Goal: Task Accomplishment & Management: Manage account settings

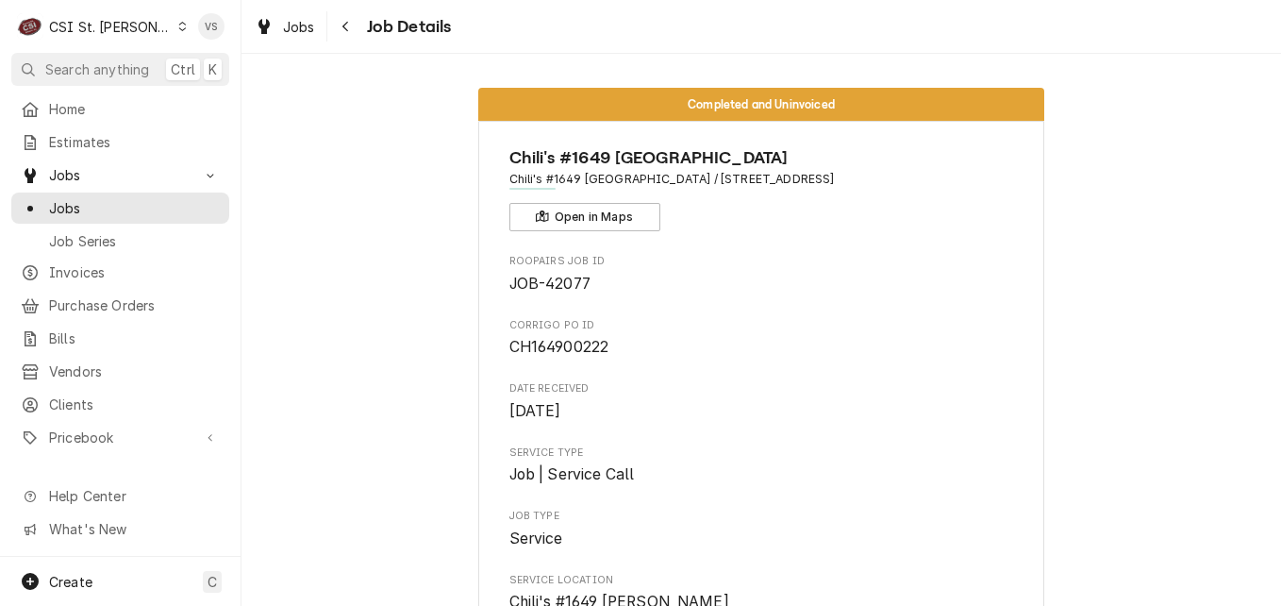
scroll to position [1981, 0]
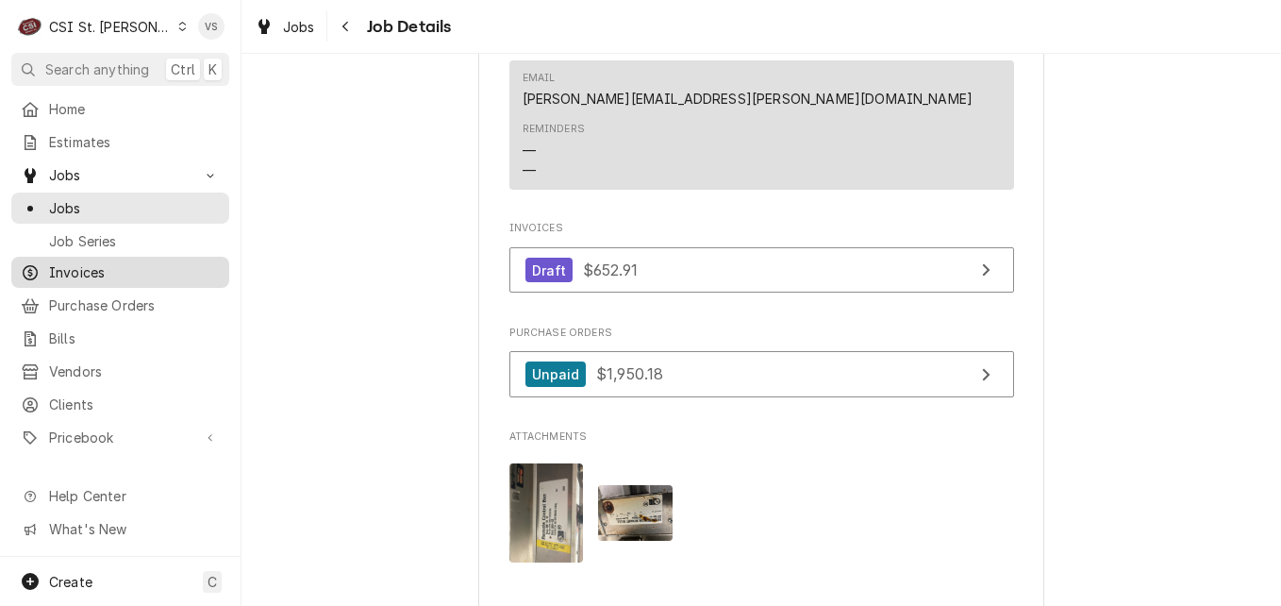
click at [96, 262] on span "Invoices" at bounding box center [134, 272] width 171 height 20
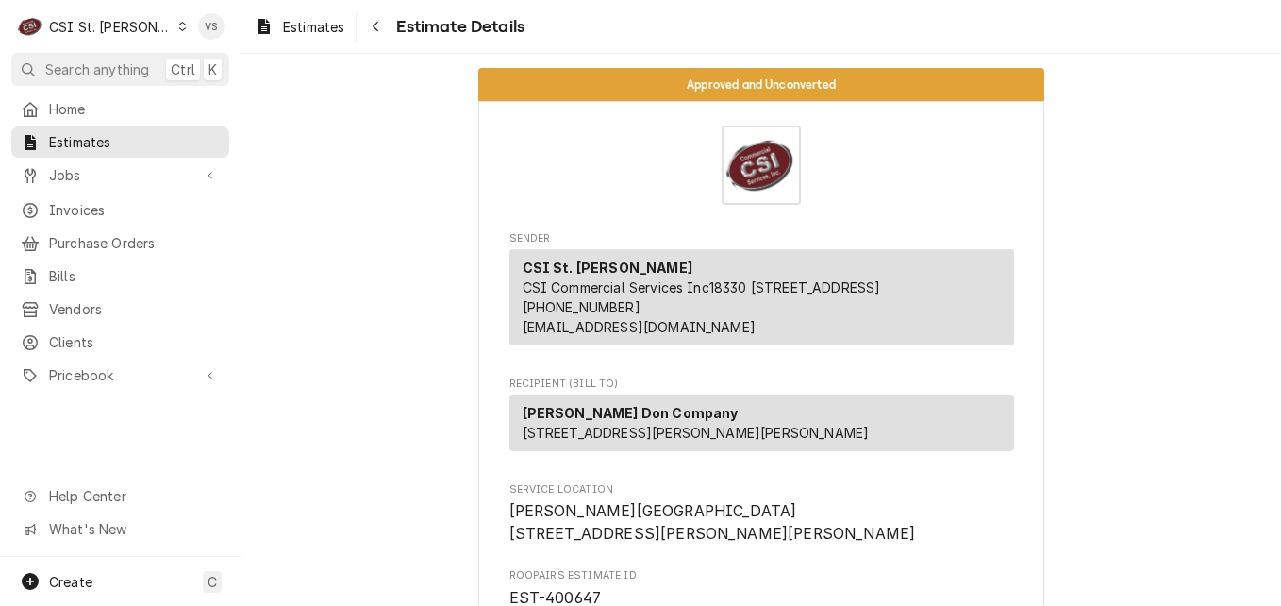
scroll to position [3086, 0]
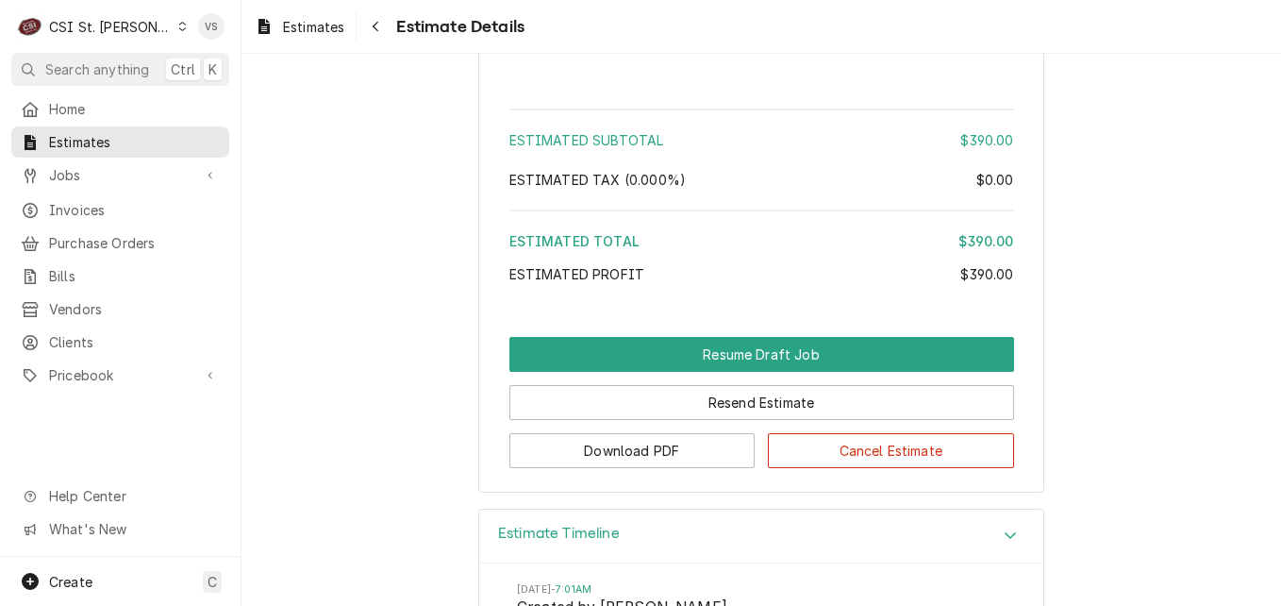
click at [178, 26] on icon "Dynamic Content Wrapper" at bounding box center [182, 26] width 8 height 9
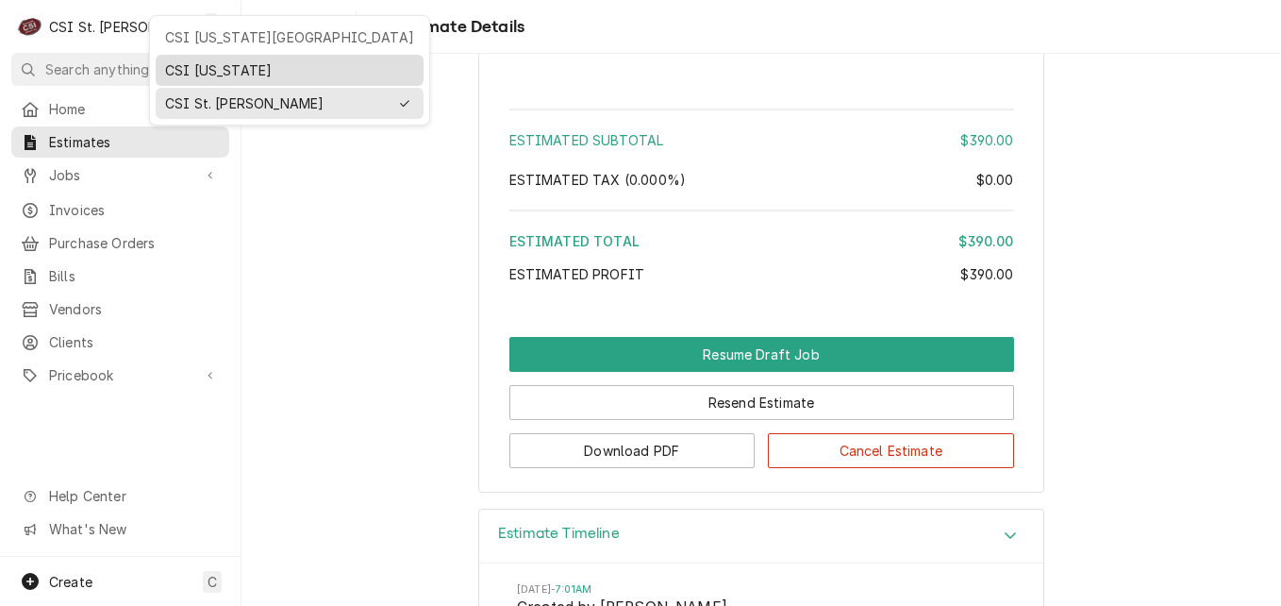
click at [184, 62] on div "CSI [US_STATE]" at bounding box center [289, 70] width 249 height 20
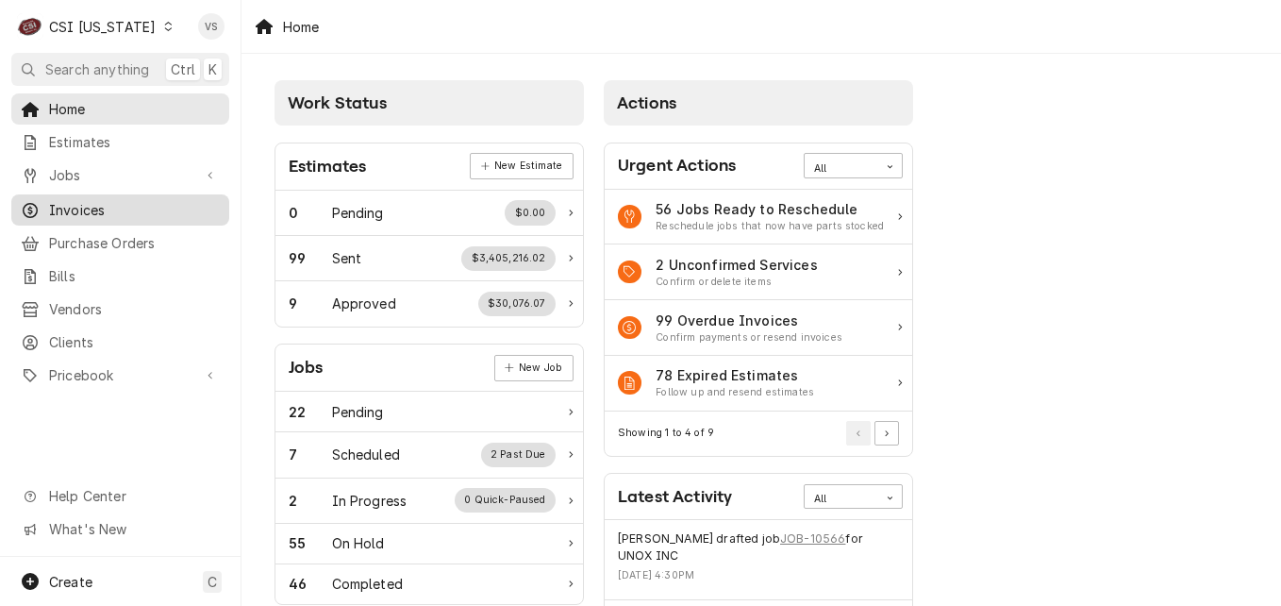
click at [81, 200] on span "Invoices" at bounding box center [134, 210] width 171 height 20
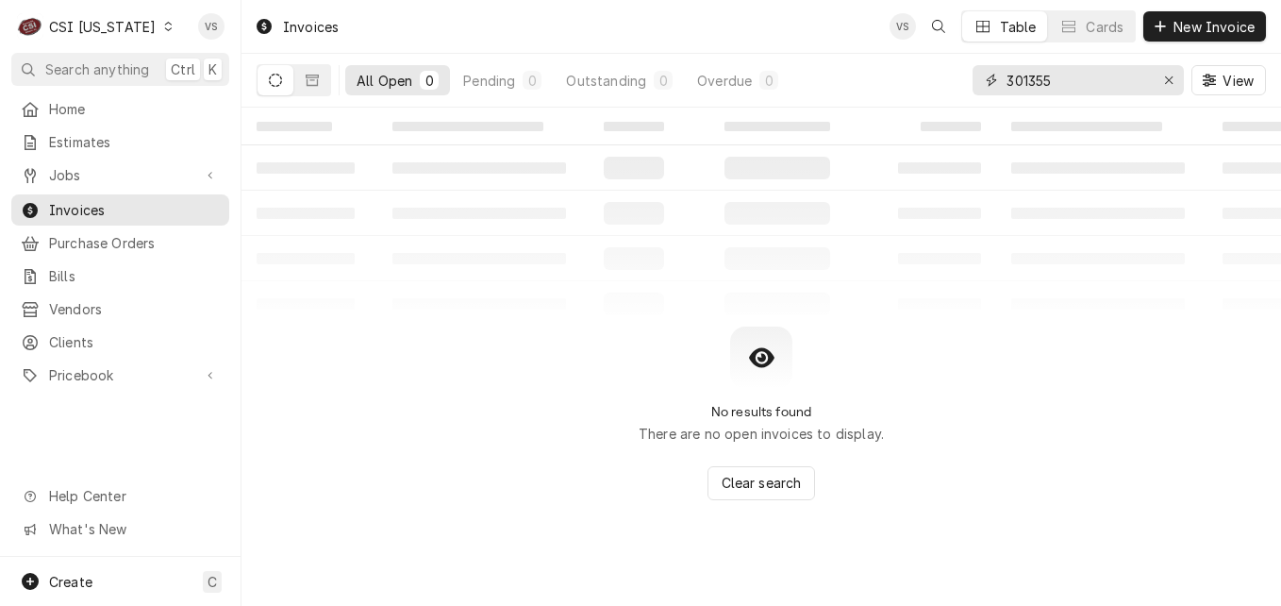
drag, startPoint x: 1063, startPoint y: 80, endPoint x: 1019, endPoint y: 83, distance: 44.4
click at [1019, 83] on input "301355" at bounding box center [1078, 80] width 142 height 30
click at [1065, 83] on input "301355" at bounding box center [1078, 80] width 142 height 30
click at [999, 86] on div "301355" at bounding box center [1078, 80] width 211 height 30
type input "1"
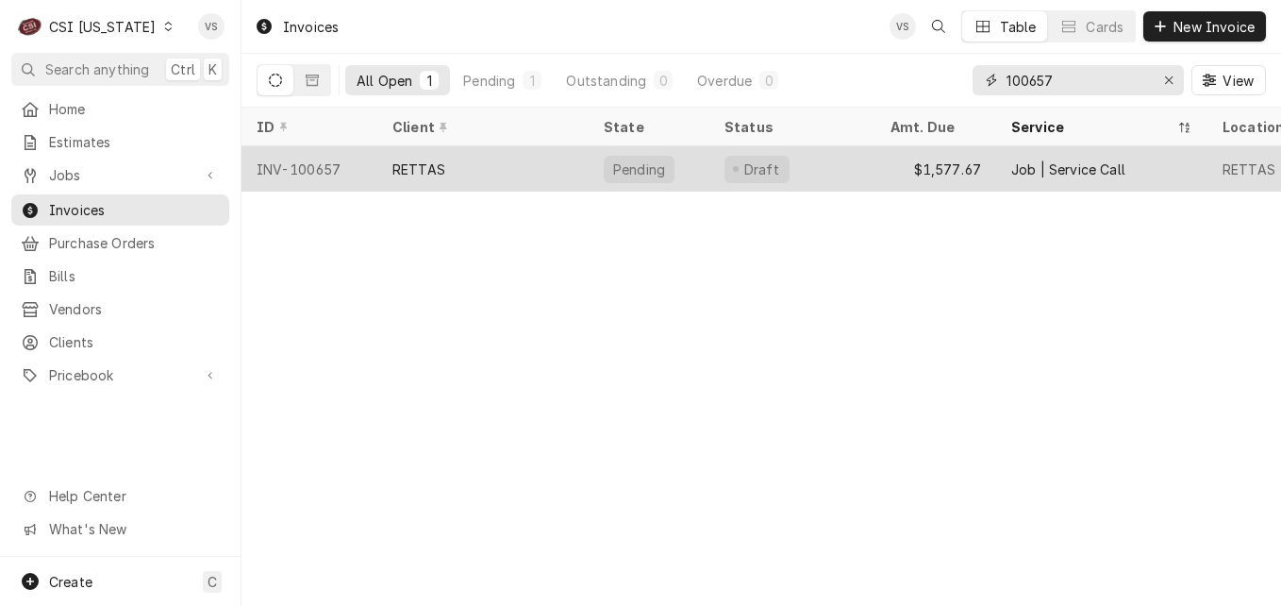
type input "100657"
click at [360, 168] on div "INV-100657" at bounding box center [310, 168] width 136 height 45
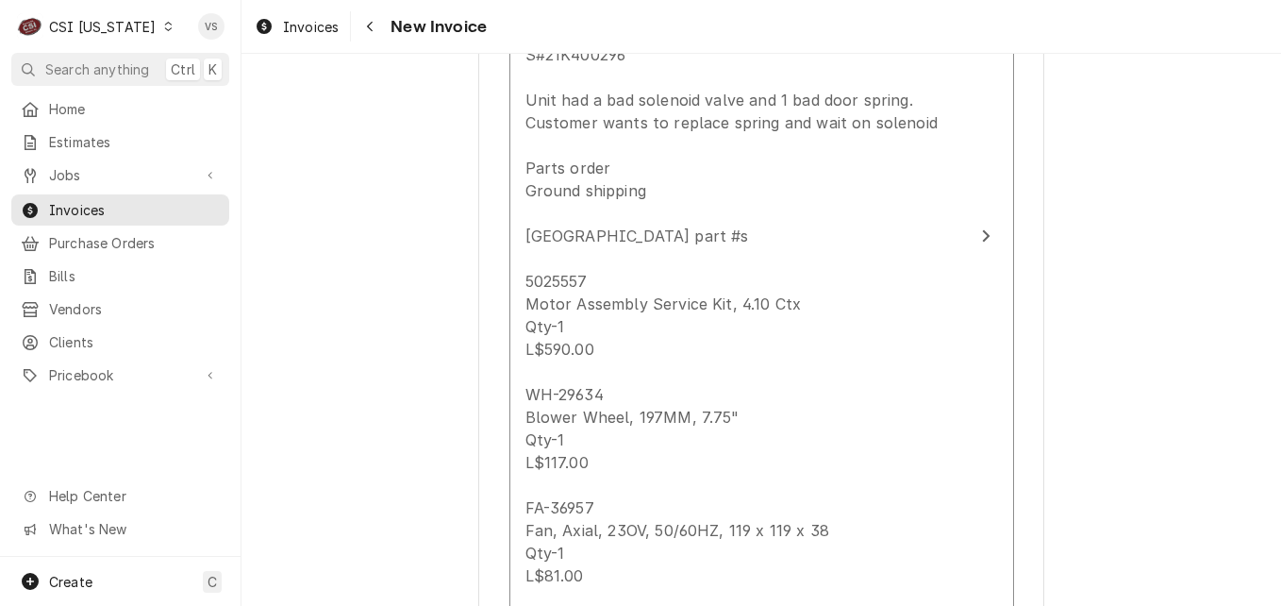
scroll to position [2358, 0]
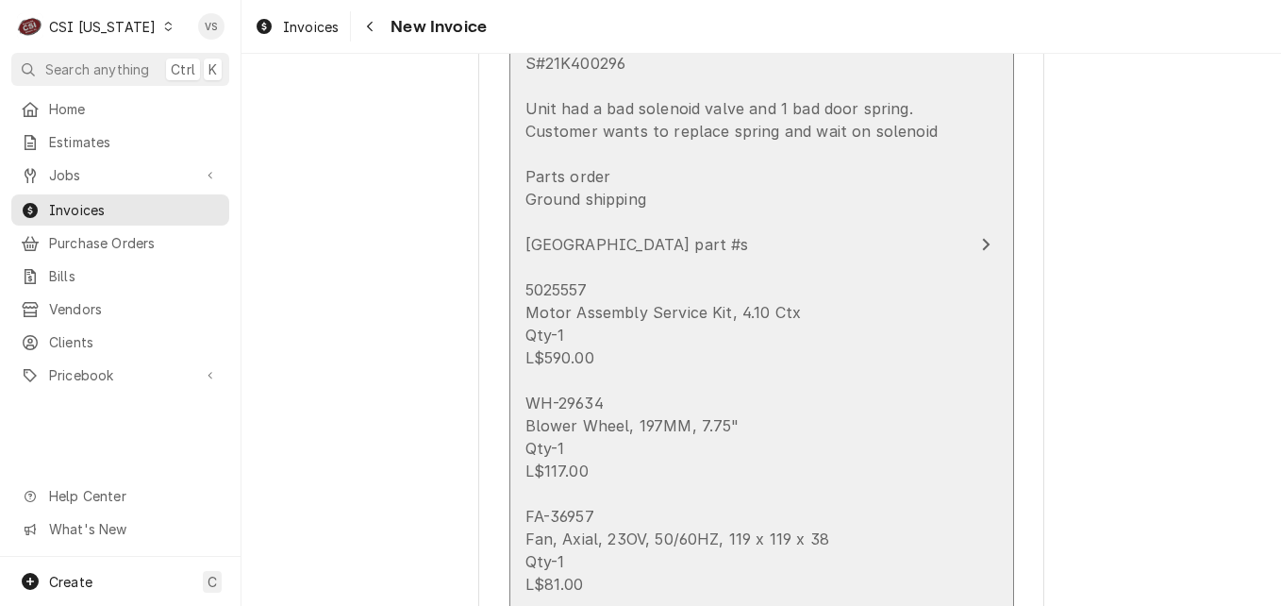
click at [785, 243] on div "Alto Shaam M#CTX4-10 S#1354971 - 000 Unit has a bad fan motor and screw/UI. Cus…" at bounding box center [742, 403] width 433 height 1110
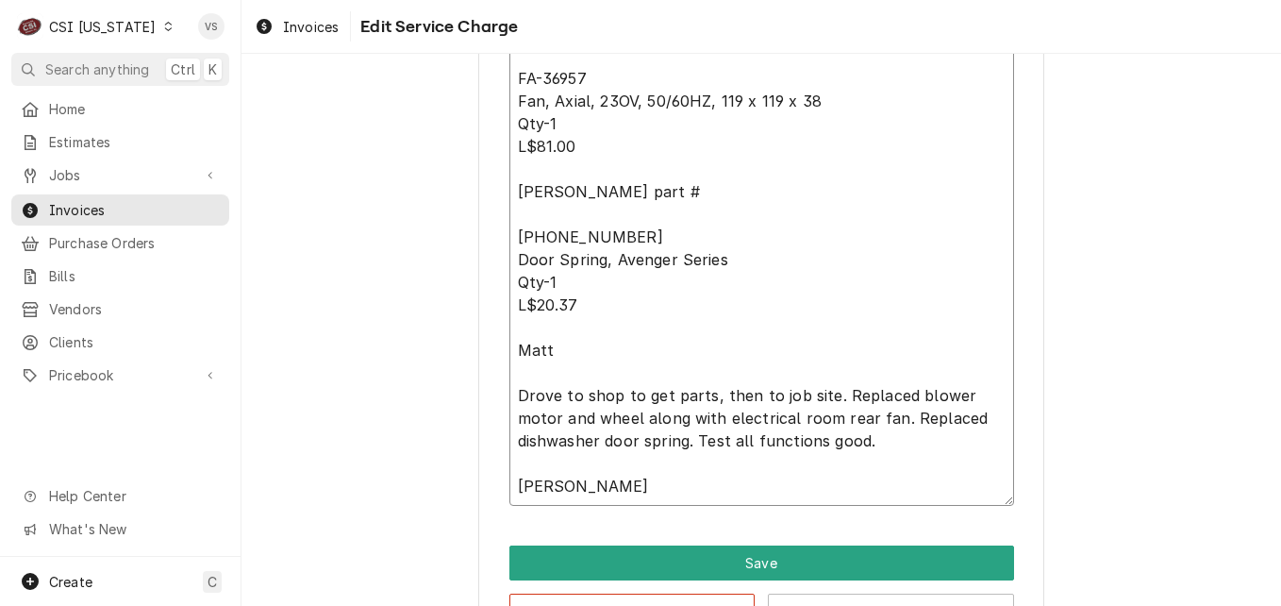
scroll to position [1510, 0]
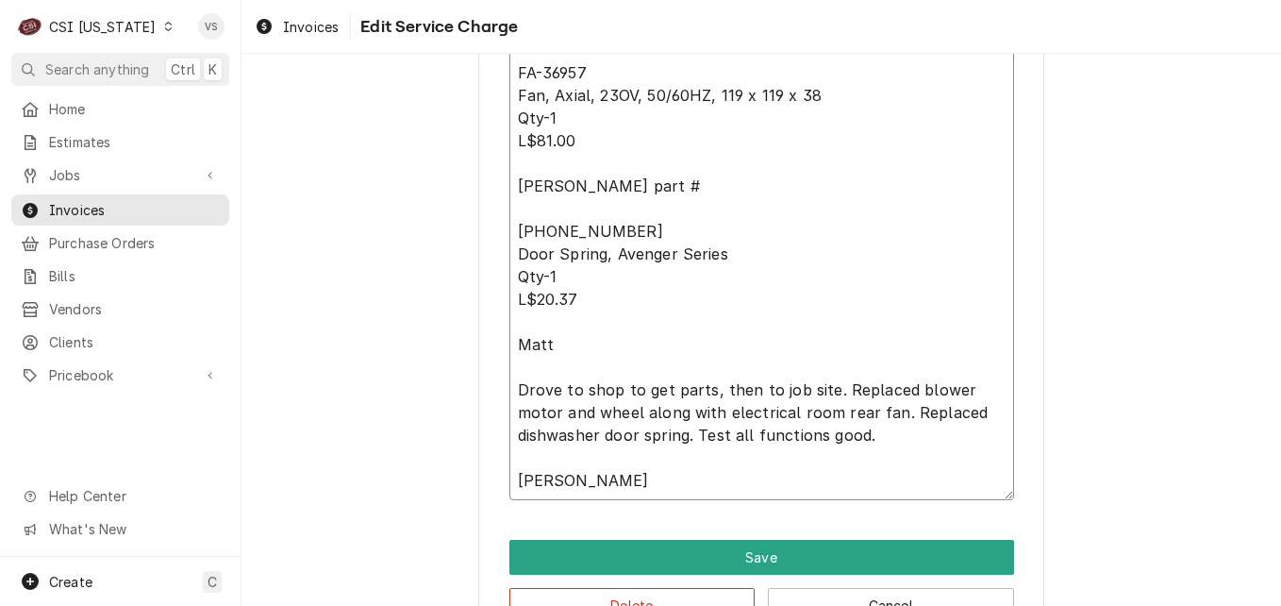
drag, startPoint x: 512, startPoint y: 264, endPoint x: 905, endPoint y: 441, distance: 430.3
click at [625, 595] on button "Delete" at bounding box center [633, 605] width 246 height 35
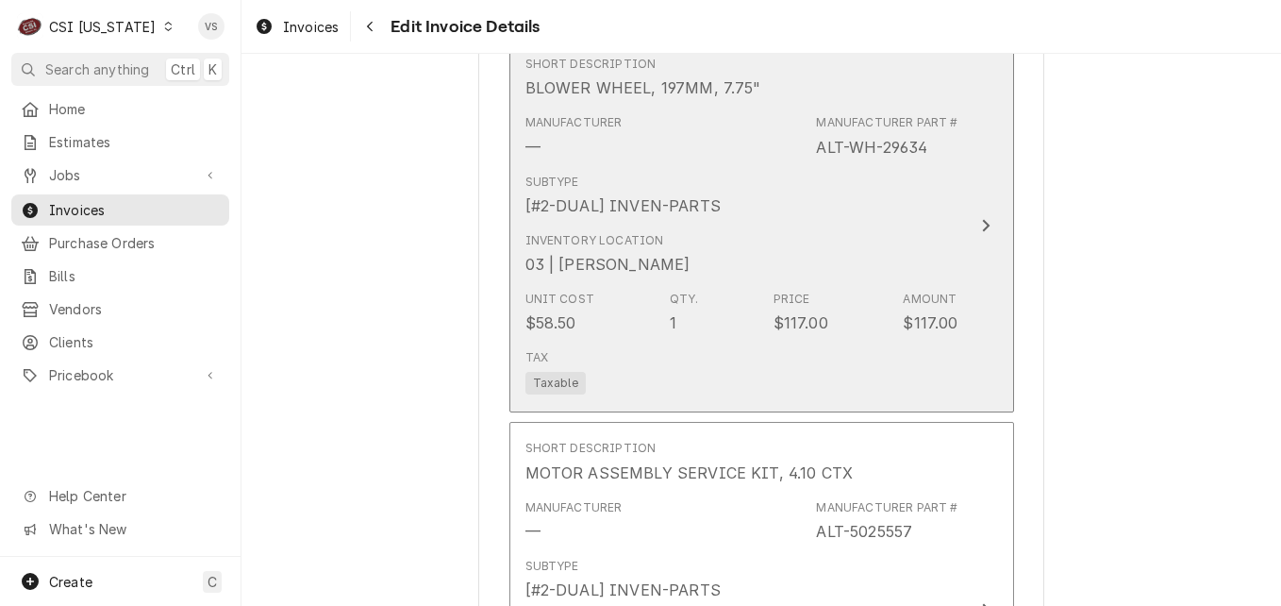
scroll to position [1733, 0]
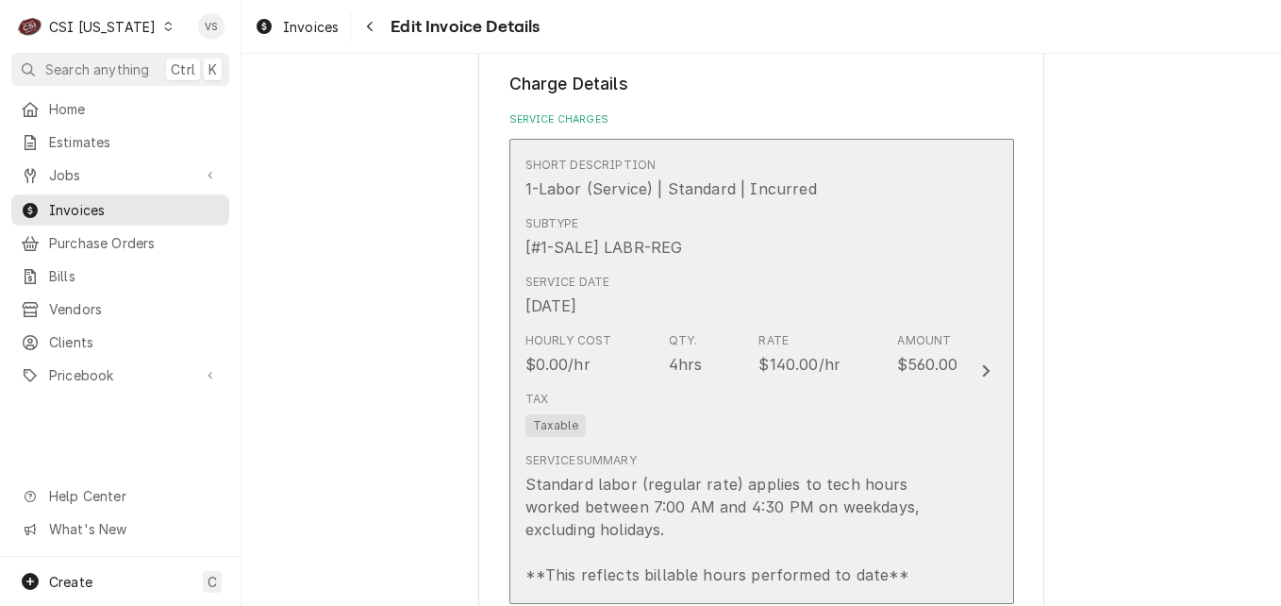
click at [786, 266] on div "Subtype [#1-SALE] LABR-REG" at bounding box center [742, 237] width 433 height 58
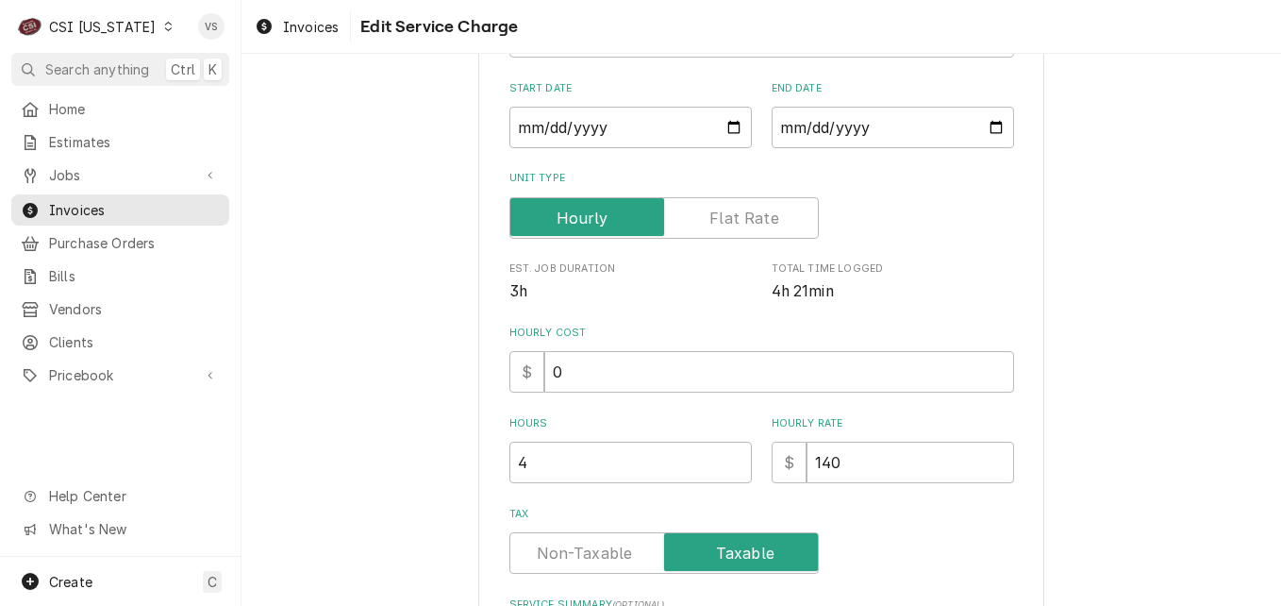
scroll to position [571, 0]
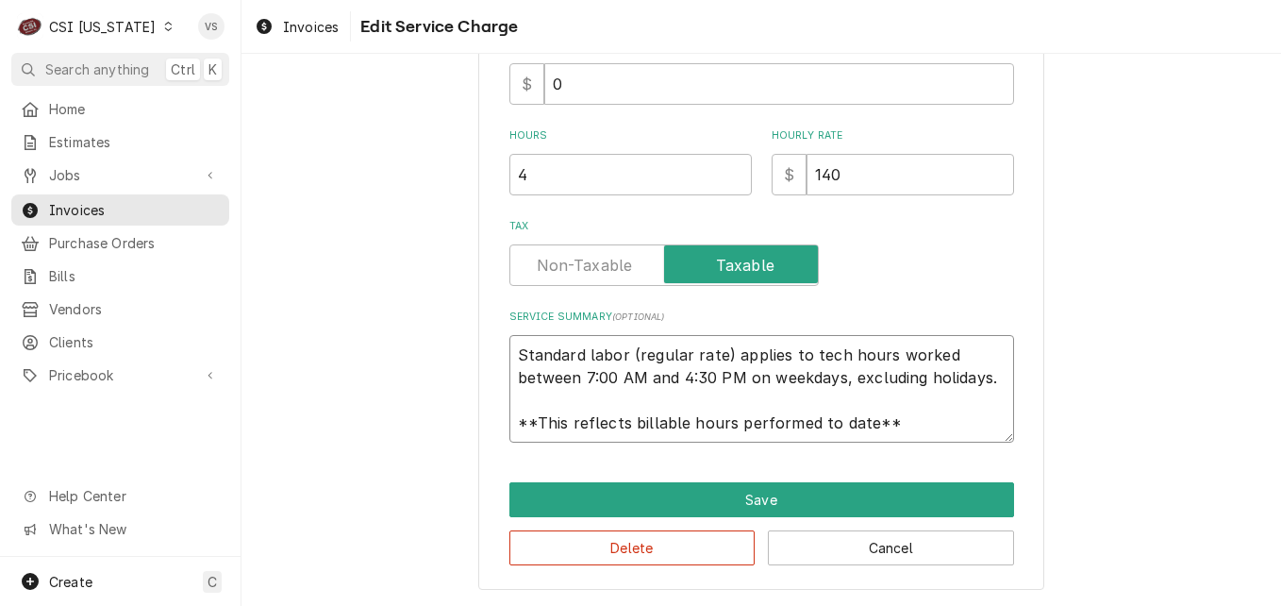
click at [513, 352] on textarea "Standard labor (regular rate) applies to tech hours worked between 7:00 AM and …" at bounding box center [762, 389] width 505 height 108
drag, startPoint x: 546, startPoint y: 352, endPoint x: 903, endPoint y: 425, distance: 364.0
click at [903, 425] on textarea "Standard labor (regular rate) applies to tech hours worked between 7:00 AM and …" at bounding box center [762, 389] width 505 height 108
paste textarea "Alto Shaam M#CTX4-10 S#1354971 - 000 Unit has a bad fan motor and screw/UI. Cus…"
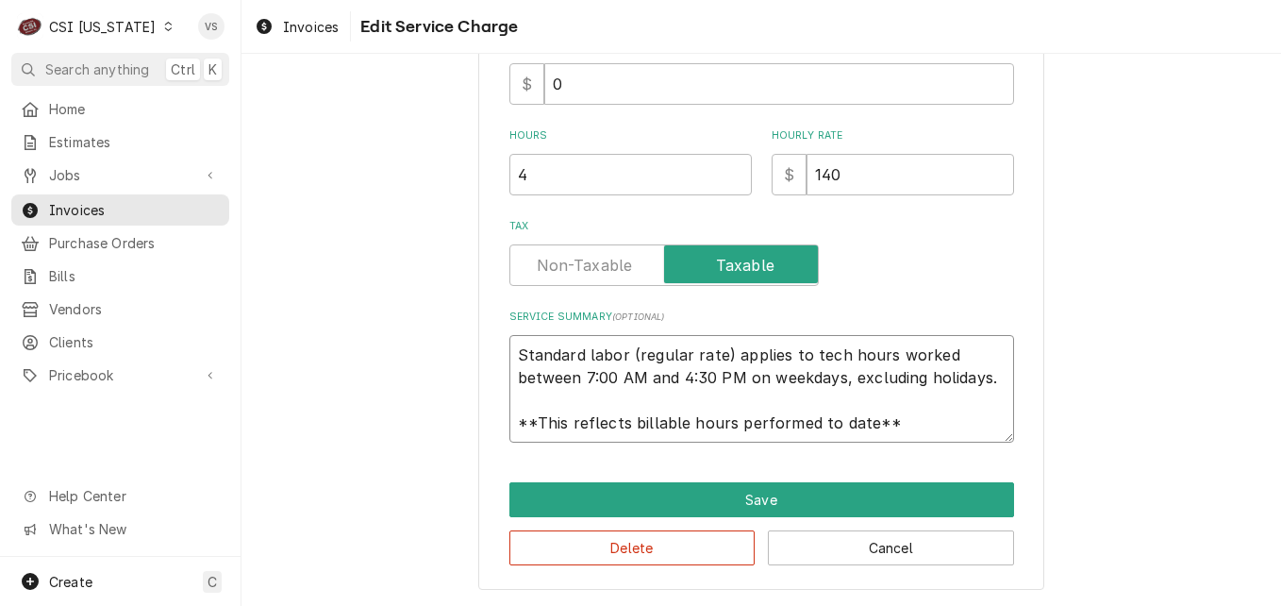
type textarea "x"
type textarea "Alto Shaam M#CTX4-10 S#1354971 - 000 Unit has a bad fan motor and screw/UI. Cus…"
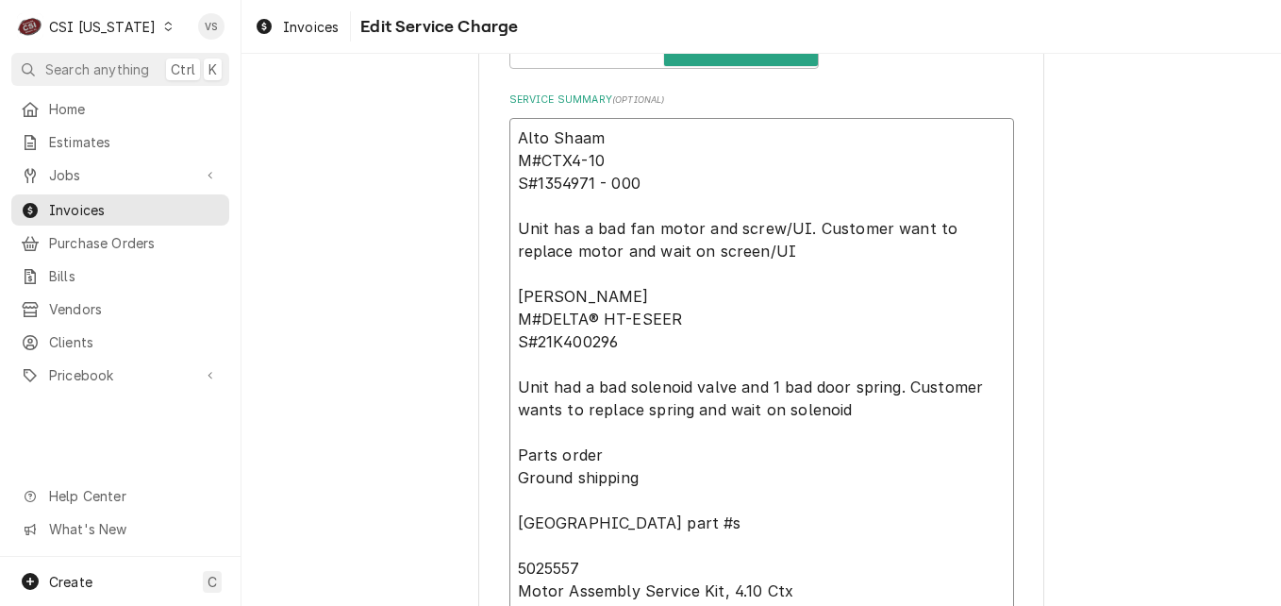
scroll to position [783, 0]
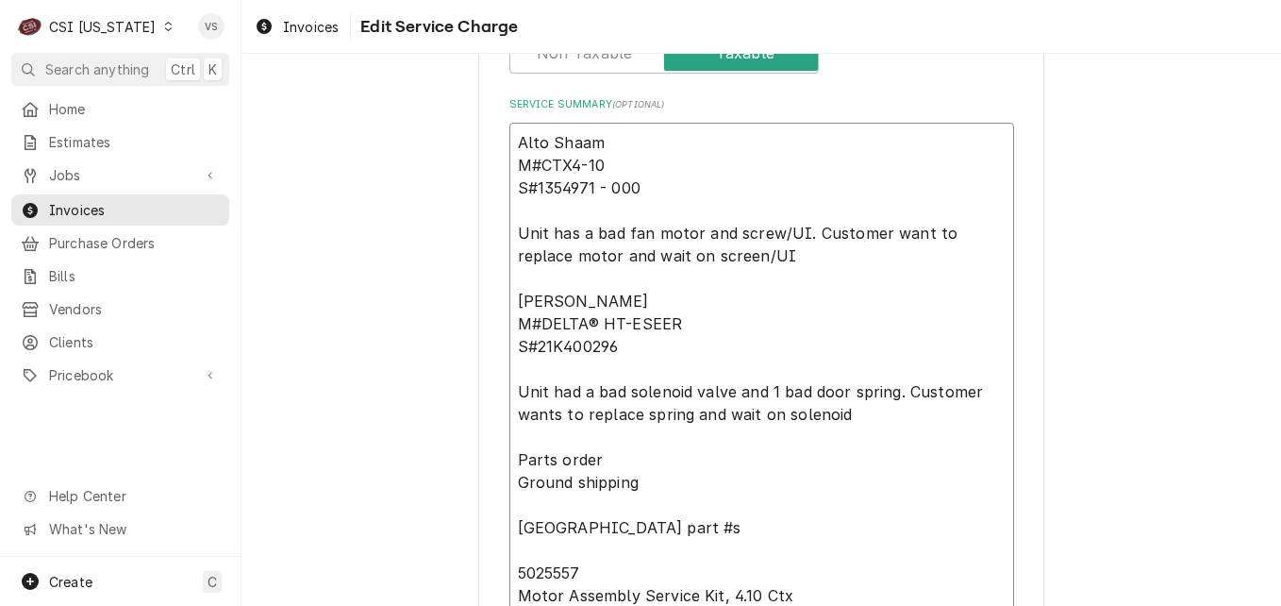
type textarea "x"
type textarea "Alto ShaamM#CTX4-10 S#1354971 - 000 Unit has a bad fan motor and screw/UI. Cust…"
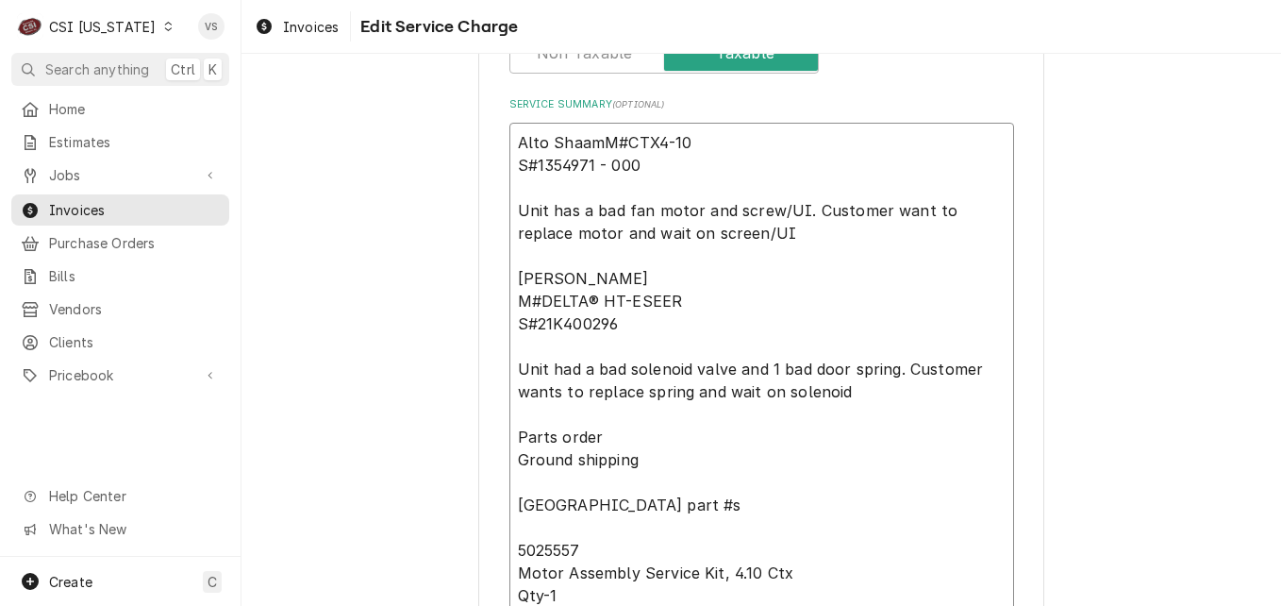
type textarea "x"
type textarea "Alto Shaam M#CTX4-10 S#1354971 - 000 Unit has a bad fan motor and screw/UI. Cus…"
type textarea "x"
type textarea "Alto Shaam M#CTX4-10 S#1354971 - 000 Unit has a bad fan motor and screw/UI. Cus…"
type textarea "x"
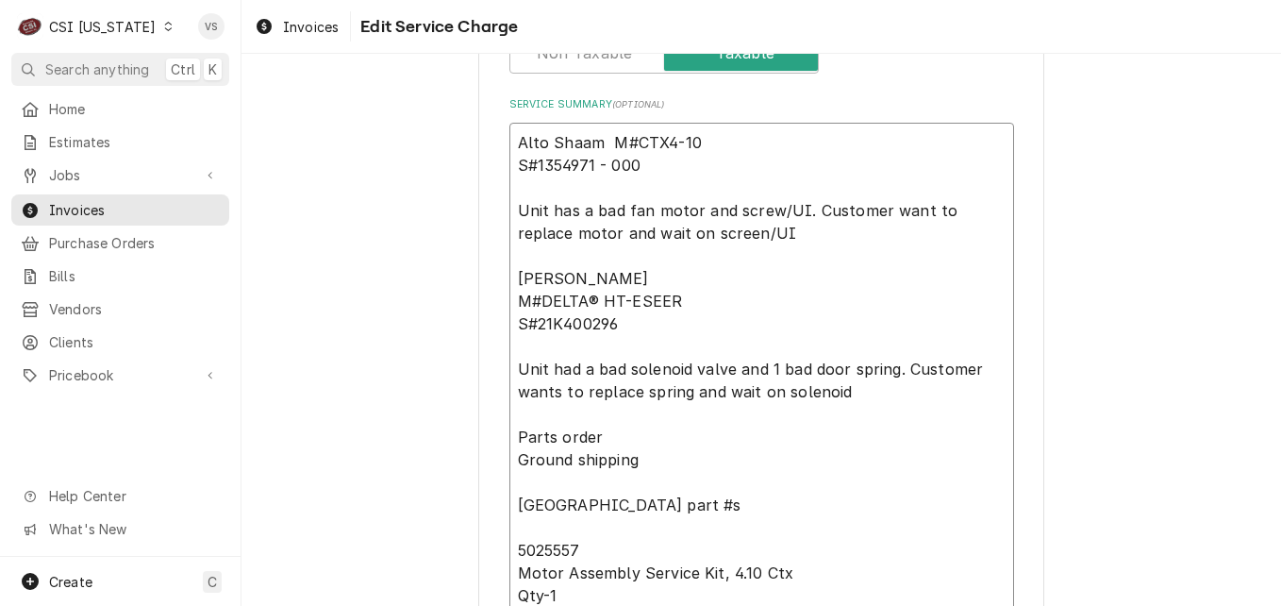
type textarea "Alto Shaam M#CTX4-10 S#1354971 - 000 Unit has a bad fan motor and screw/UI. Cus…"
type textarea "x"
type textarea "Alto Shaam M#CTX4-10S#1354971 - 000 Unit has a bad fan motor and screw/UI. Cust…"
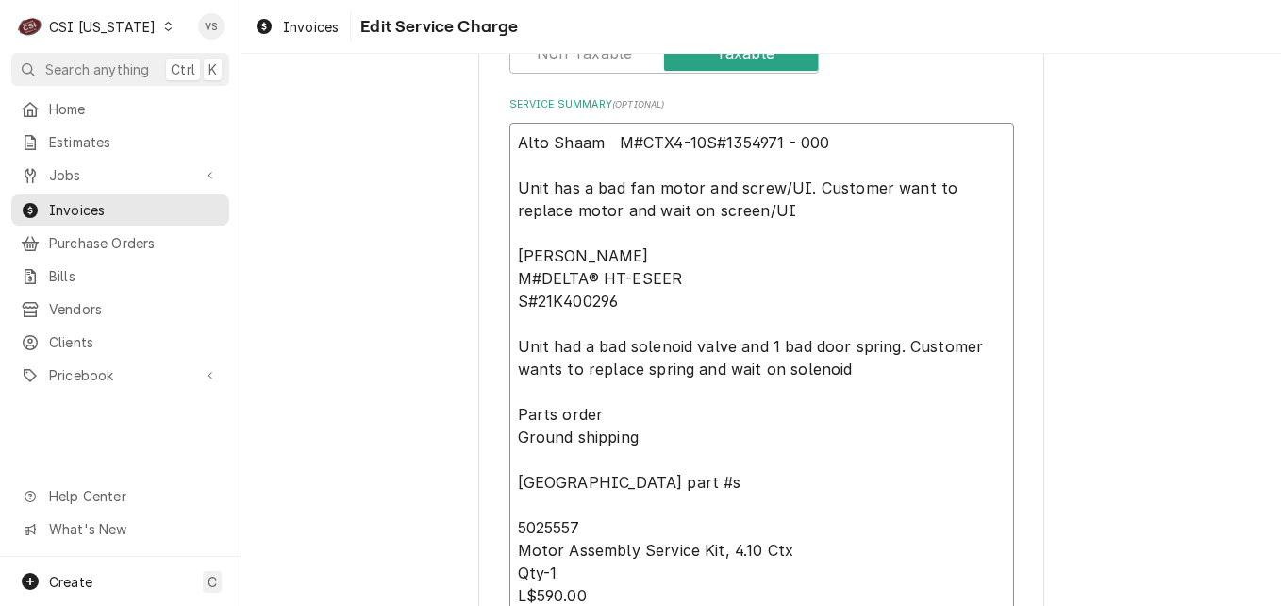
type textarea "x"
type textarea "Alto Shaam M#CTX4-10 S#1354971 - 000 Unit has a bad fan motor and screw/UI. Cus…"
type textarea "x"
type textarea "Alto Shaam M#CTX4-10 S#1354971 - 000 Unit has a bad fan motor and screw/UI. Cus…"
type textarea "x"
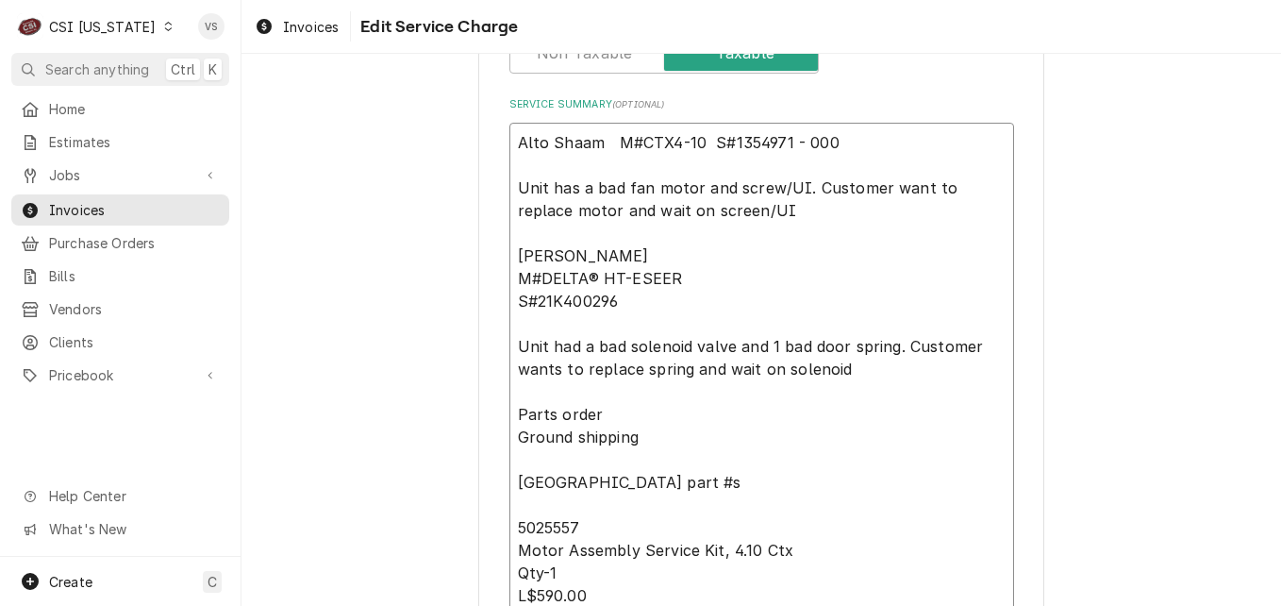
type textarea "Alto Shaam M#CTX4-10 S#1354971 - 000 Unit has a bad fan motor and screw/UI. Cus…"
type textarea "x"
type textarea "Alto Shaam M#CTX4-10 S#1354971 - 000 Unit has a bad fan motor and screw/UI. Cus…"
type textarea "x"
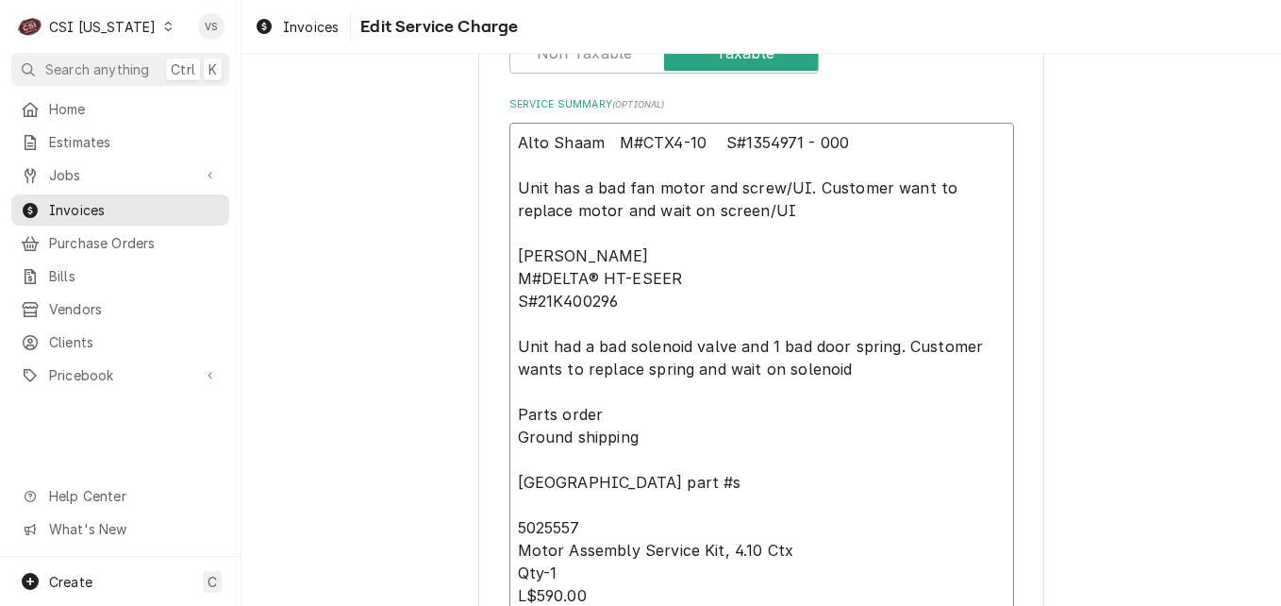
type textarea "Alto Shaam M#CTX4-10 S#1354971 - 000 Unit has a bad fan motor and screw/UI. Cus…"
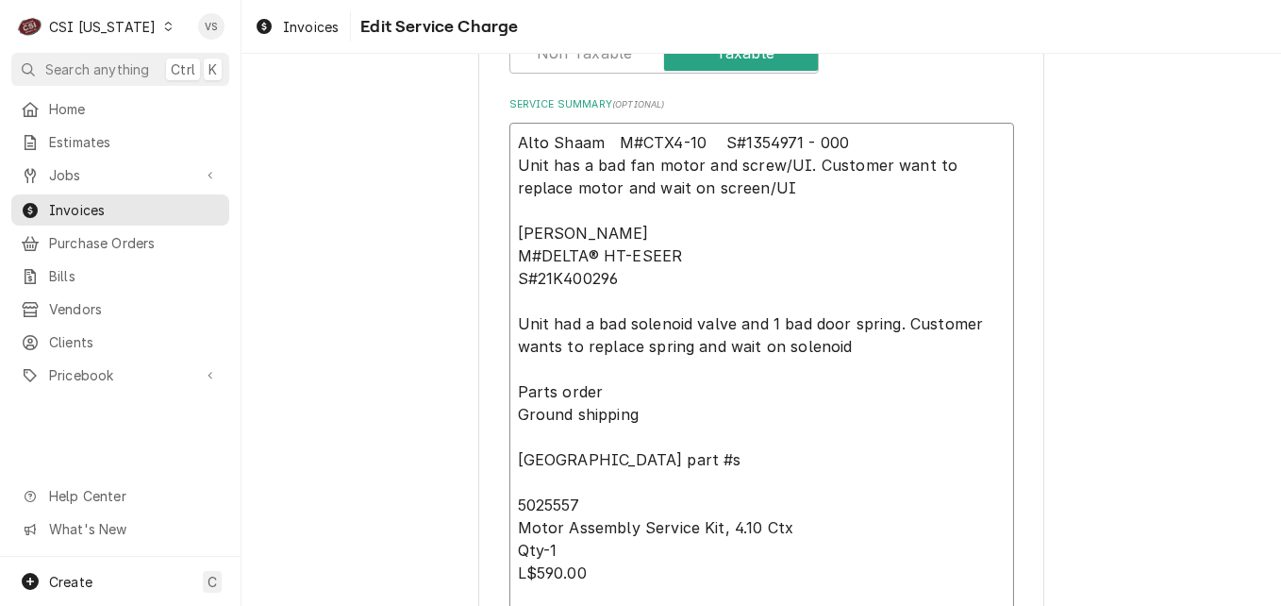
click at [911, 167] on textarea "Alto Shaam M#CTX4-10 S#1354971 - 000 Unit has a bad fan motor and screw/UI. Cus…" at bounding box center [762, 618] width 505 height 991
type textarea "x"
type textarea "Alto Shaam M#CTX4-10 S#1354971 - 000 Unit has a bad fan motor and screw/UI. Cus…"
click at [511, 234] on textarea "Alto Shaam M#CTX4-10 S#1354971 - 000 Unit has a bad fan motor and screw/UI. Cus…" at bounding box center [762, 618] width 505 height 991
type textarea "x"
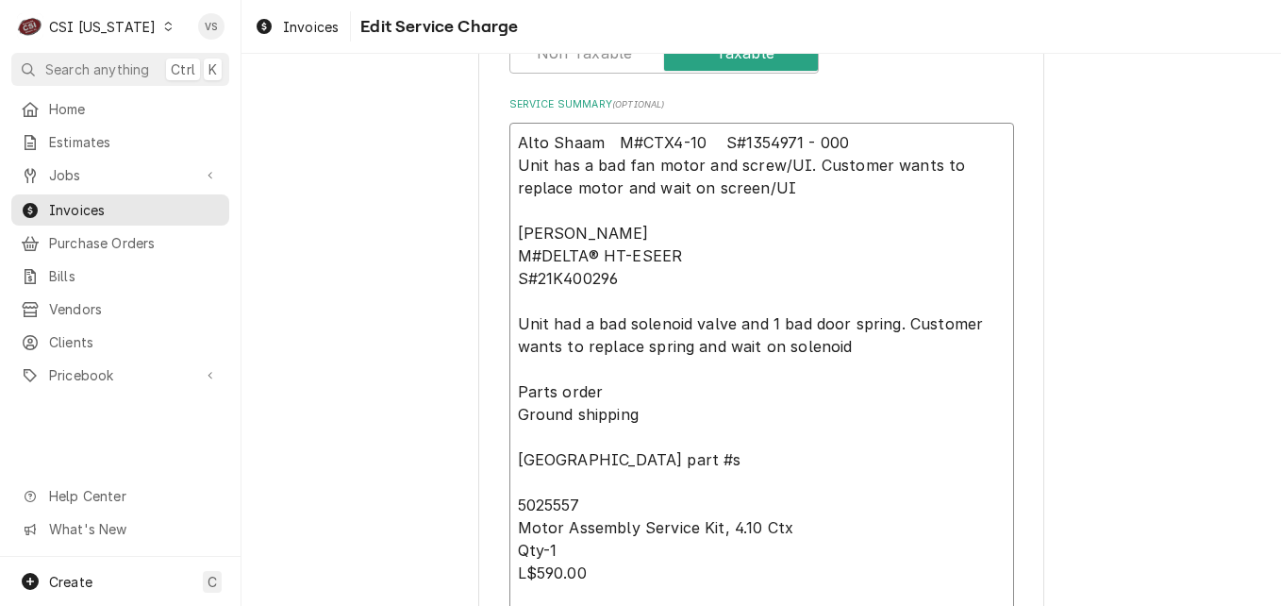
type textarea "Alto Shaam M#CTX4-10 S#1354971 - 000 Unit has a bad fan motor and screw/UI. Cus…"
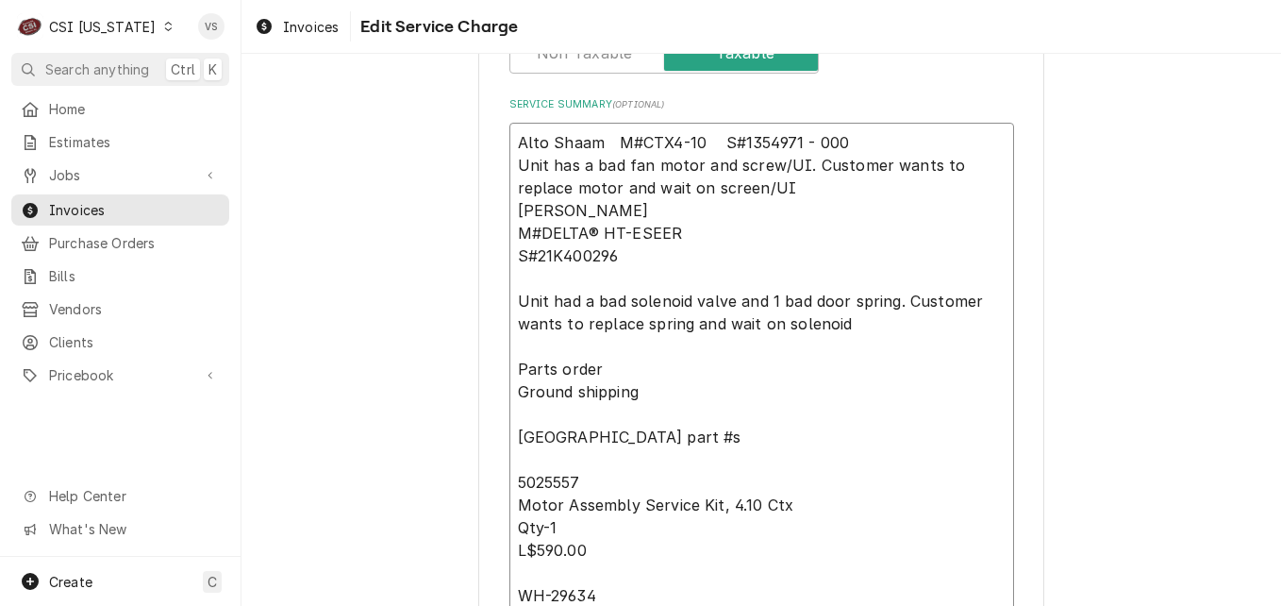
click at [511, 234] on textarea "Alto Shaam M#CTX4-10 S#1354971 - 000 Unit has a bad fan motor and screw/UI. Cus…" at bounding box center [762, 607] width 505 height 968
type textarea "x"
type textarea "Alto Shaam M#CTX4-10 S#1354971 - 000 Unit has a bad fan motor and screw/UI. Cus…"
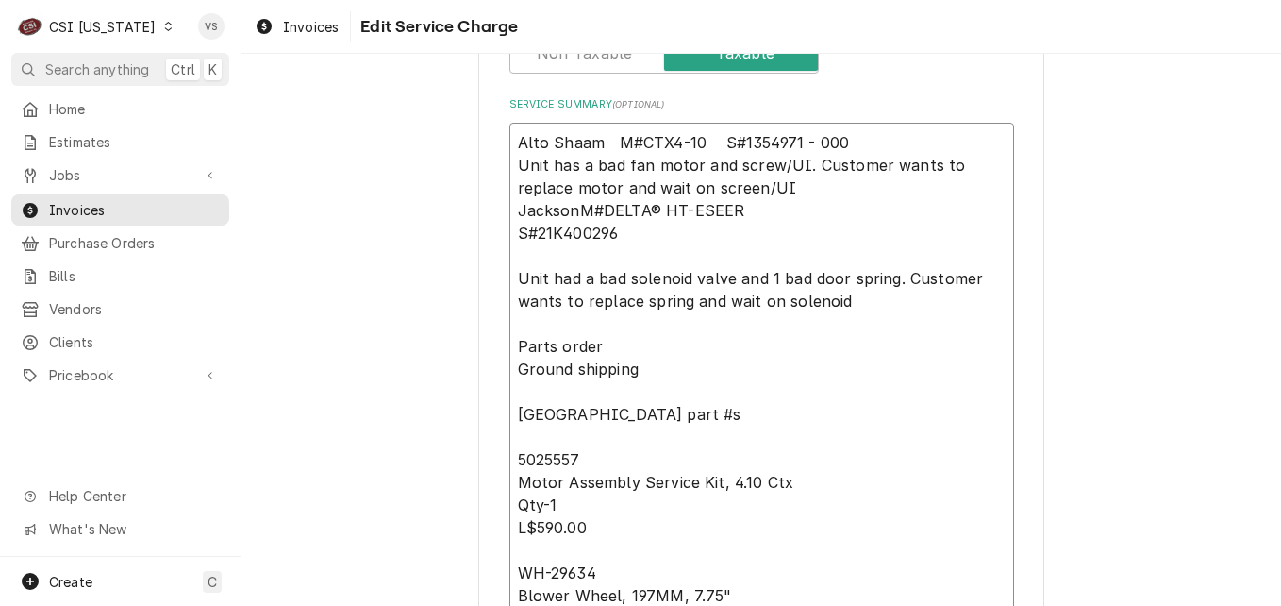
type textarea "x"
type textarea "Alto Shaam M#CTX4-10 S#1354971 - 000 Unit has a bad fan motor and screw/UI. Cus…"
type textarea "x"
type textarea "Alto Shaam M#CTX4-10 S#1354971 - 000 Unit has a bad fan motor and screw/UI. Cus…"
type textarea "x"
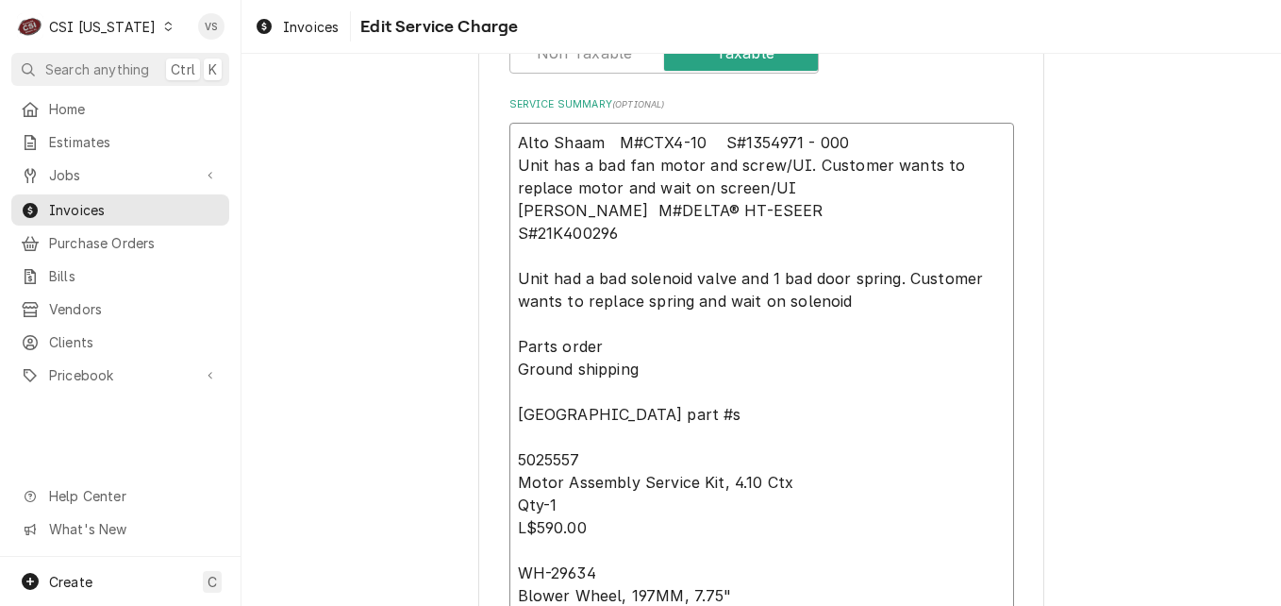
type textarea "Alto Shaam M#CTX4-10 S#1354971 - 000 Unit has a bad fan motor and screw/UI. Cus…"
type textarea "x"
type textarea "Alto Shaam M#CTX4-10 S#1354971 - 000 Unit has a bad fan motor and screw/UI. Cus…"
click at [514, 231] on textarea "Alto Shaam M#CTX4-10 S#1354971 - 000 Unit has a bad fan motor and screw/UI. Cus…" at bounding box center [762, 595] width 505 height 945
type textarea "x"
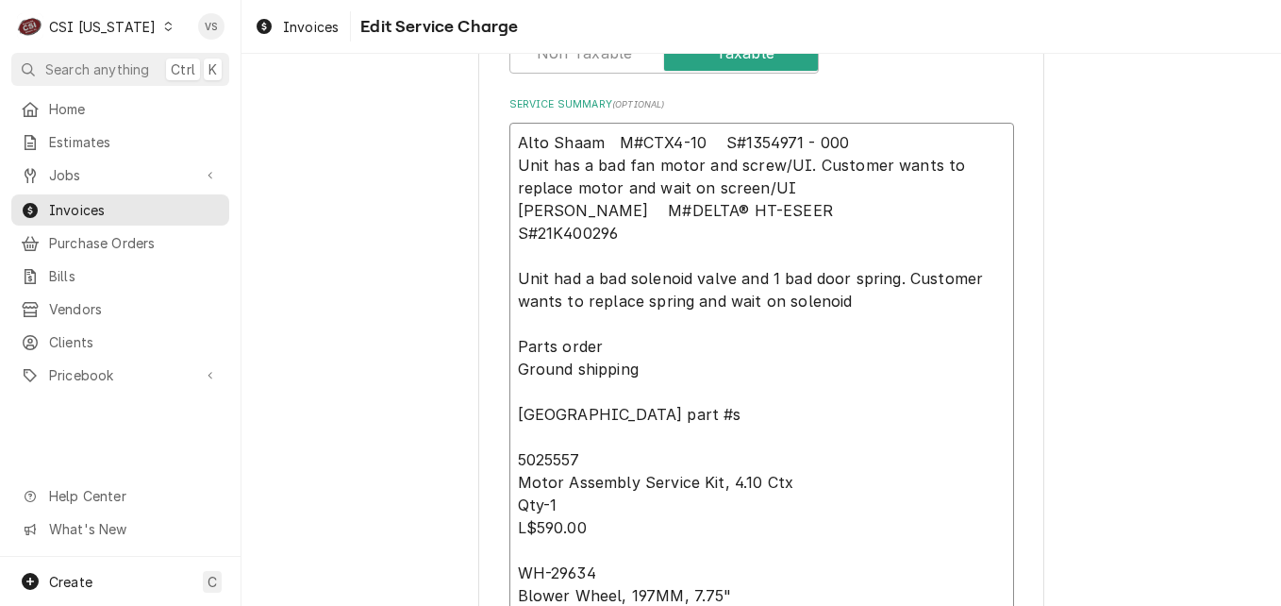
type textarea "Alto Shaam M#CTX4-10 S#1354971 - 000 Unit has a bad fan motor and screw/UI. Cus…"
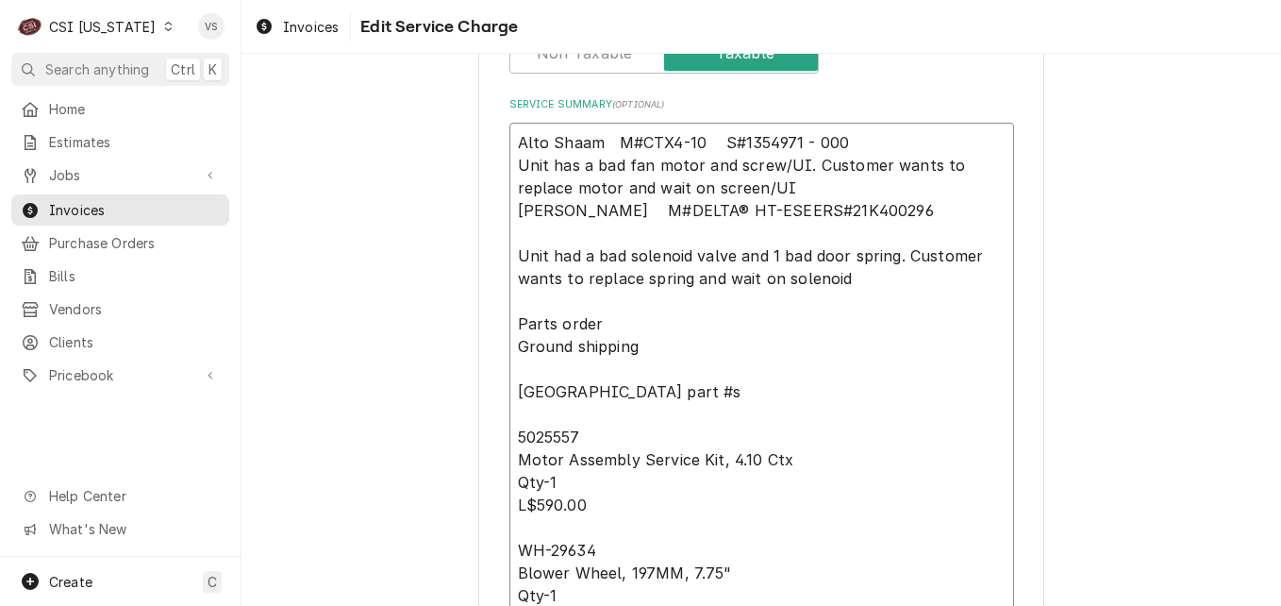
type textarea "x"
type textarea "Alto Shaam M#CTX4-10 S#1354971 - 000 Unit has a bad fan motor and screw/UI. Cus…"
type textarea "x"
type textarea "Alto Shaam M#CTX4-10 S#1354971 - 000 Unit has a bad fan motor and screw/UI. Cus…"
type textarea "x"
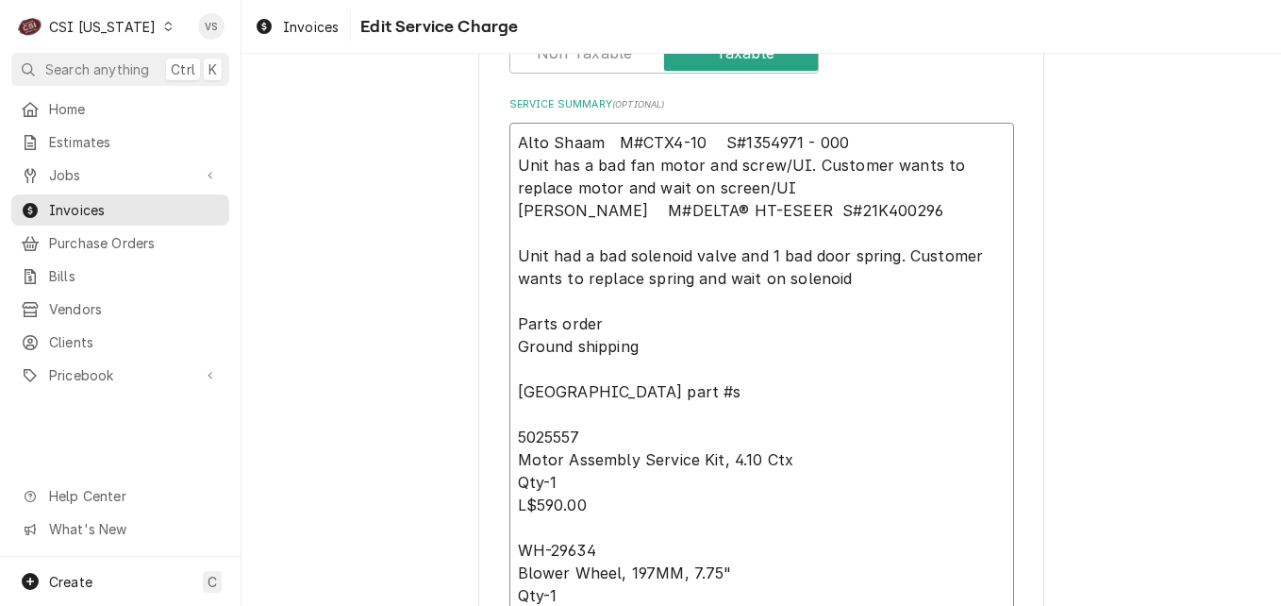
type textarea "Alto Shaam M#CTX4-10 S#1354971 - 000 Unit has a bad fan motor and screw/UI. Cus…"
type textarea "x"
type textarea "Alto Shaam M#CTX4-10 S#1354971 - 000 Unit has a bad fan motor and screw/UI. Cus…"
click at [510, 257] on textarea "Alto Shaam M#CTX4-10 S#1354971 - 000 Unit has a bad fan motor and screw/UI. Cus…" at bounding box center [762, 584] width 505 height 923
type textarea "x"
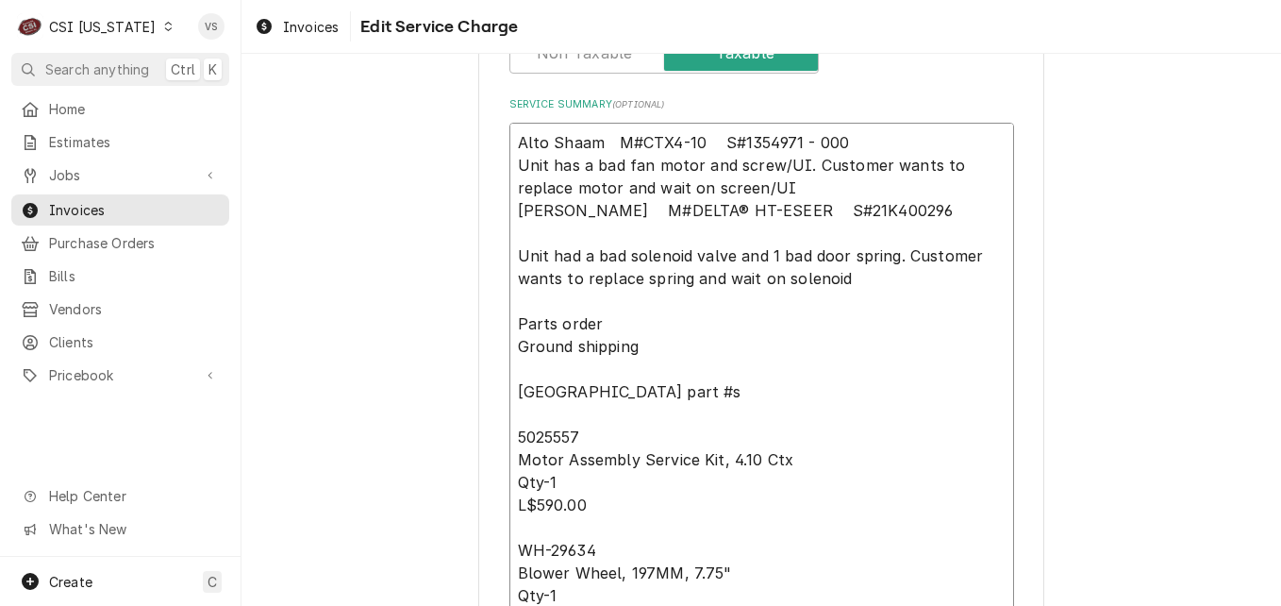
type textarea "Alto Shaam M#CTX4-10 S#1354971 - 000 Unit has a bad fan motor and screw/UI. Cus…"
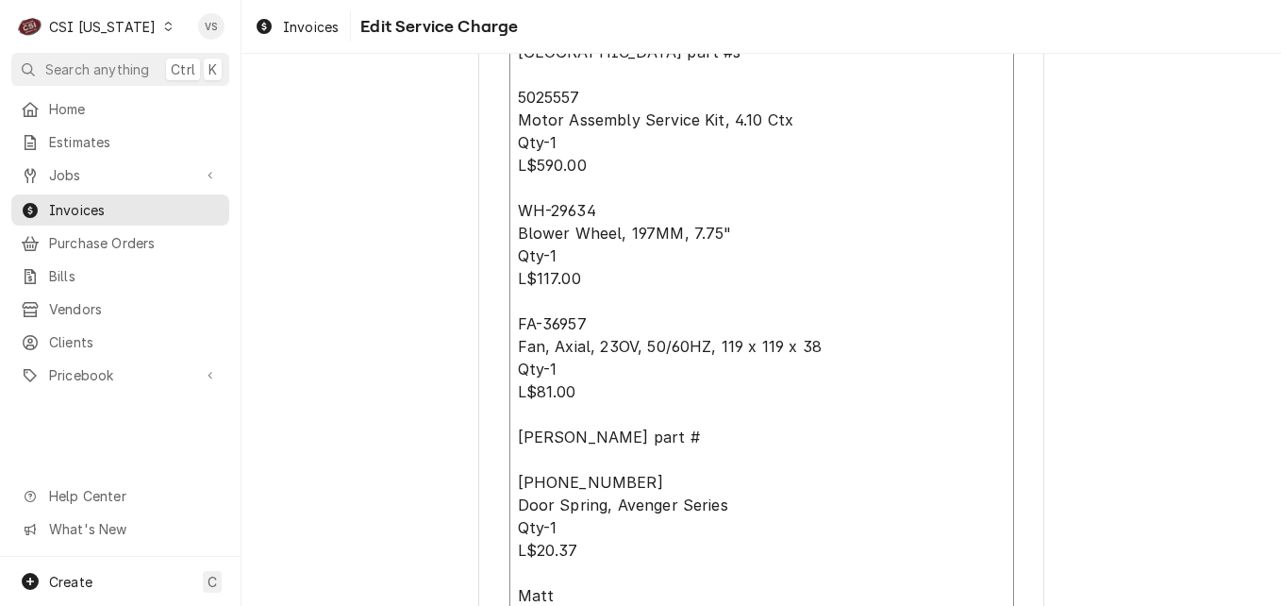
scroll to position [1161, 0]
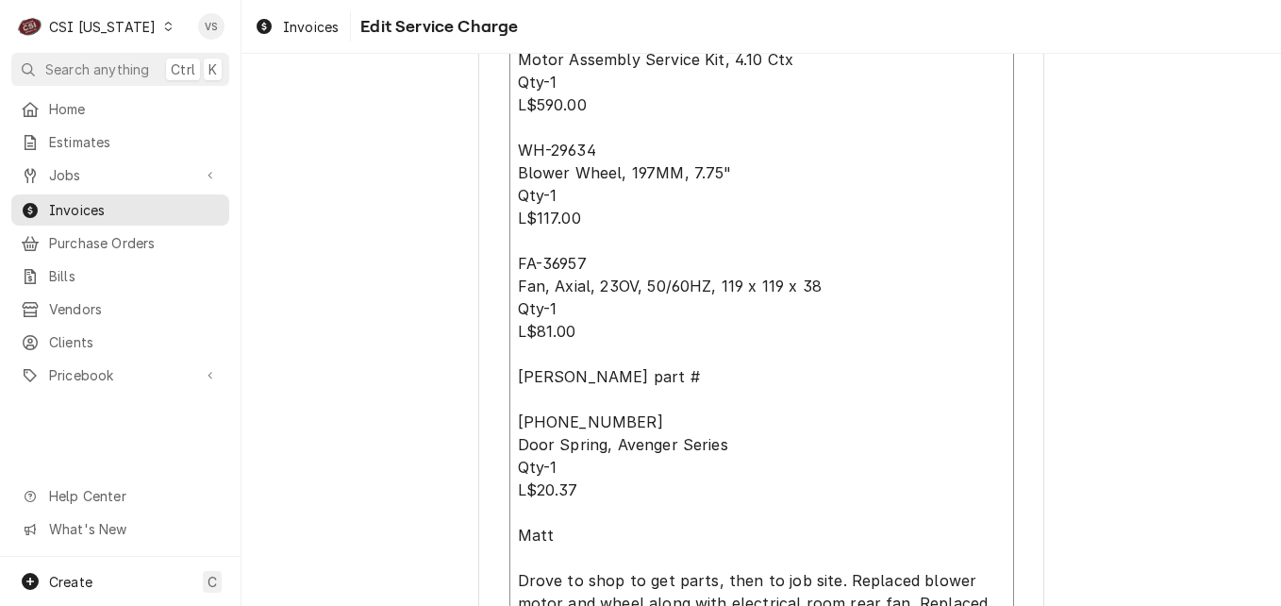
drag, startPoint x: 510, startPoint y: 302, endPoint x: 681, endPoint y: 526, distance: 281.9
click at [681, 526] on textarea "Alto Shaam M#CTX4-10 S#1354971 - 000 Unit has a bad fan motor and screw/UI. Cus…" at bounding box center [762, 195] width 505 height 900
type textarea "x"
type textarea "Alto Shaam M#CTX4-10 S#1354971 - 000 Unit has a bad fan motor and screw/UI. Cus…"
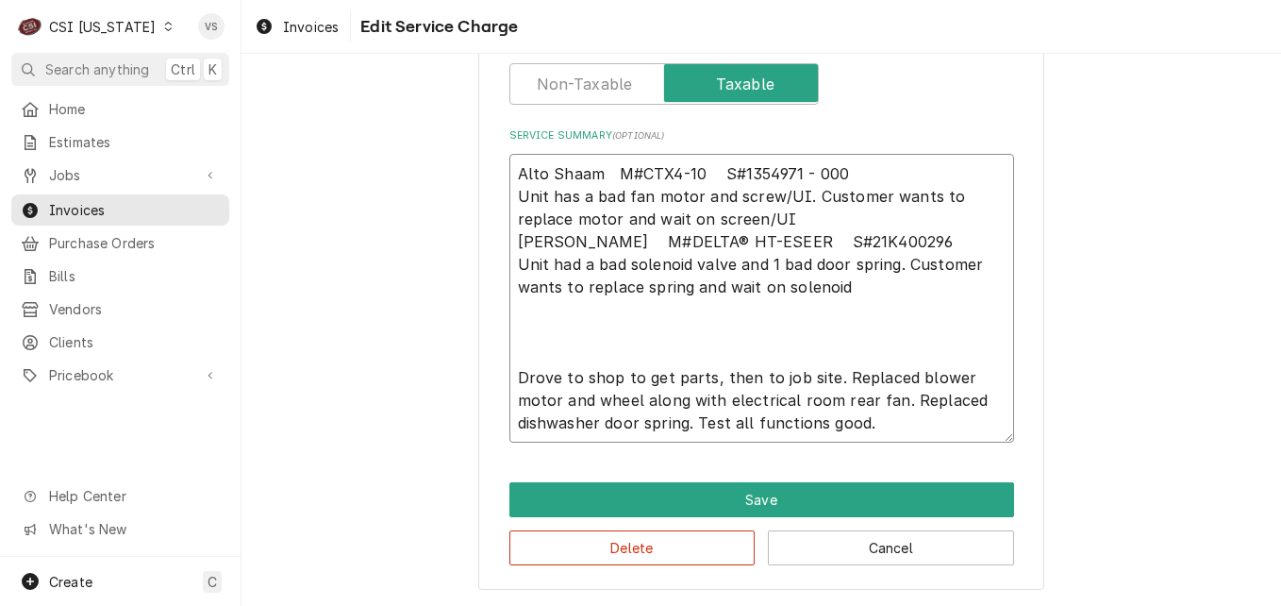
scroll to position [549, 0]
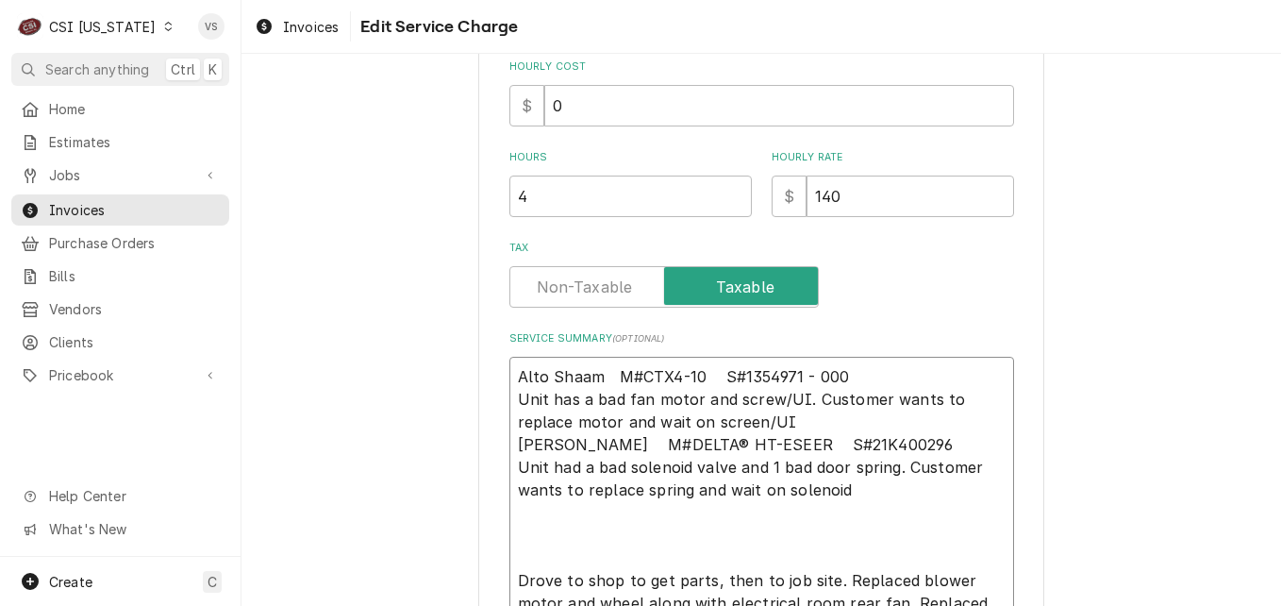
type textarea "x"
type textarea "Alto Shaam M#CTX4-10 S#1354971 - 000 Unit has a bad fan motor and screw/UI. Cus…"
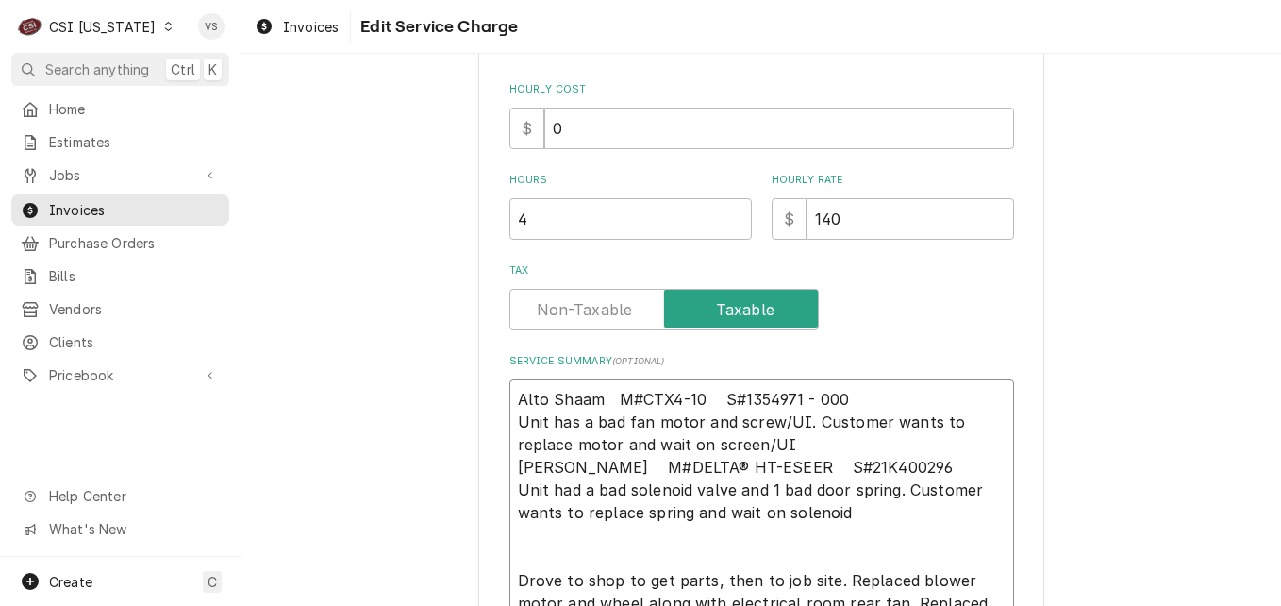
type textarea "x"
type textarea "Alto Shaam M#CTX4-10 S#1354971 - 000 Unit has a bad fan motor and screw/UI. Cus…"
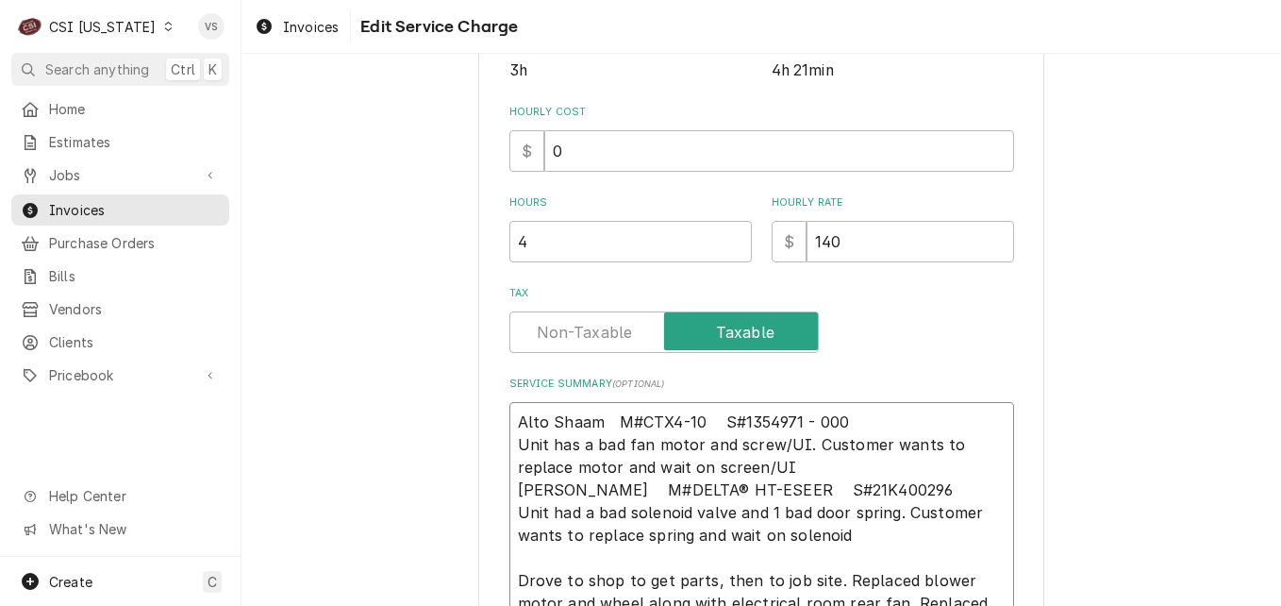
click at [534, 566] on textarea "Alto Shaam M#CTX4-10 S#1354971 - 000 Unit has a bad fan motor and screw/UI. Cus…" at bounding box center [762, 523] width 505 height 243
type textarea "x"
type textarea "Alto Shaam M#CTX4-10 S#1354971 - 000 Unit has a bad fan motor and screw/UI. Cus…"
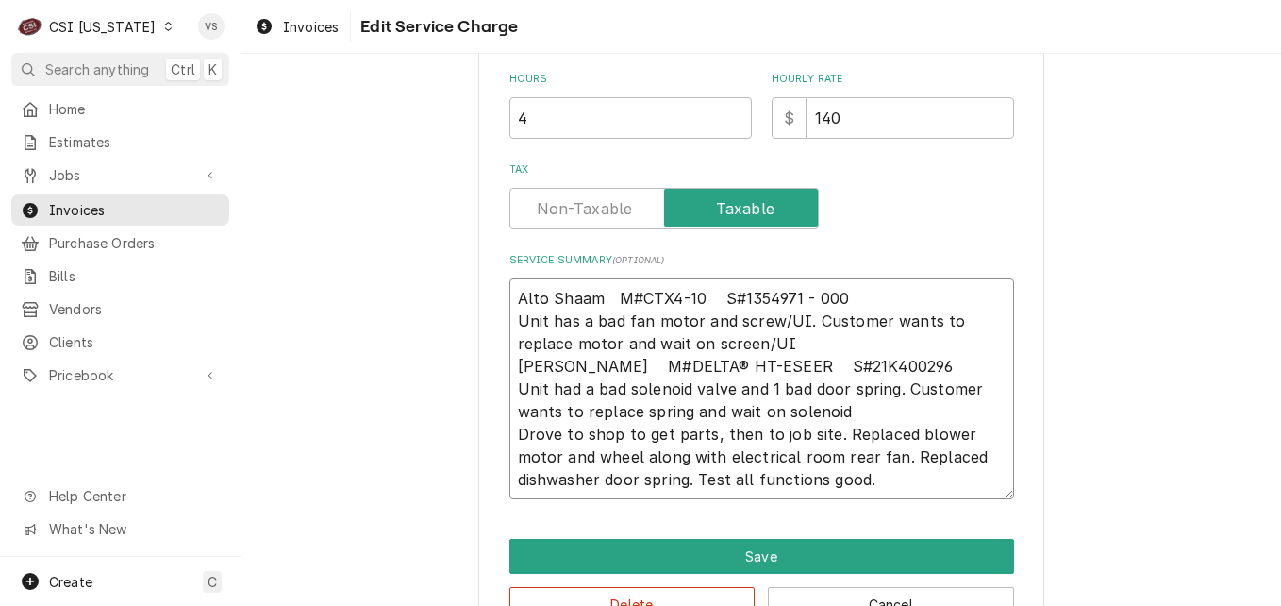
scroll to position [670, 0]
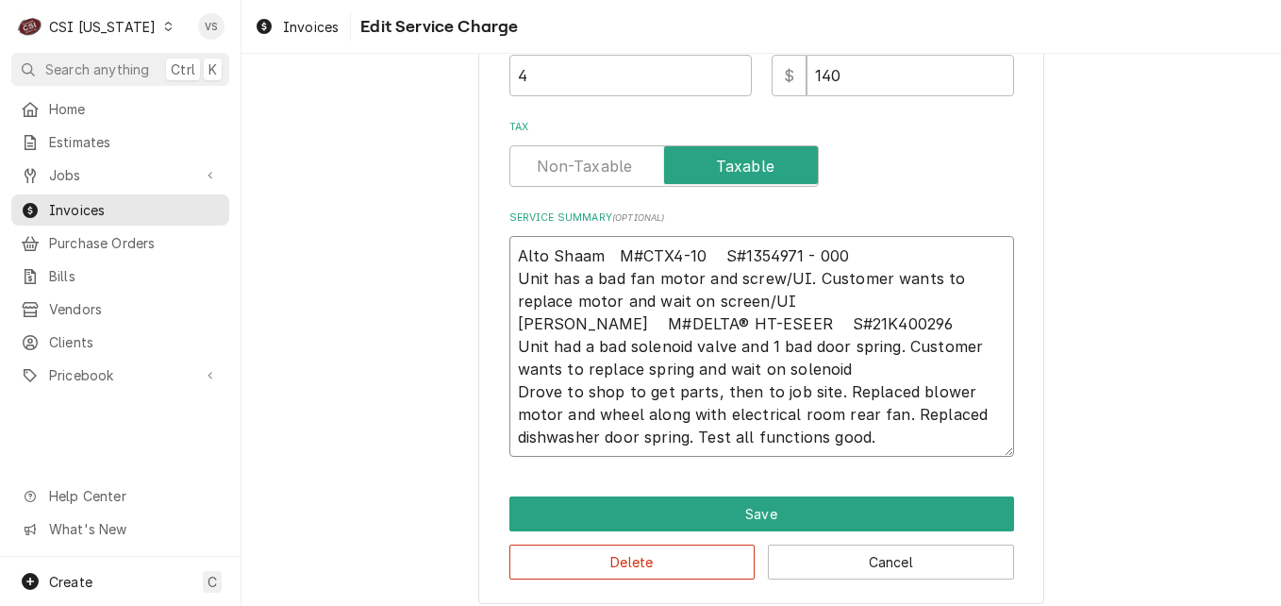
click at [723, 440] on textarea "Alto Shaam M#CTX4-10 S#1354971 - 000 Unit has a bad fan motor and screw/UI. Cus…" at bounding box center [762, 346] width 505 height 221
type textarea "x"
type textarea "Alto Shaam M#CTX4-10 S#1354971 - 000 Unit has a bad fan motor and screw/UI. Cus…"
type textarea "x"
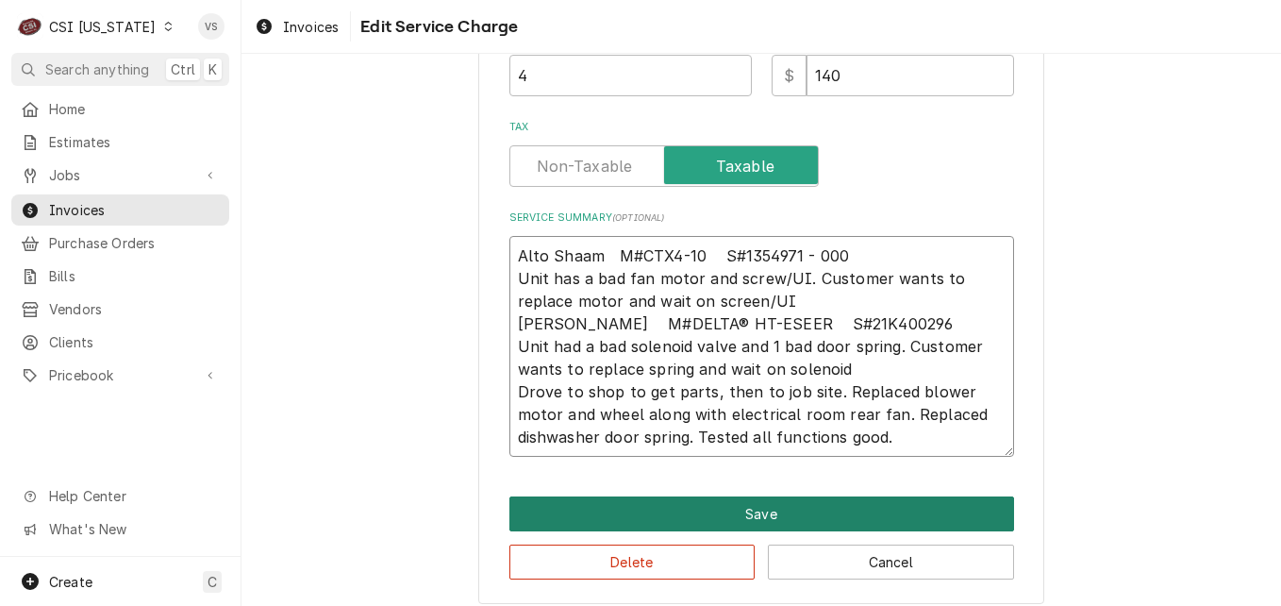
type textarea "Alto Shaam M#CTX4-10 S#1354971 - 000 Unit has a bad fan motor and screw/UI. Cus…"
click at [688, 515] on button "Save" at bounding box center [762, 513] width 505 height 35
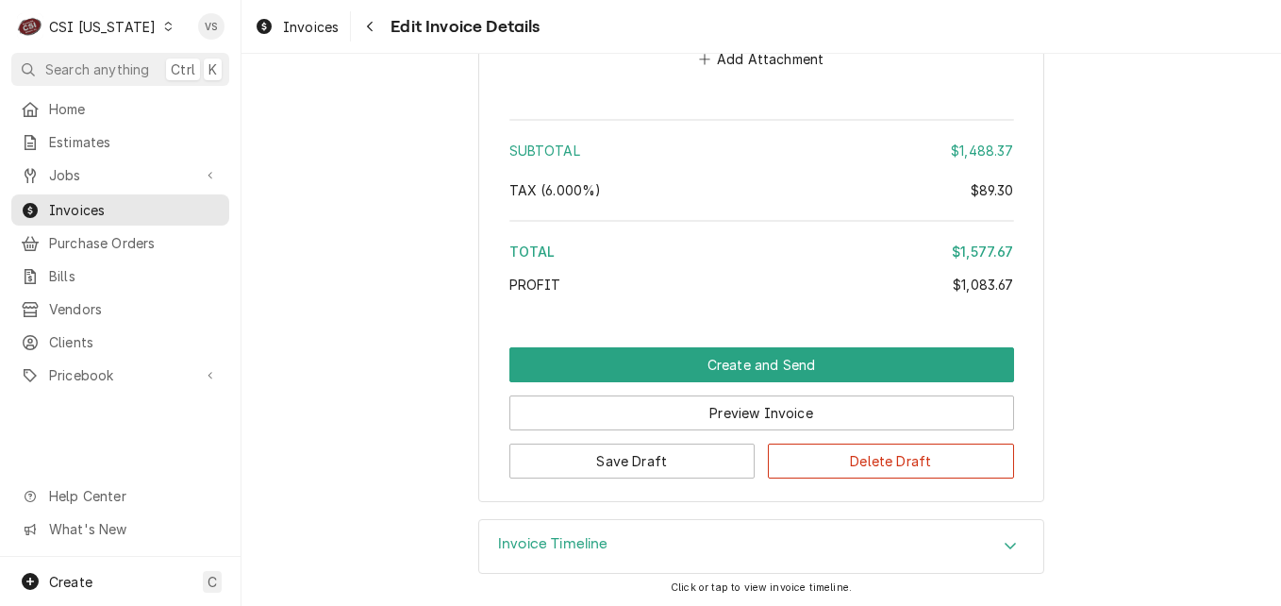
scroll to position [5340, 0]
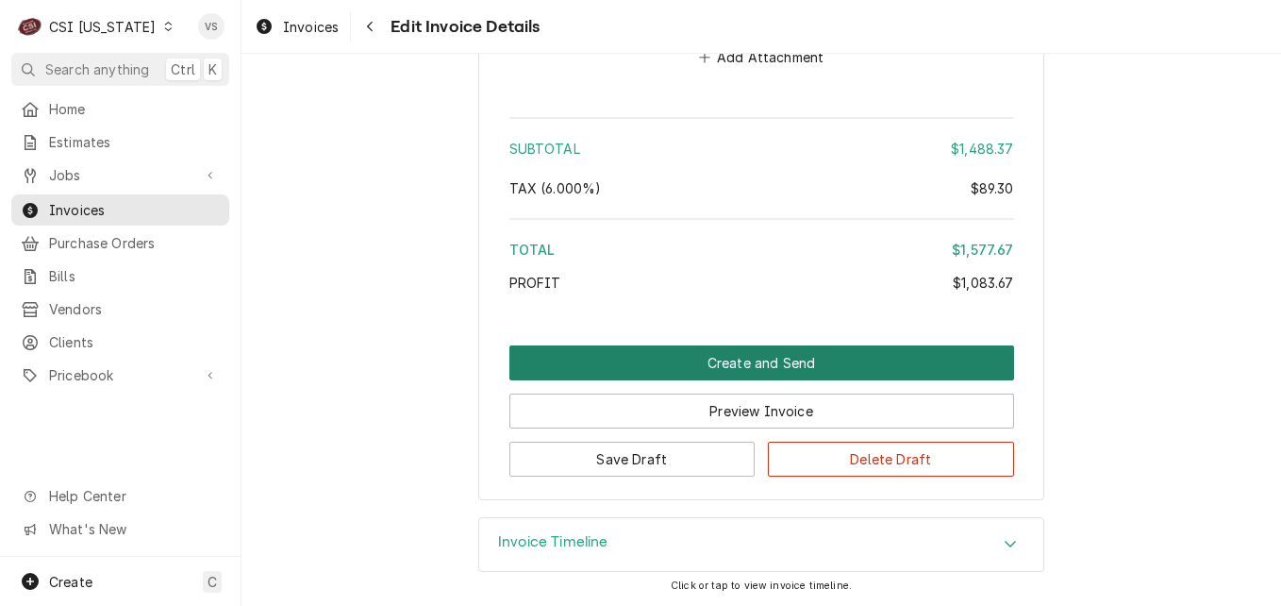
click at [665, 358] on button "Create and Send" at bounding box center [762, 362] width 505 height 35
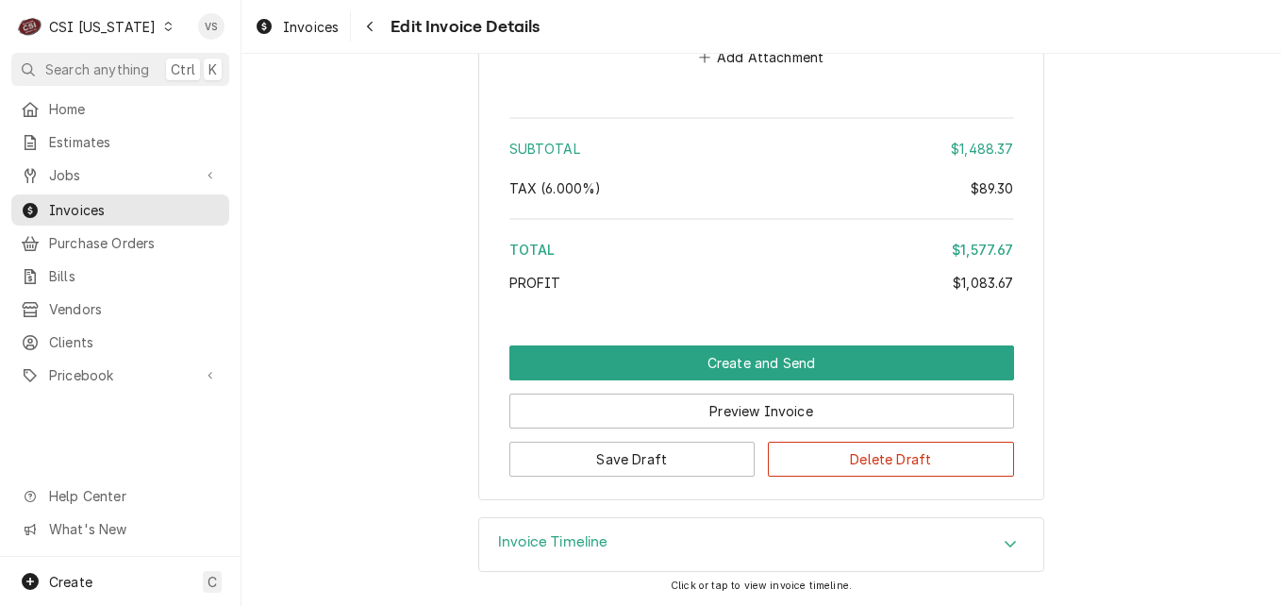
scroll to position [5282, 0]
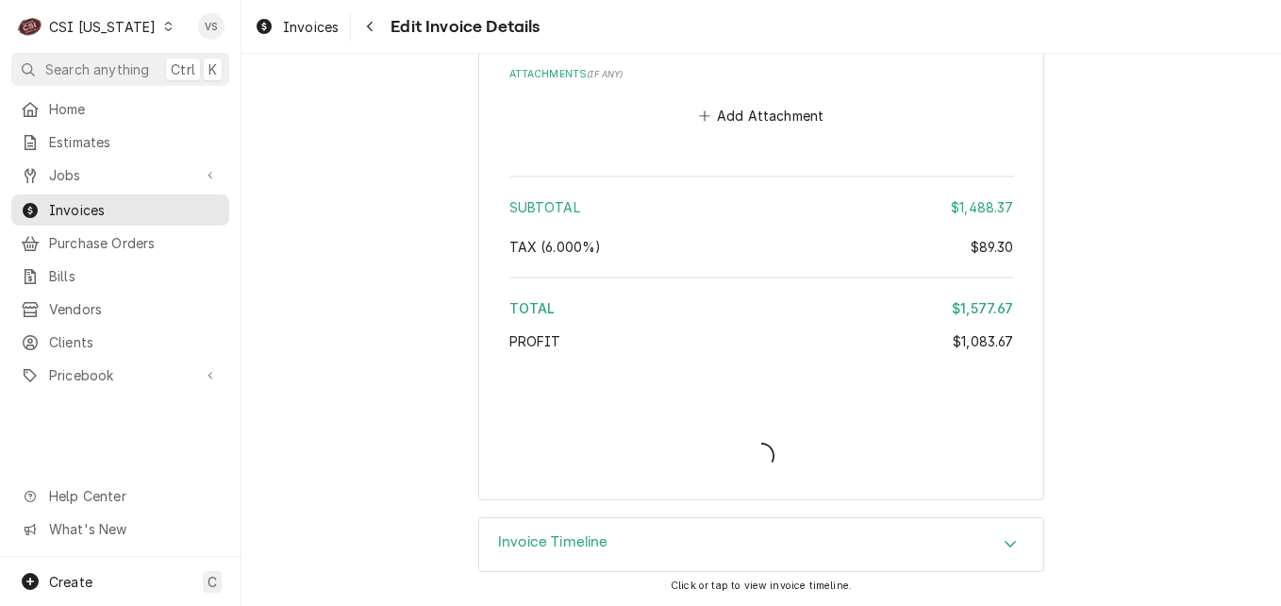
type textarea "x"
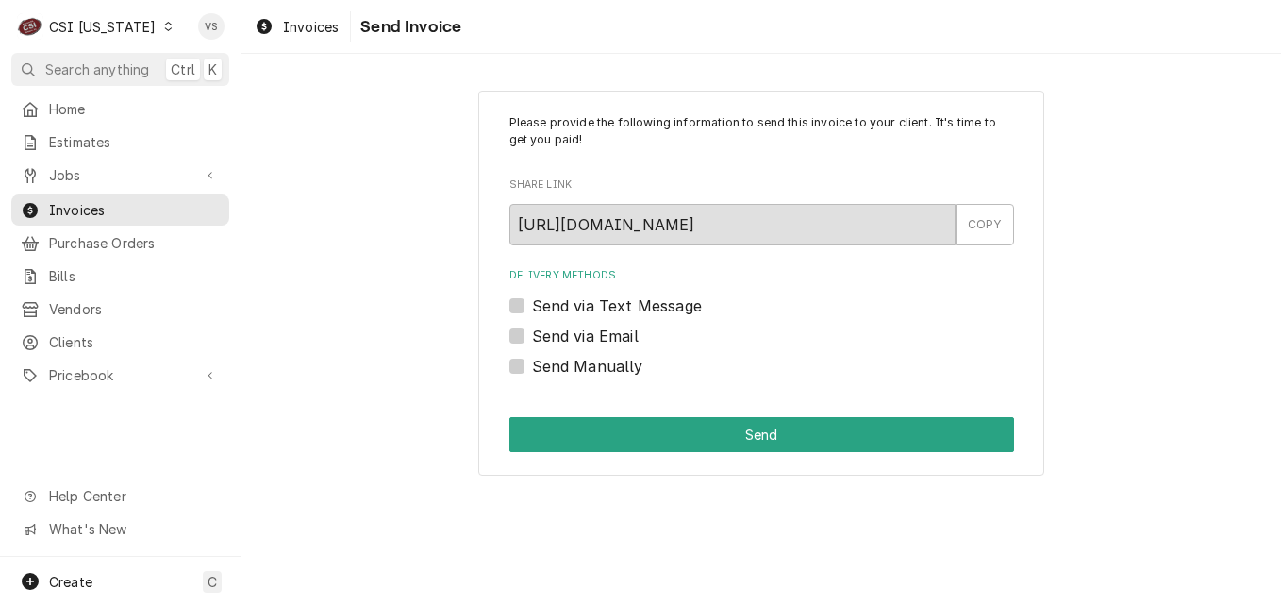
click at [532, 369] on label "Send Manually" at bounding box center [587, 366] width 111 height 23
click at [532, 369] on input "Send Manually" at bounding box center [784, 376] width 505 height 42
checkbox input "true"
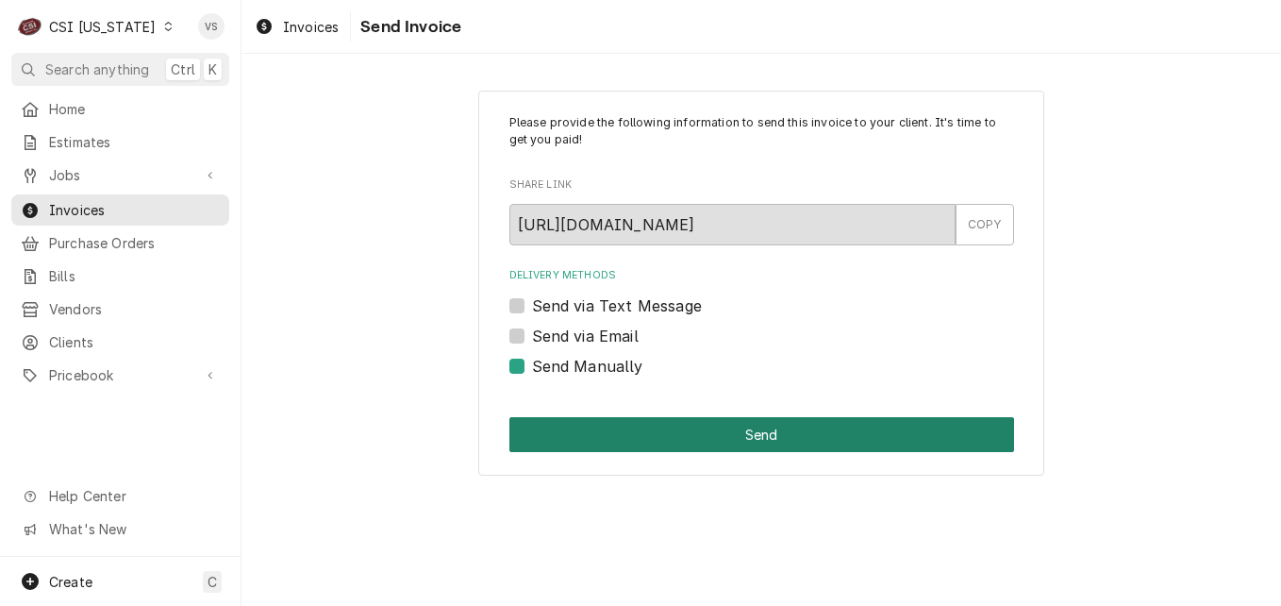
click at [569, 431] on button "Send" at bounding box center [762, 434] width 505 height 35
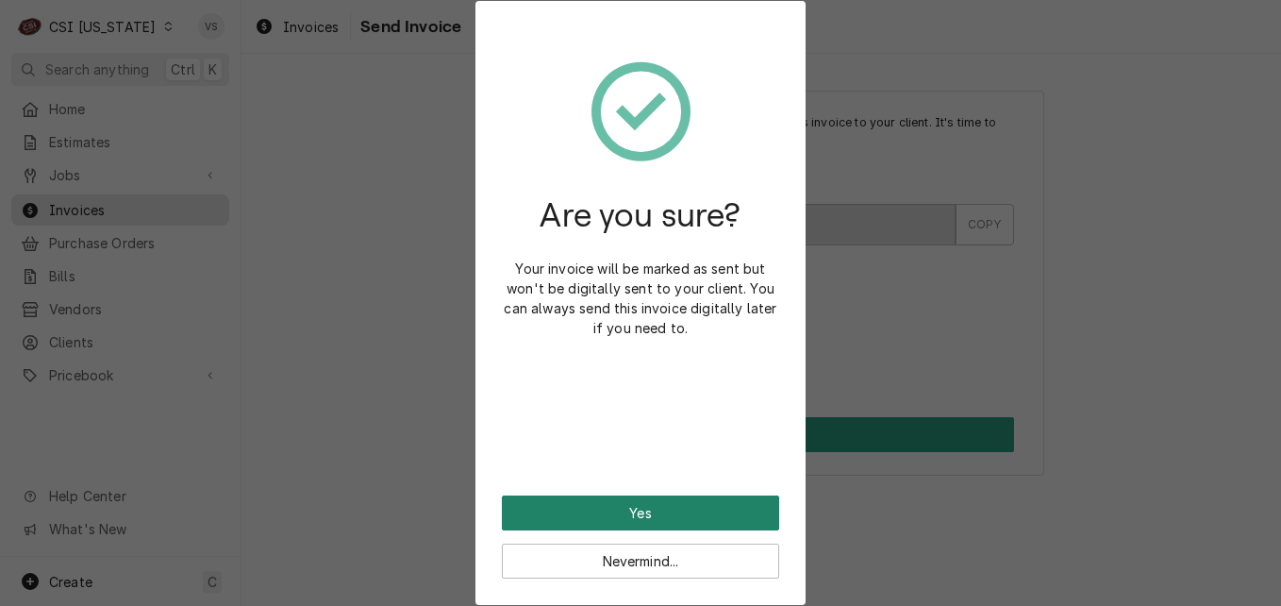
click at [605, 519] on button "Yes" at bounding box center [640, 512] width 277 height 35
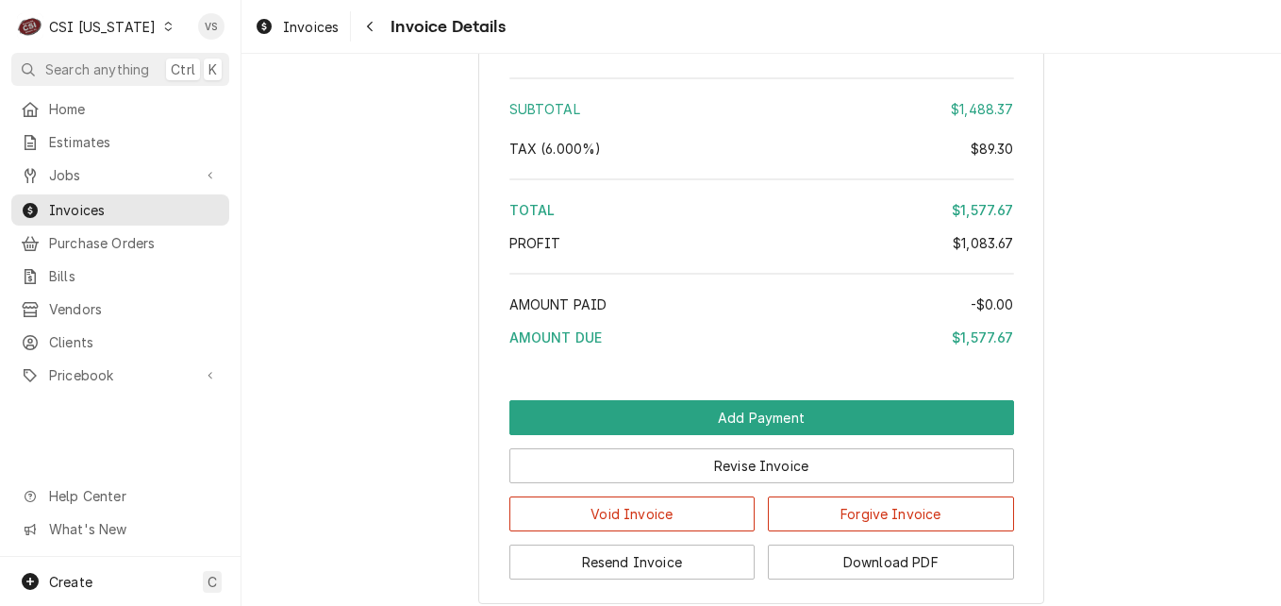
scroll to position [4915, 0]
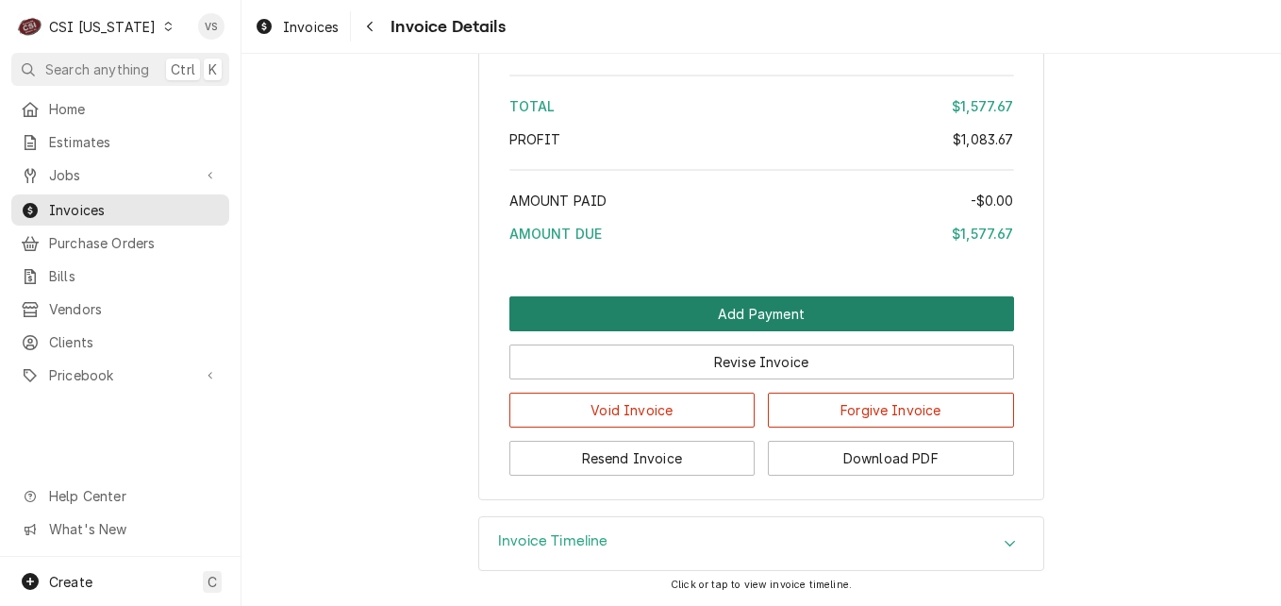
click at [671, 318] on button "Add Payment" at bounding box center [762, 313] width 505 height 35
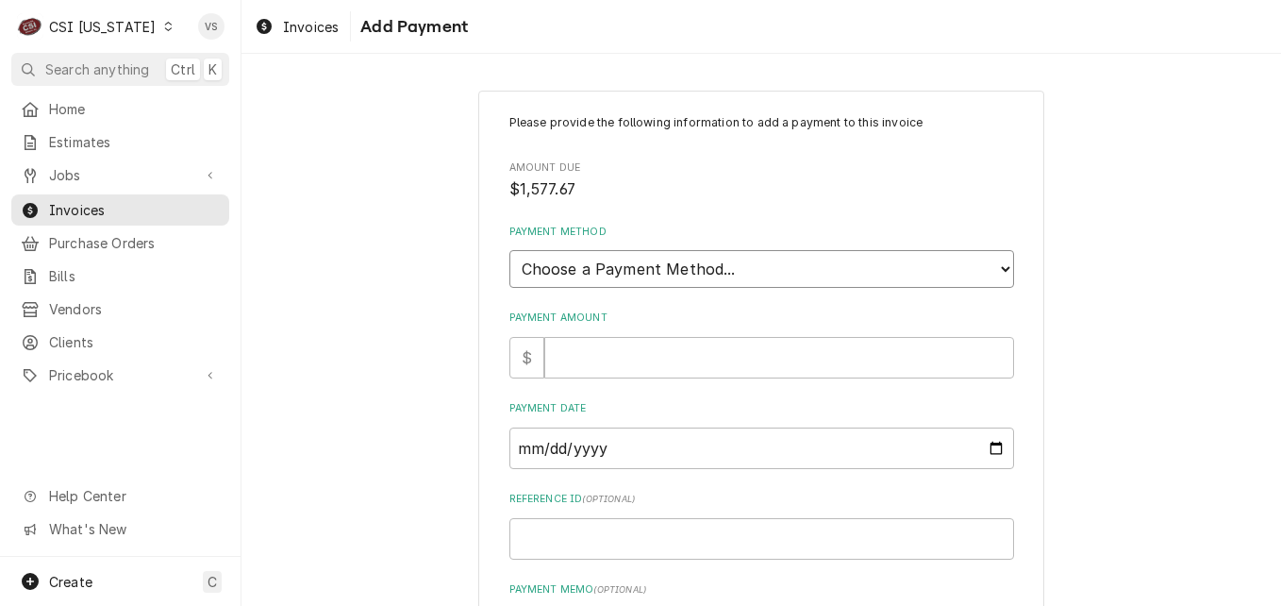
click at [587, 271] on select "Choose a Payment Method... Cash Check Credit/Debit Card ACH/eCheck Other" at bounding box center [762, 269] width 505 height 38
select select "3"
click at [510, 250] on select "Choose a Payment Method... Cash Check Credit/Debit Card ACH/eCheck Other" at bounding box center [762, 269] width 505 height 38
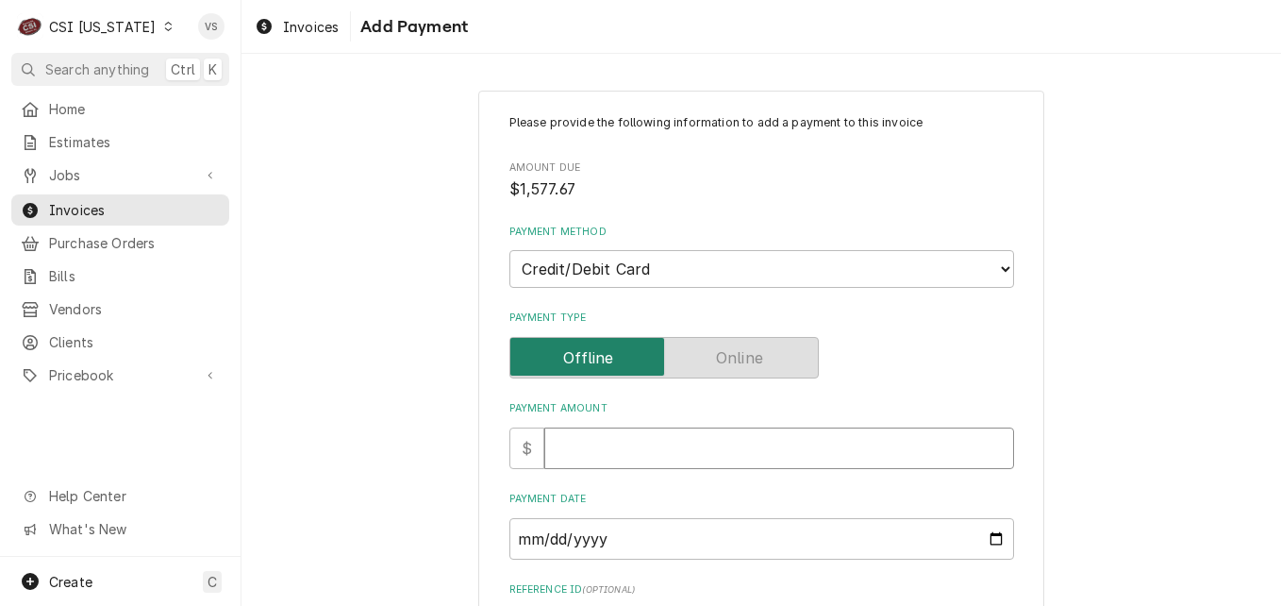
click at [588, 443] on input "Payment Amount" at bounding box center [779, 448] width 470 height 42
type textarea "x"
type input "1"
type textarea "x"
type input "15"
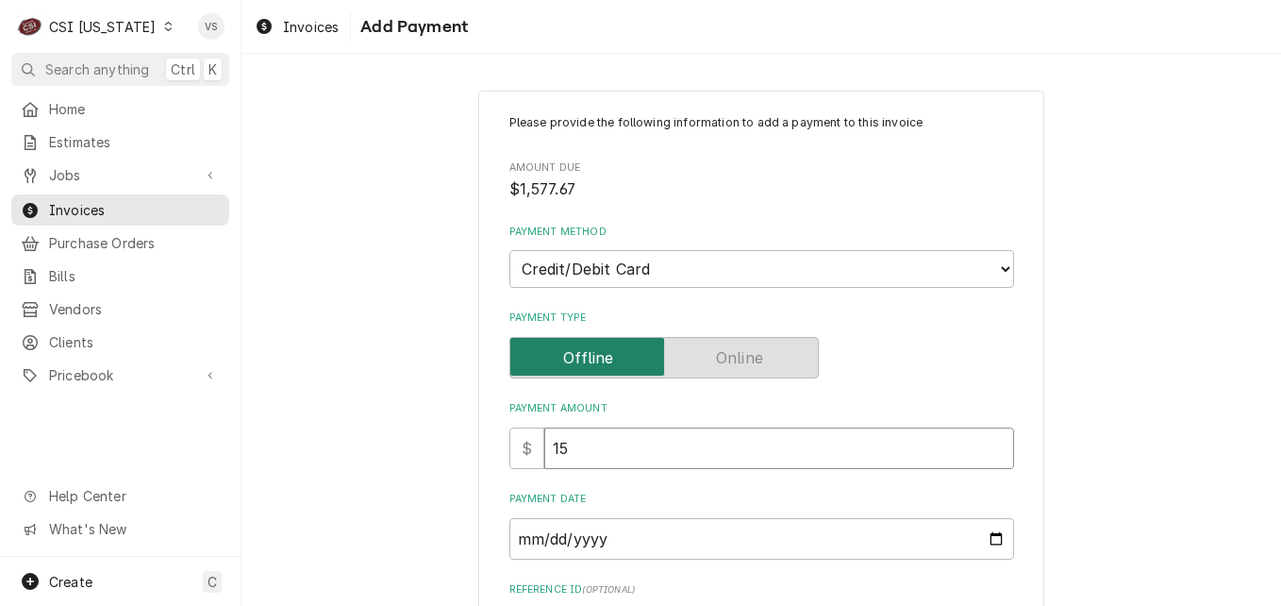
type textarea "x"
type input "157"
type textarea "x"
type input "1577"
type textarea "x"
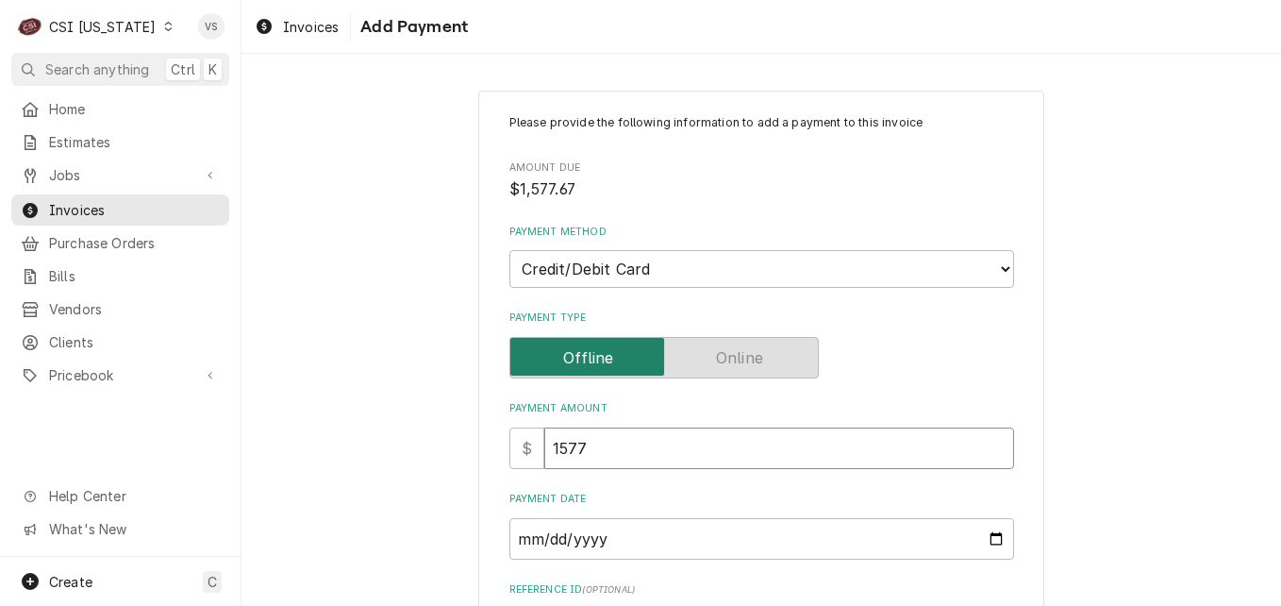
type input "1577.6"
type textarea "x"
type input "1577.67"
click at [992, 538] on input "Payment Date" at bounding box center [762, 539] width 505 height 42
type input "2025-09-03"
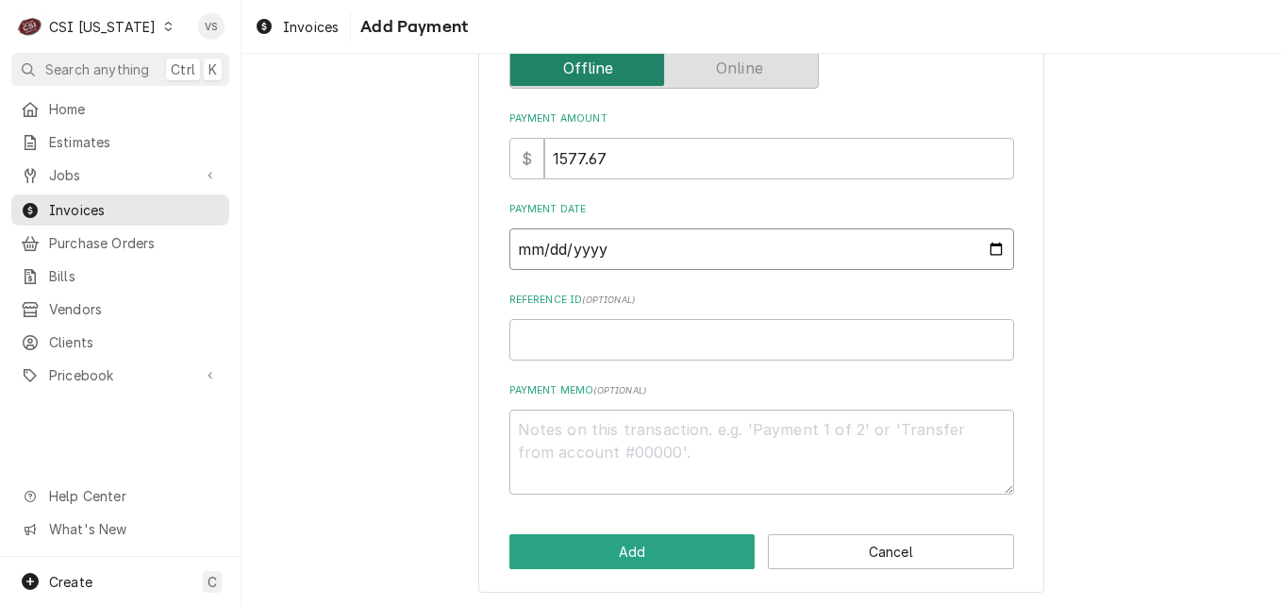
scroll to position [293, 0]
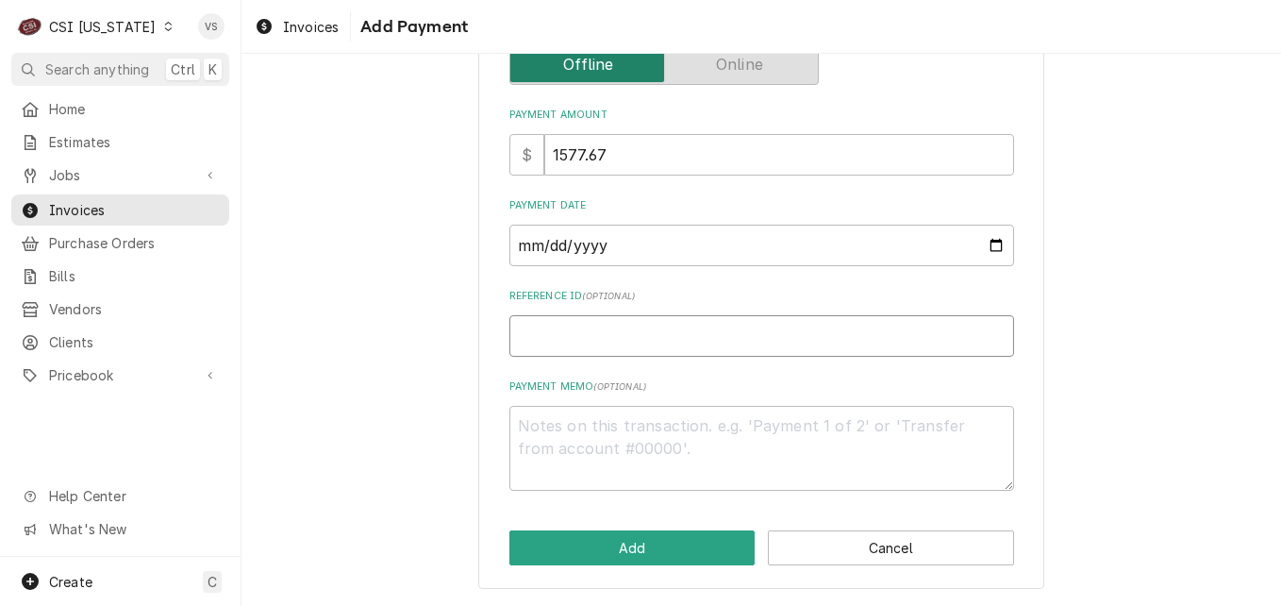
click at [551, 343] on input "Reference ID ( optional )" at bounding box center [762, 336] width 505 height 42
type textarea "x"
type input "5"
type textarea "x"
type input "50"
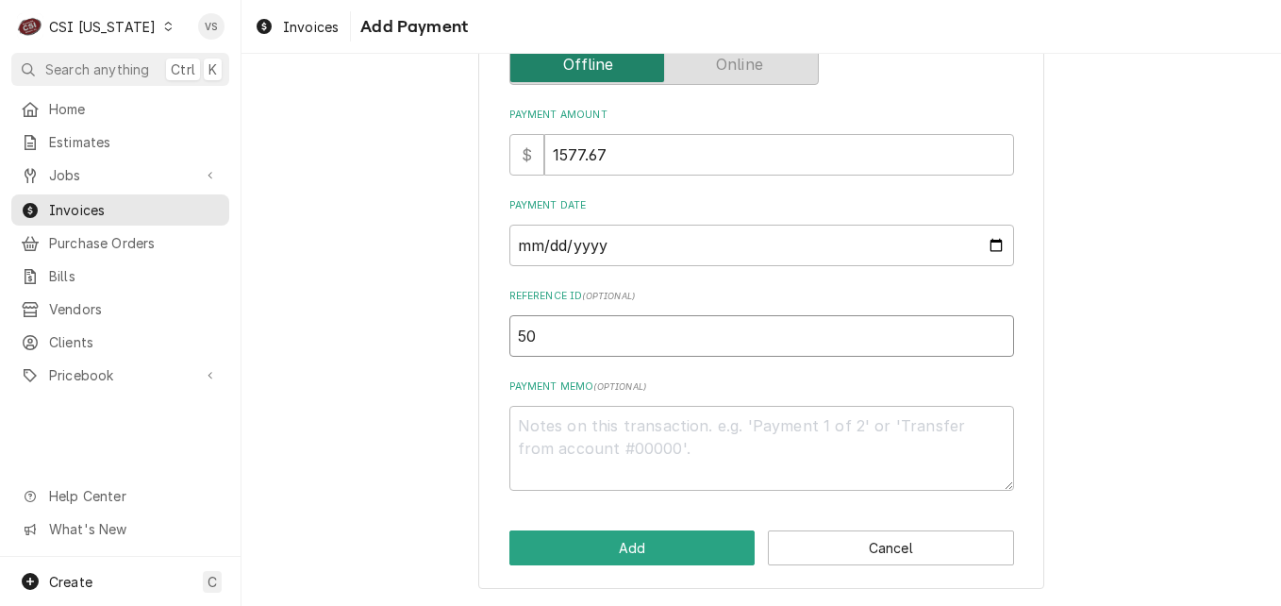
type textarea "x"
type input "502"
type textarea "x"
type input "5020"
type textarea "x"
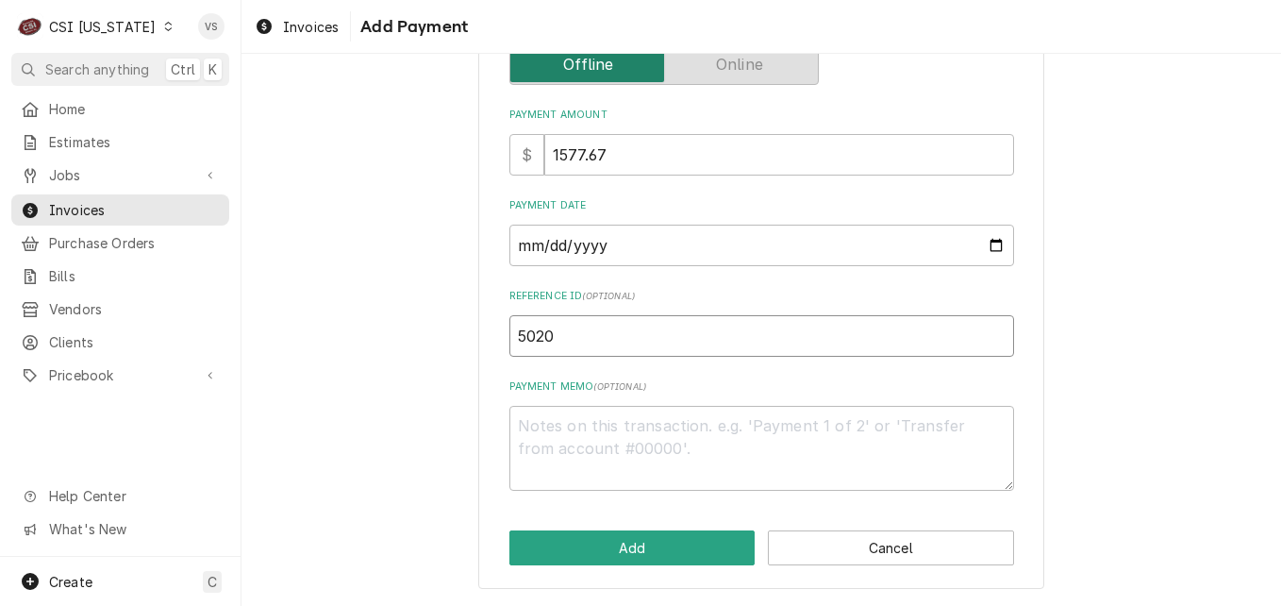
type input "50207"
type textarea "x"
type input "502071"
click at [574, 420] on textarea "Payment Memo ( optional )" at bounding box center [762, 448] width 505 height 85
type textarea "x"
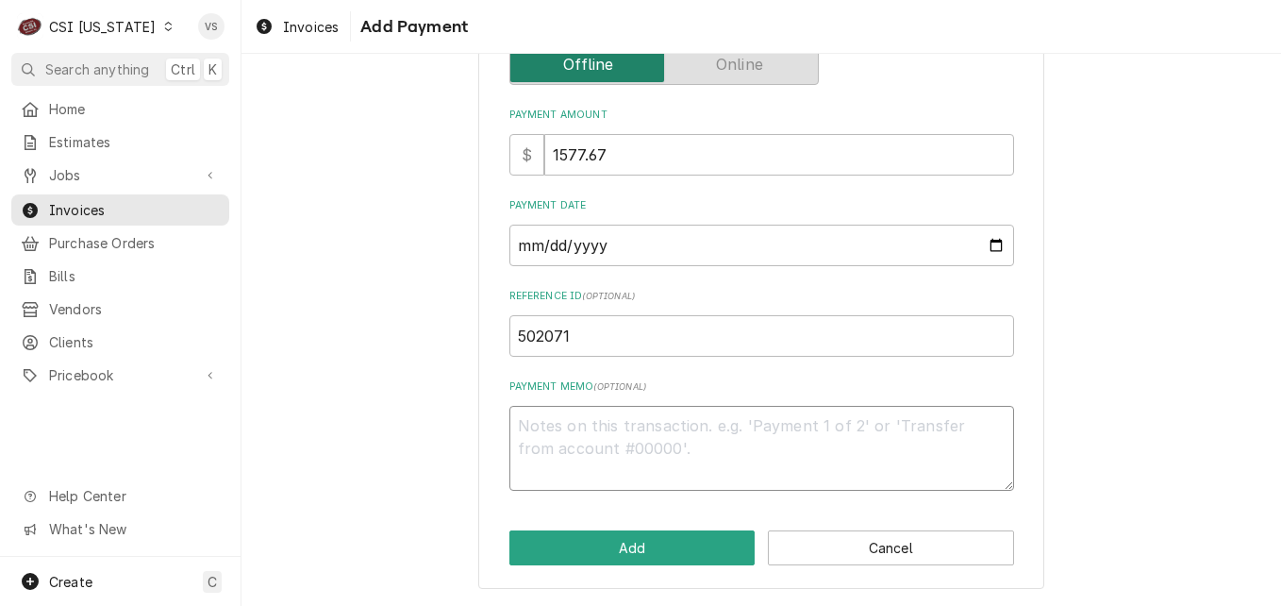
type textarea "V"
type textarea "x"
type textarea "Vi"
type textarea "x"
type textarea "Vis"
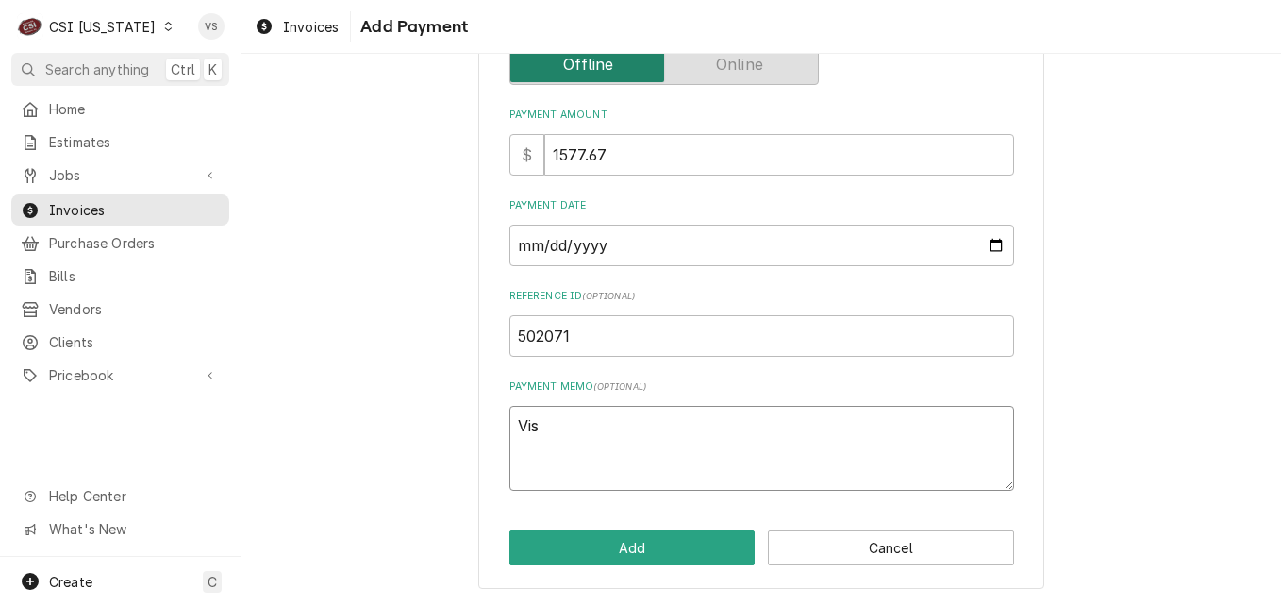
type textarea "x"
type textarea "Visa"
type textarea "x"
type textarea "Visa"
type textarea "x"
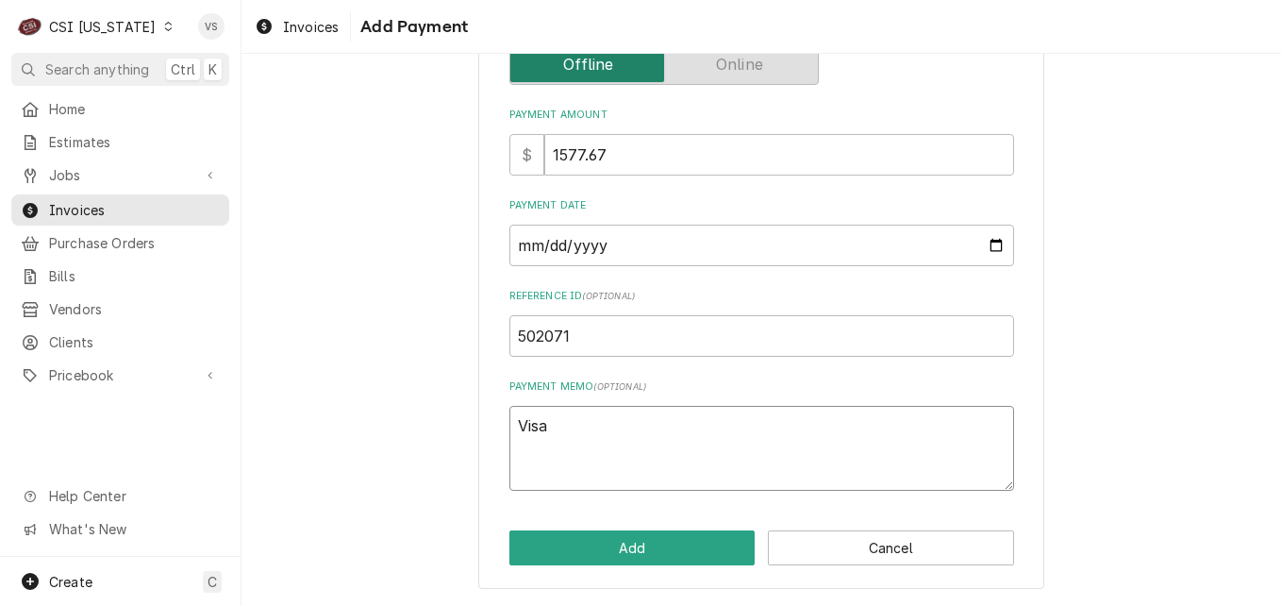
type textarea "Visa 5"
type textarea "x"
type textarea "Visa 57"
type textarea "x"
type textarea "Visa 571"
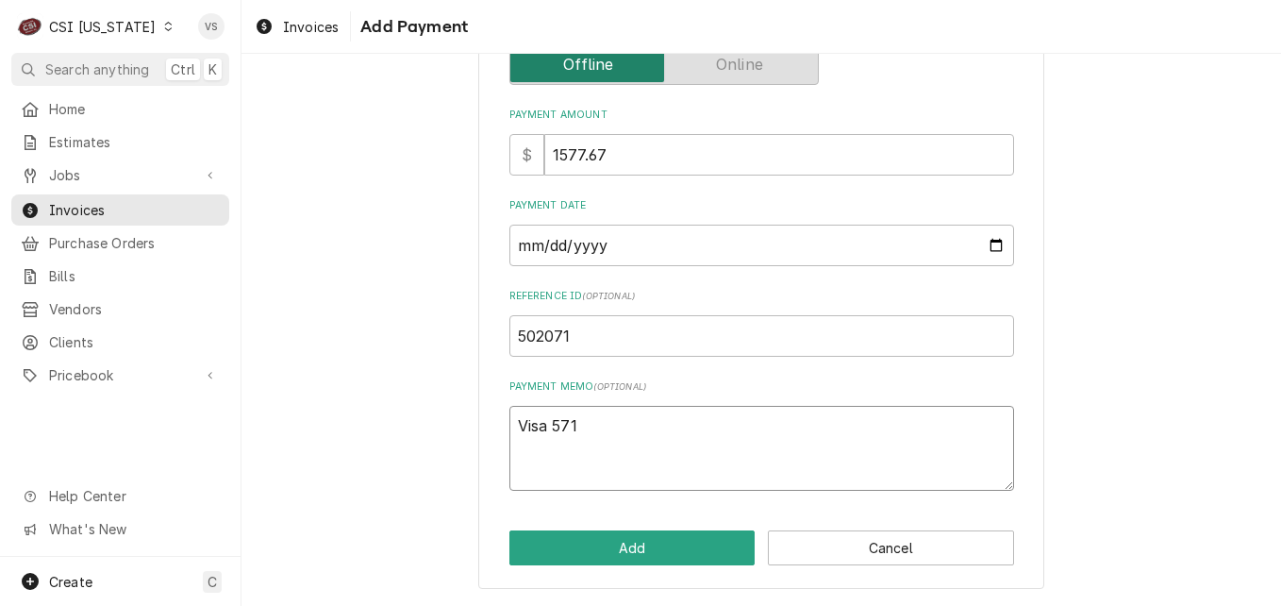
type textarea "x"
type textarea "Visa 5712"
click at [639, 543] on button "Add" at bounding box center [633, 547] width 246 height 35
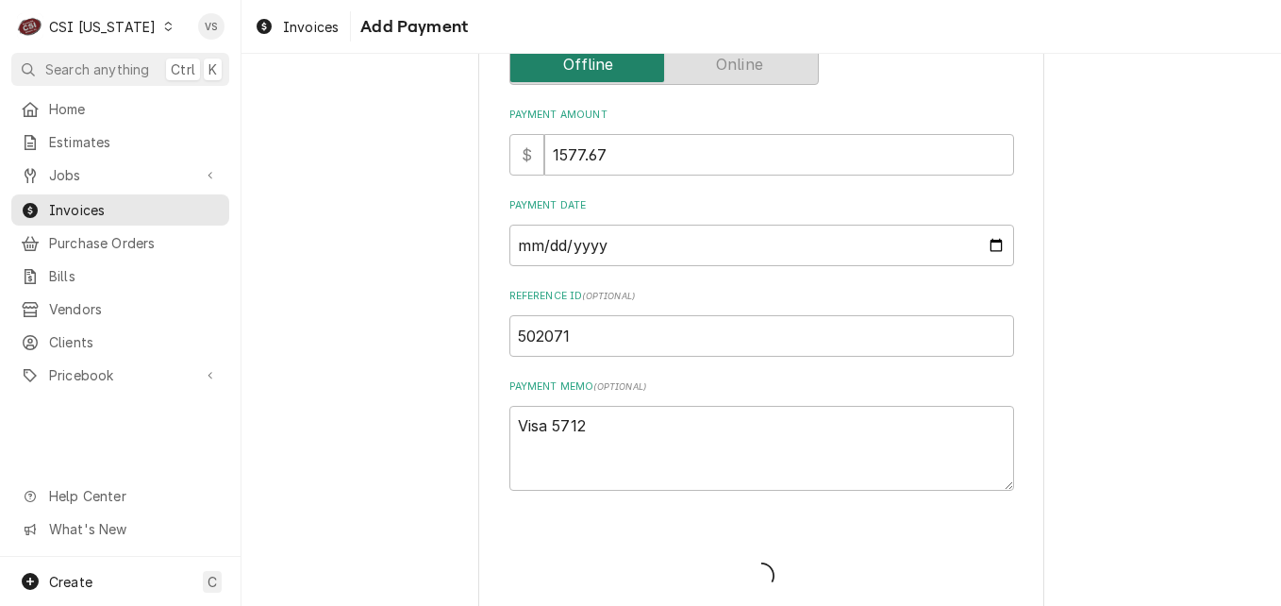
type textarea "x"
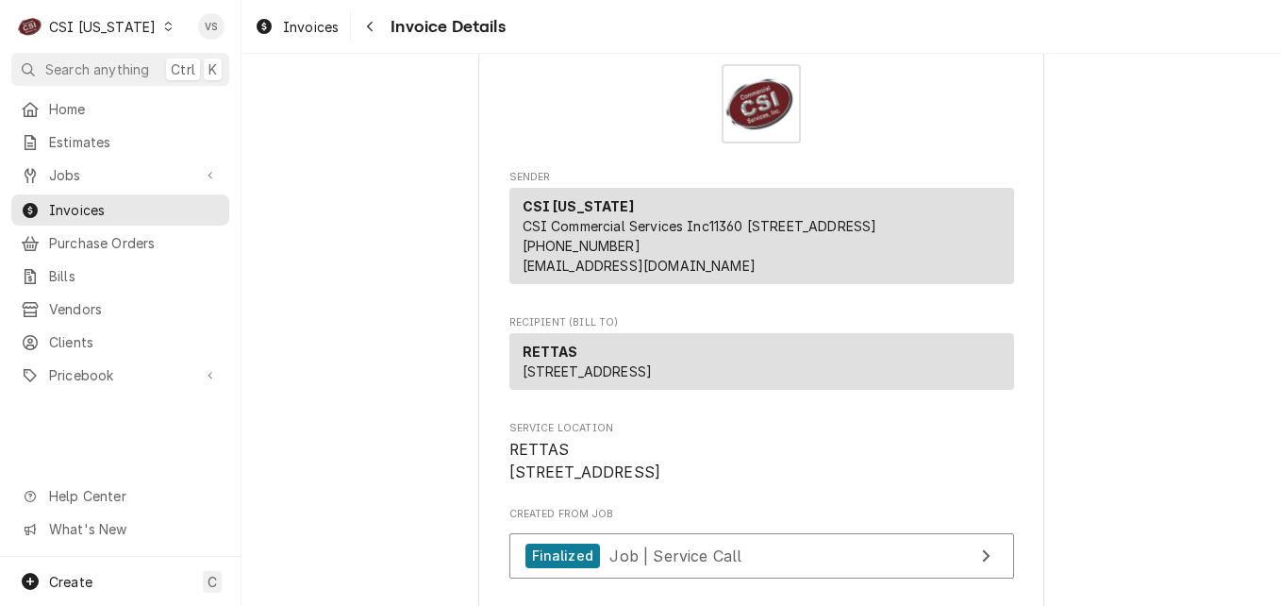
scroll to position [94, 0]
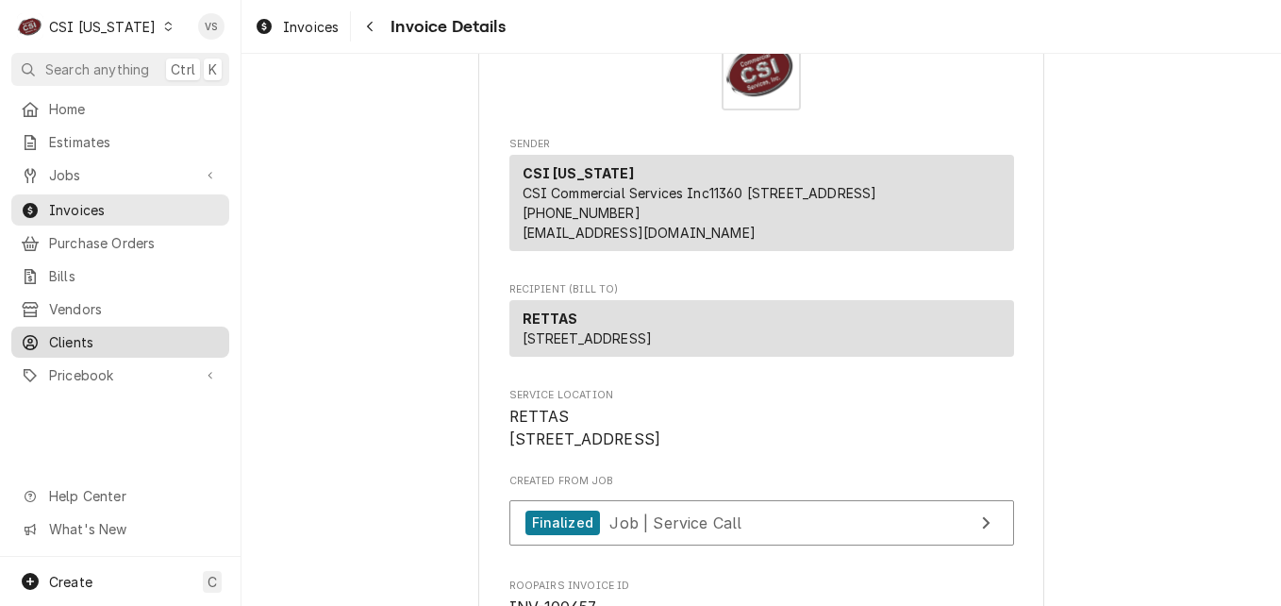
click at [78, 338] on span "Clients" at bounding box center [134, 342] width 171 height 20
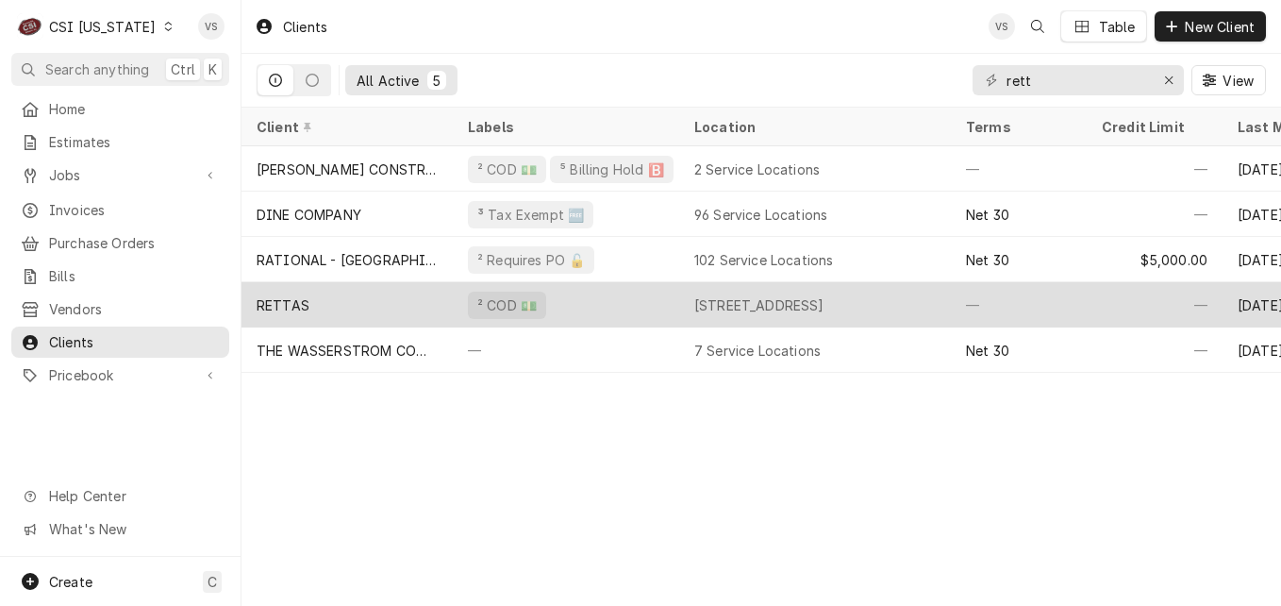
click at [342, 297] on div "RETTAS" at bounding box center [347, 304] width 211 height 45
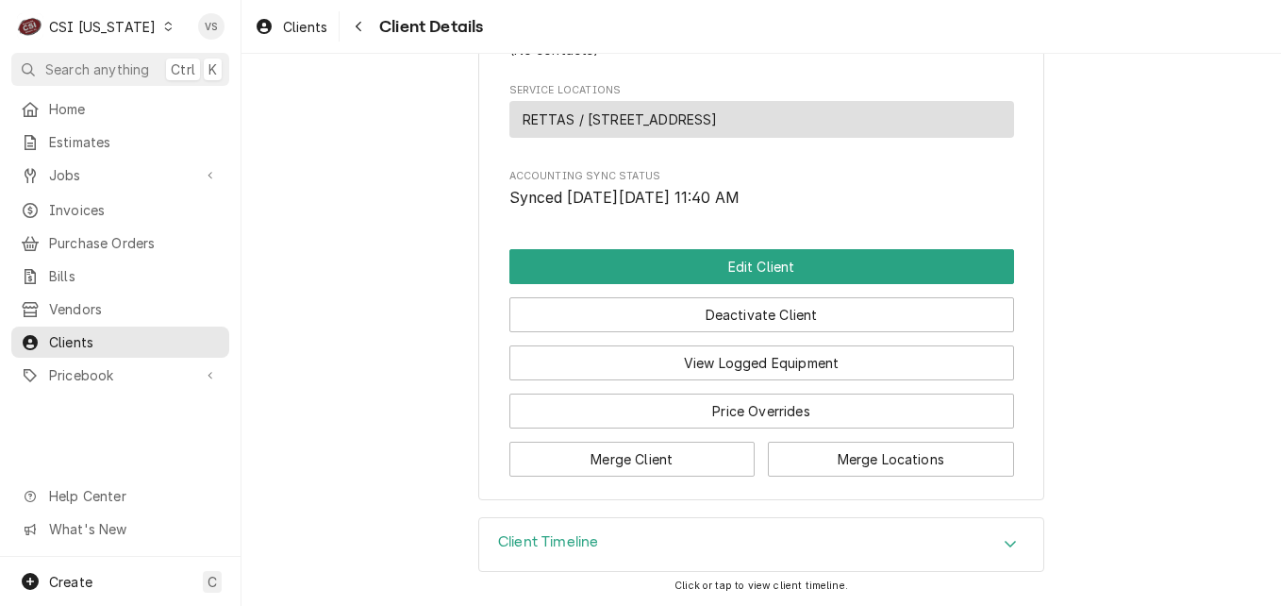
scroll to position [849, 0]
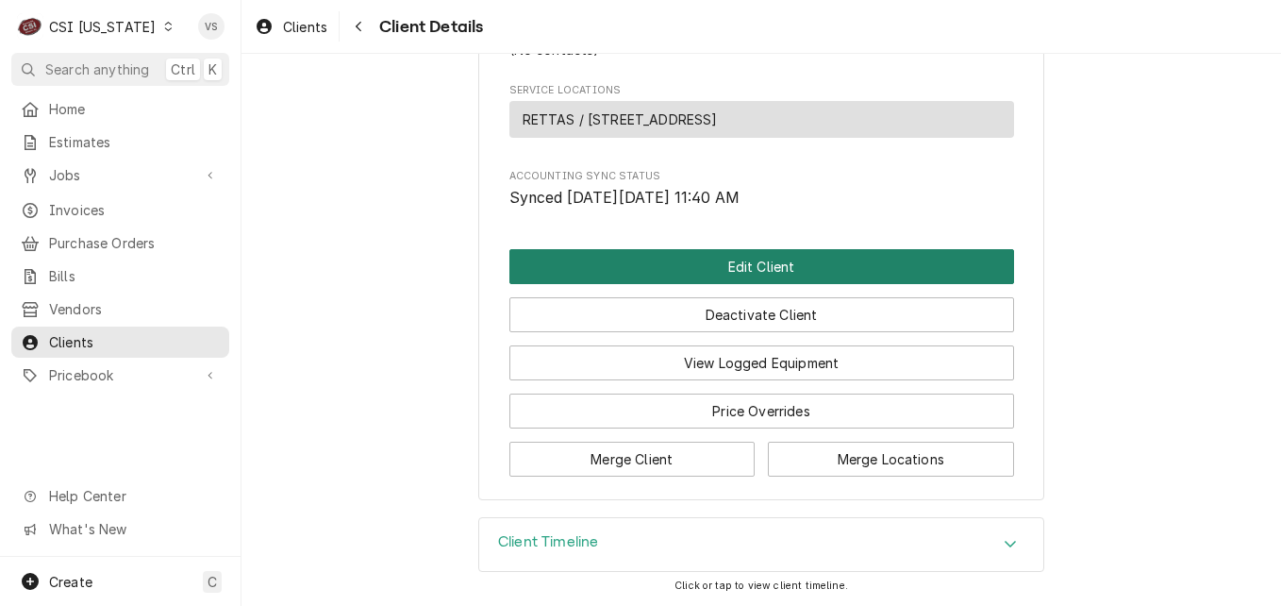
click at [665, 260] on button "Edit Client" at bounding box center [762, 266] width 505 height 35
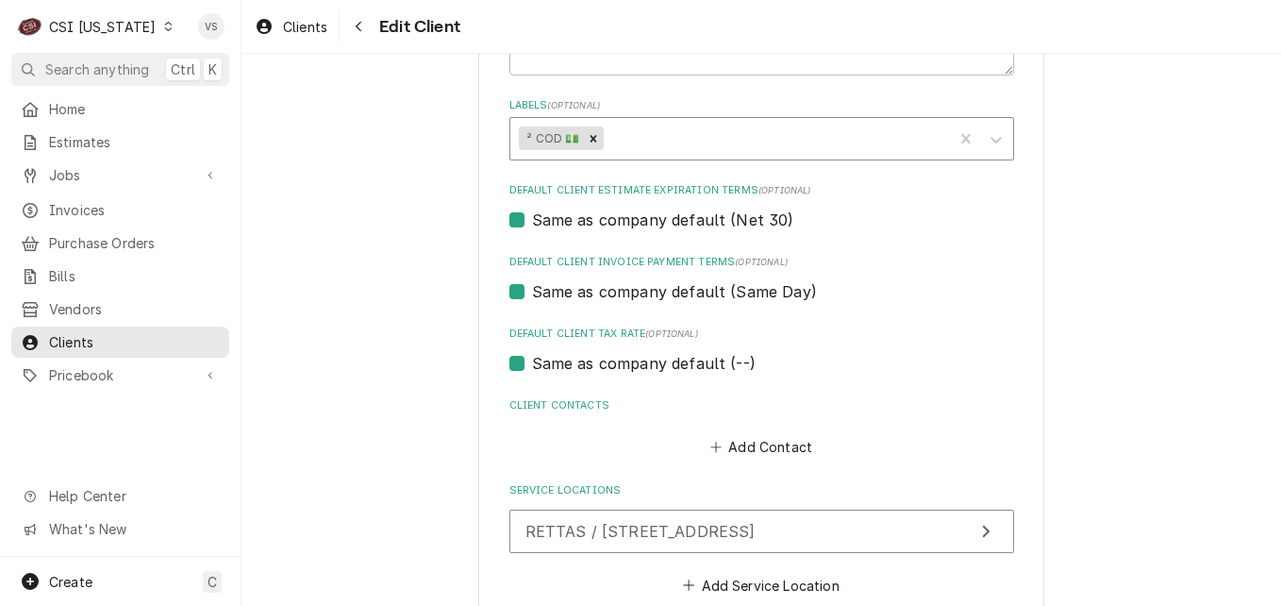
scroll to position [1185, 0]
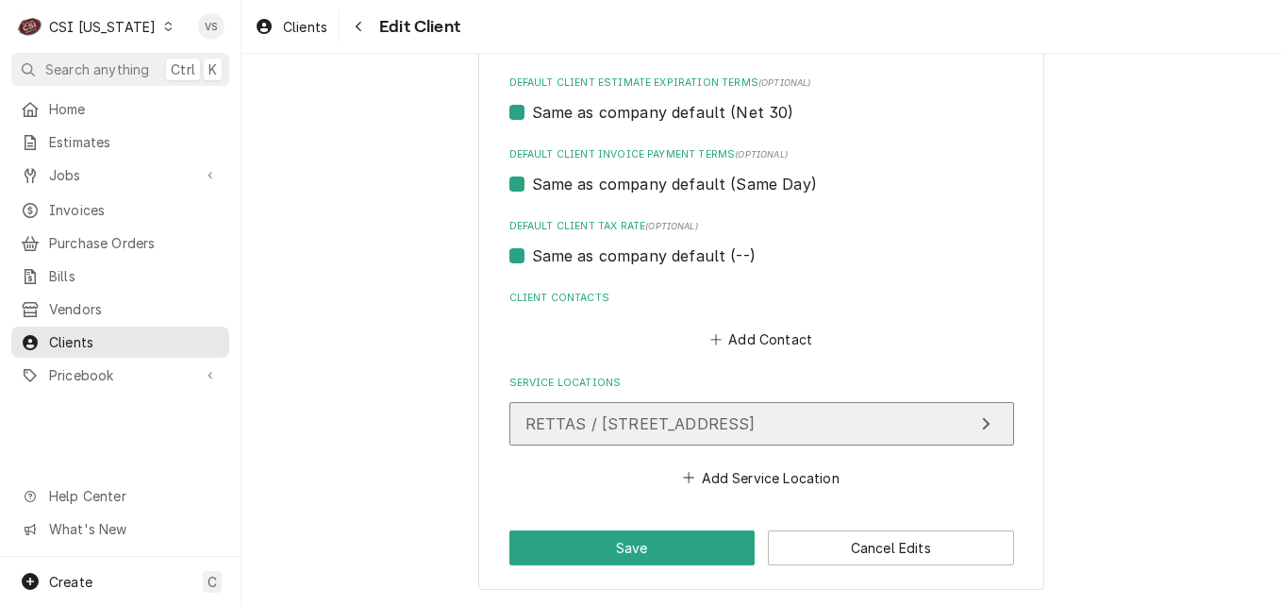
click at [600, 424] on span "RETTAS / [STREET_ADDRESS]" at bounding box center [641, 423] width 230 height 19
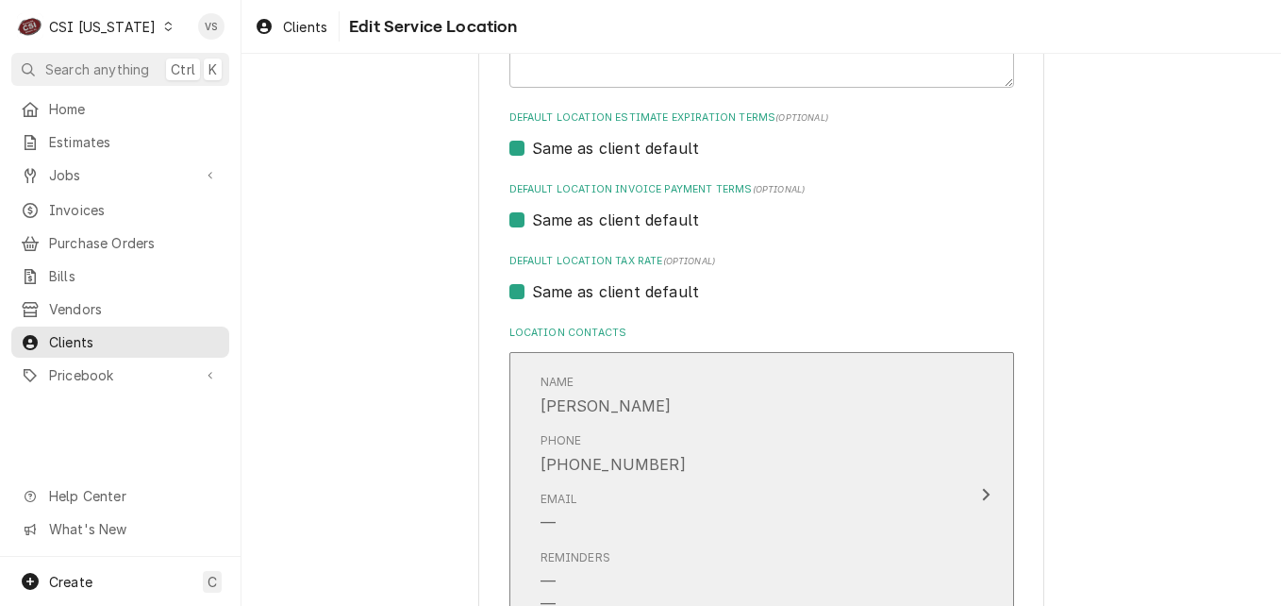
scroll to position [922, 0]
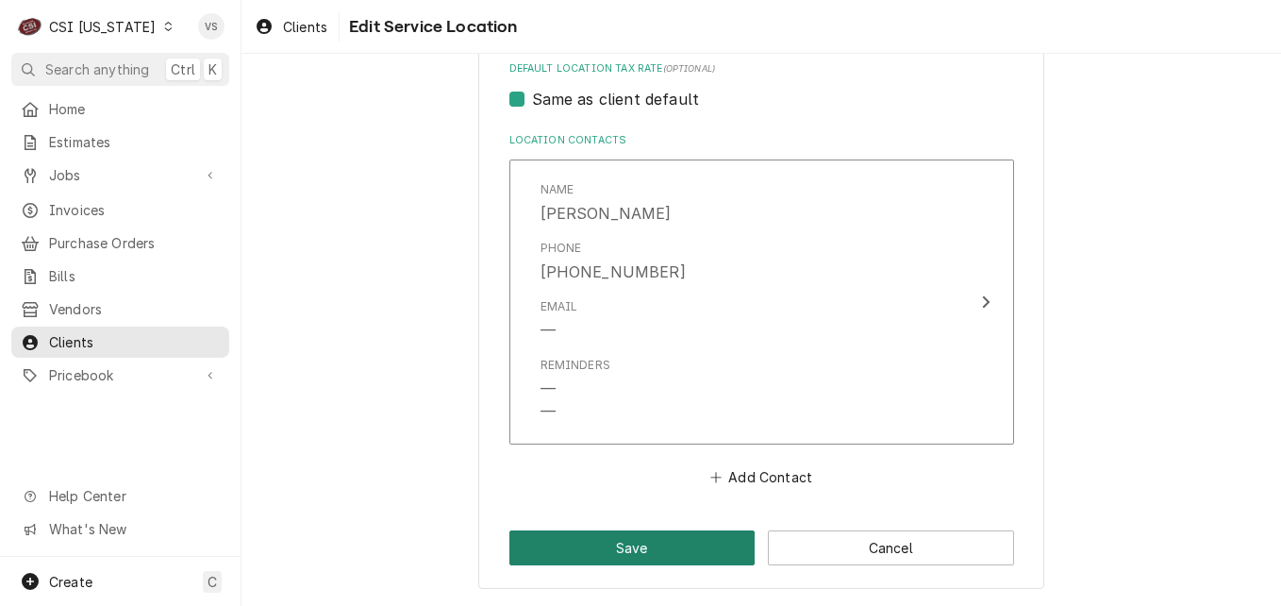
click at [626, 551] on button "Save" at bounding box center [633, 547] width 246 height 35
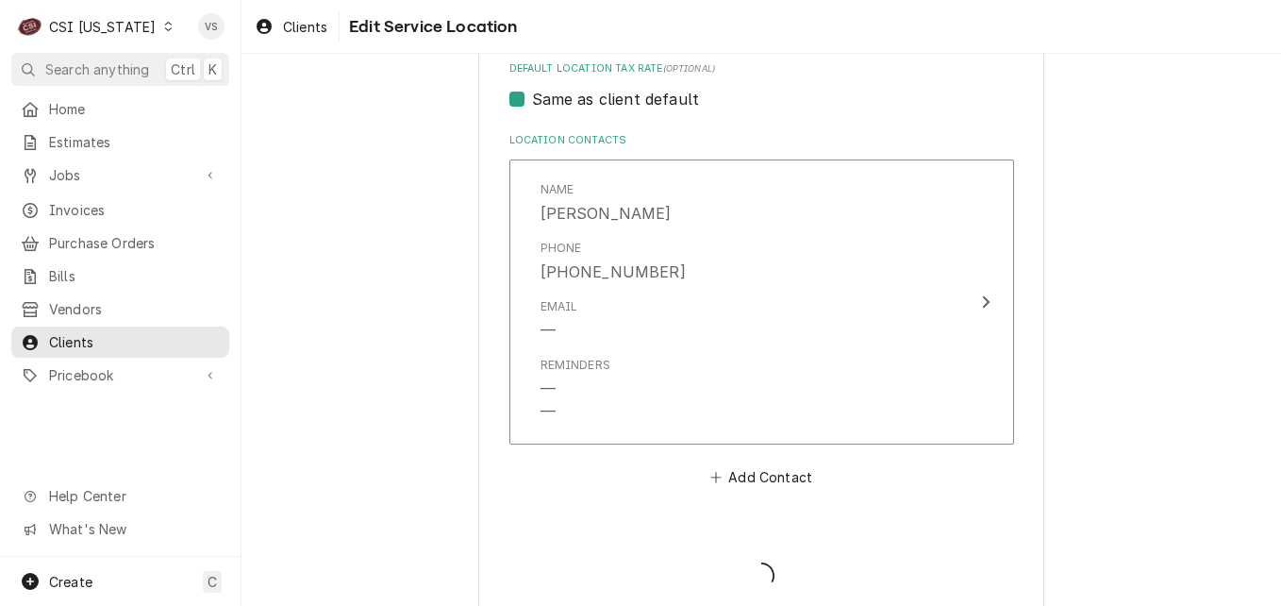
scroll to position [1185, 0]
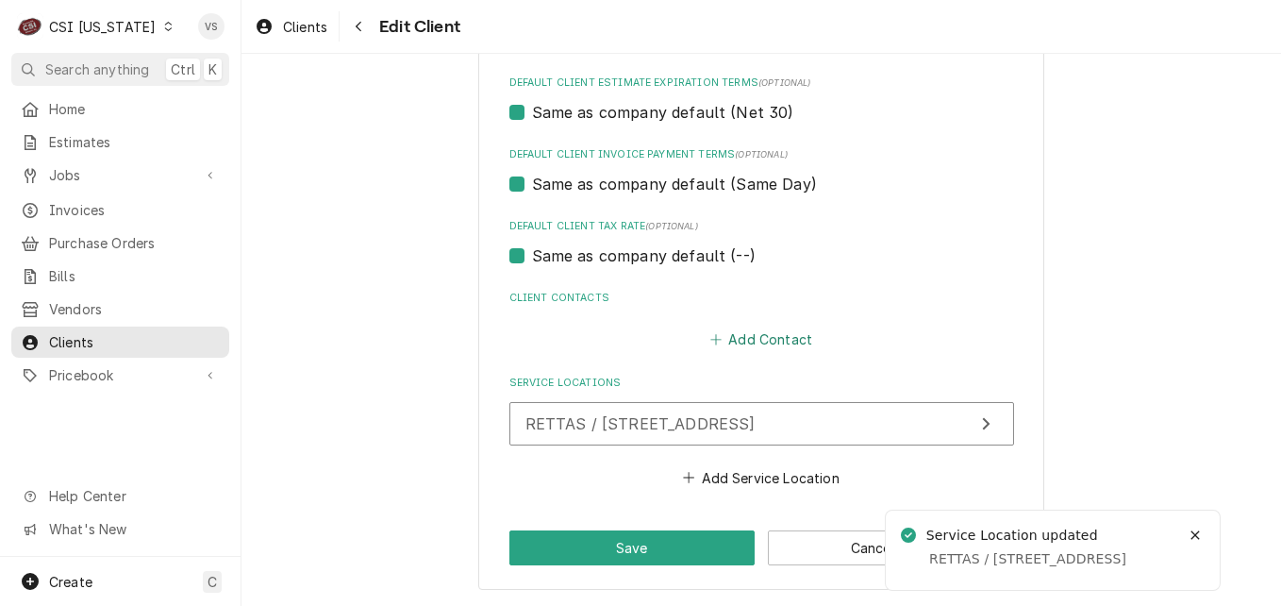
click at [727, 344] on button "Add Contact" at bounding box center [761, 339] width 109 height 26
type textarea "x"
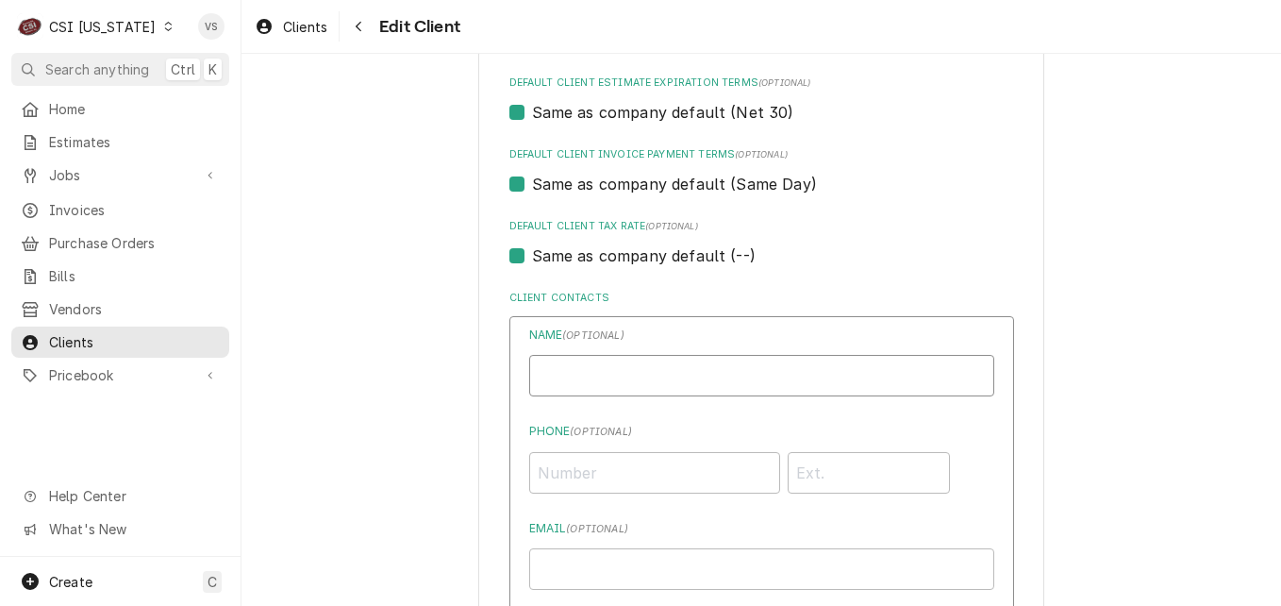
click at [556, 373] on input "Business Name" at bounding box center [761, 376] width 465 height 42
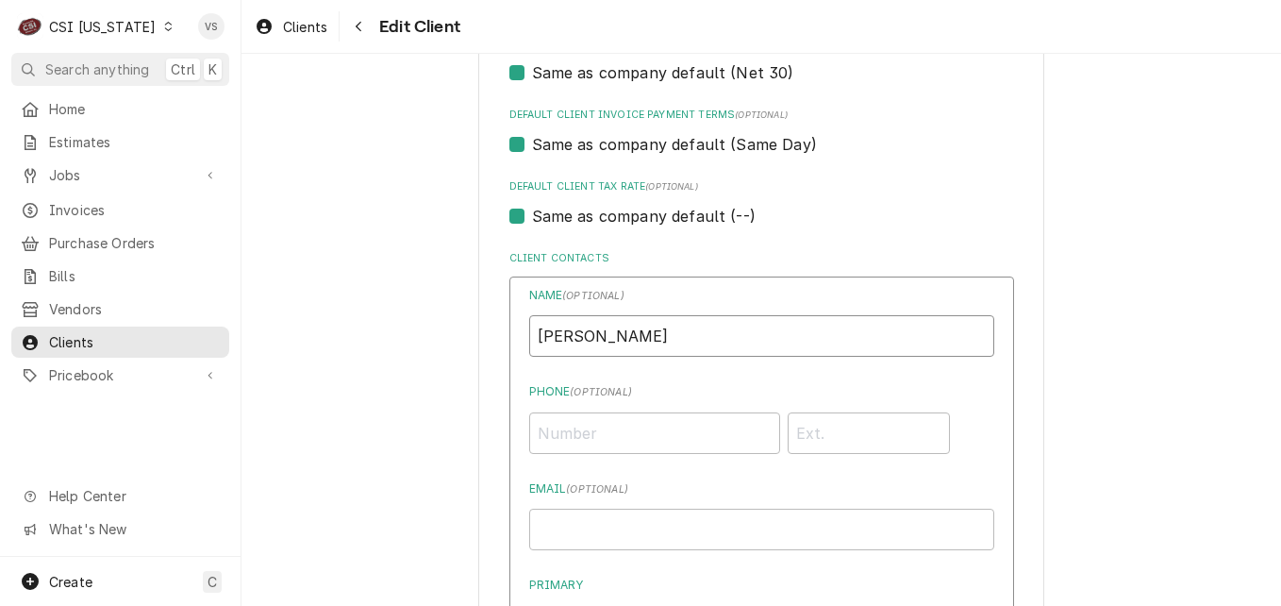
scroll to position [1279, 0]
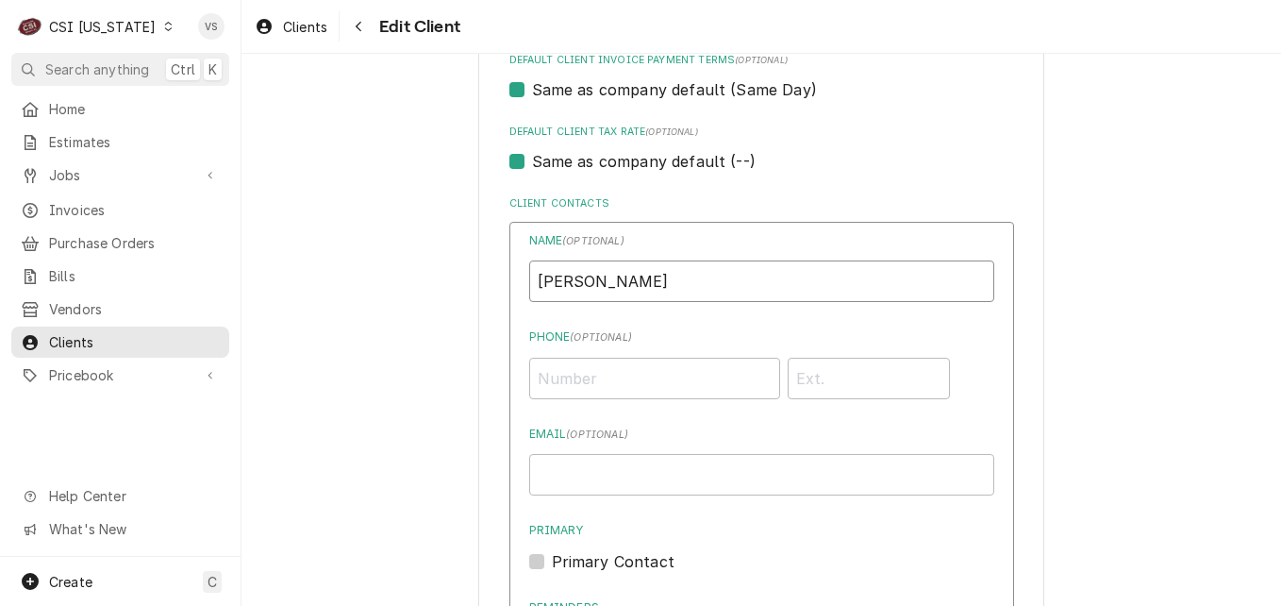
drag, startPoint x: 622, startPoint y: 280, endPoint x: 605, endPoint y: 280, distance: 17.0
click at [605, 280] on input "Ben Deutshc" at bounding box center [761, 281] width 465 height 42
type input "[PERSON_NAME]"
click at [562, 378] on input "Phone ( optional )" at bounding box center [654, 379] width 251 height 42
type input "[PHONE_NUMBER]"
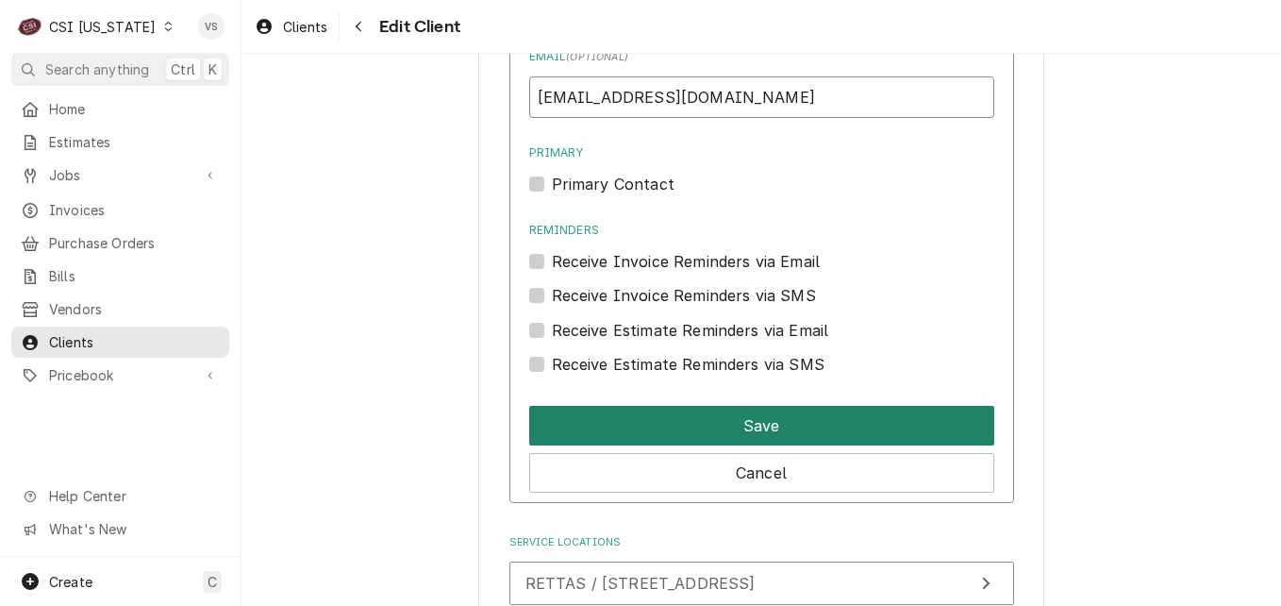
type input "[EMAIL_ADDRESS][DOMAIN_NAME]"
click at [665, 422] on button "Save" at bounding box center [761, 426] width 465 height 40
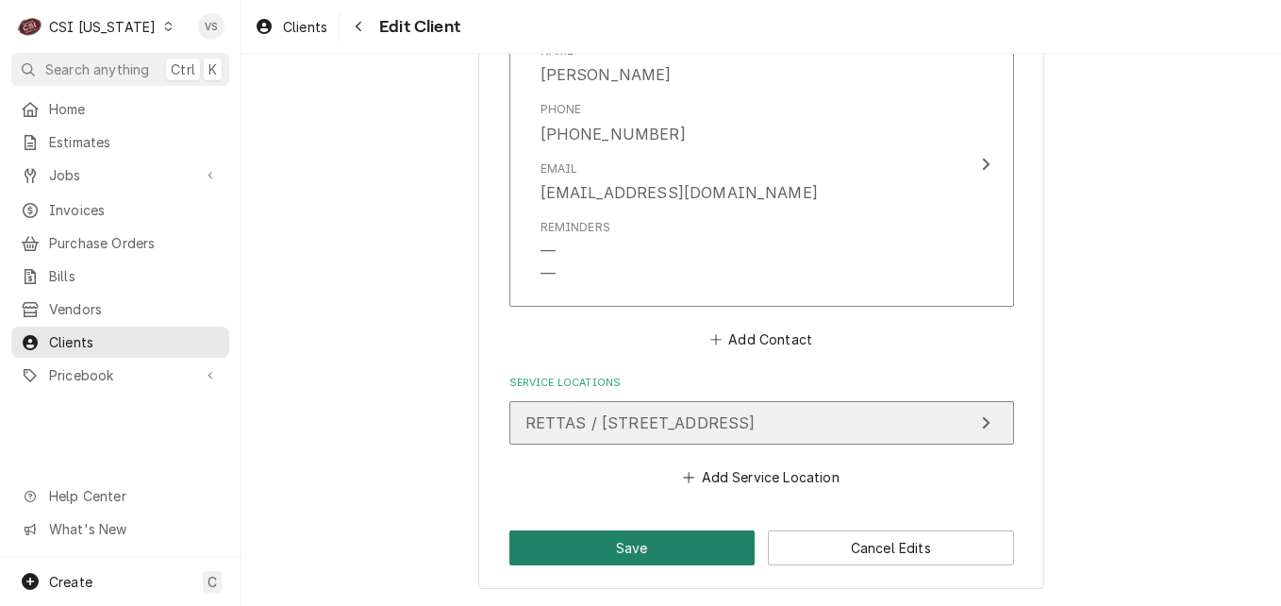
click at [636, 543] on button "Save" at bounding box center [633, 547] width 246 height 35
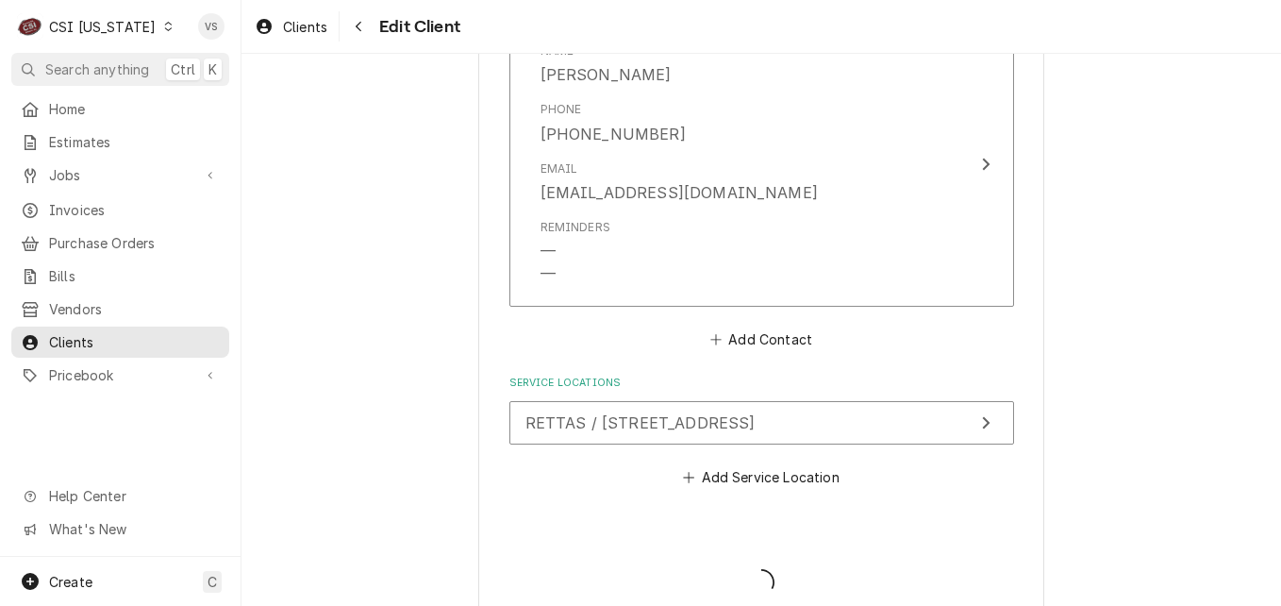
type textarea "x"
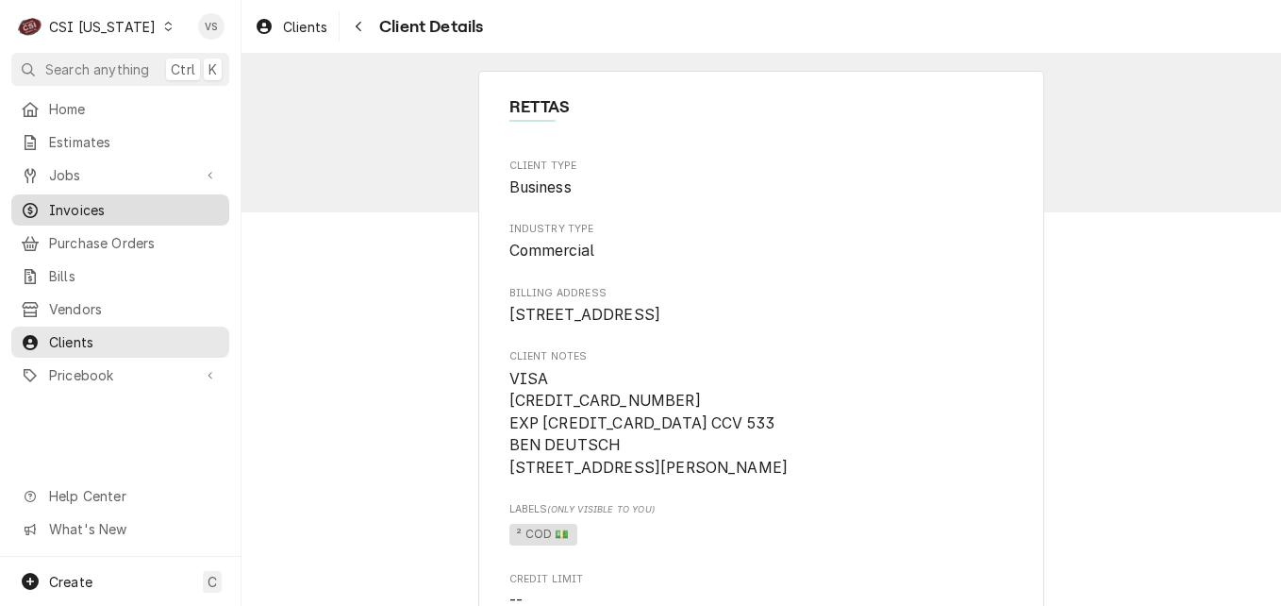
click at [96, 201] on span "Invoices" at bounding box center [134, 210] width 171 height 20
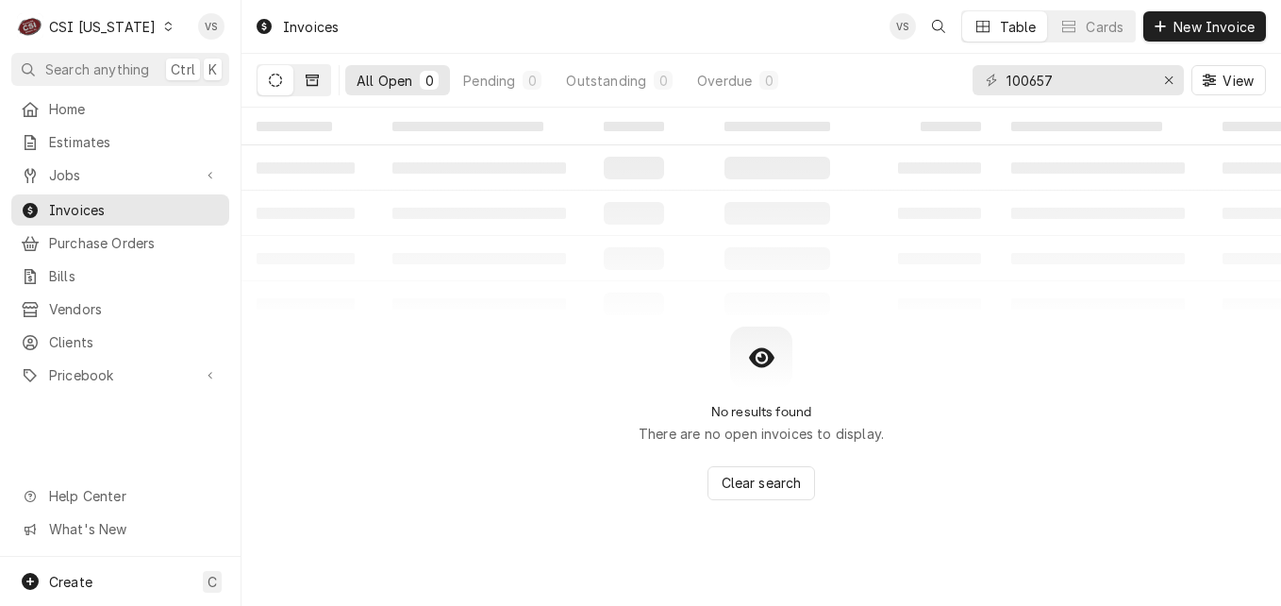
click at [314, 82] on icon "Dynamic Content Wrapper" at bounding box center [312, 80] width 13 height 13
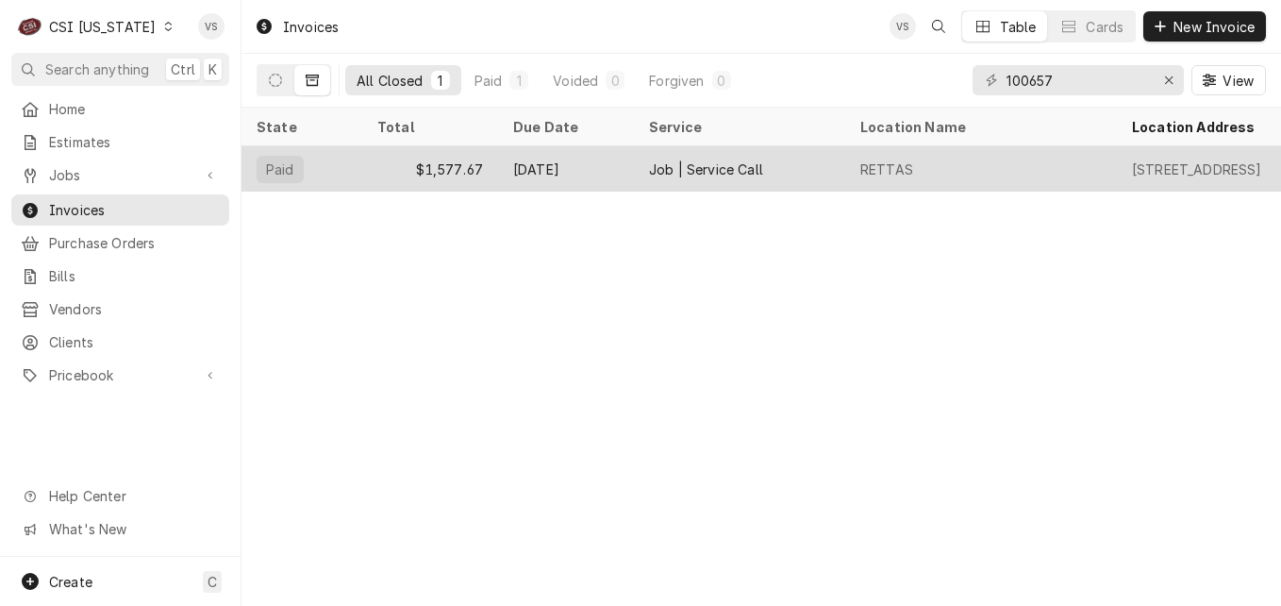
click at [443, 167] on div "$1,577.67" at bounding box center [430, 168] width 136 height 45
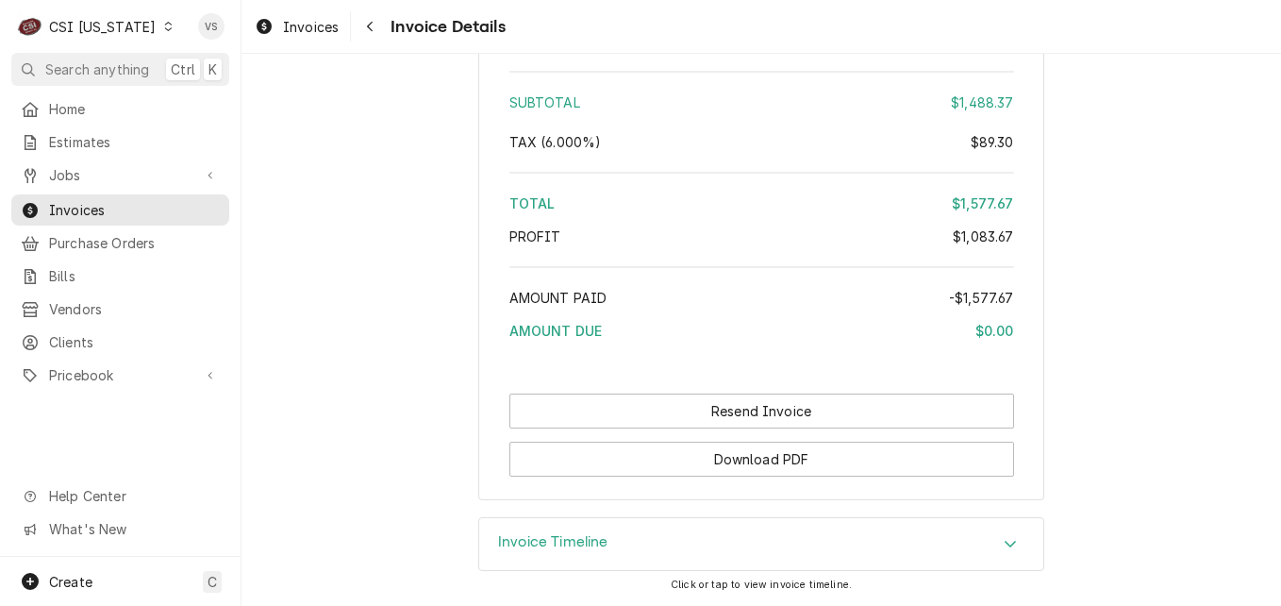
scroll to position [5136, 0]
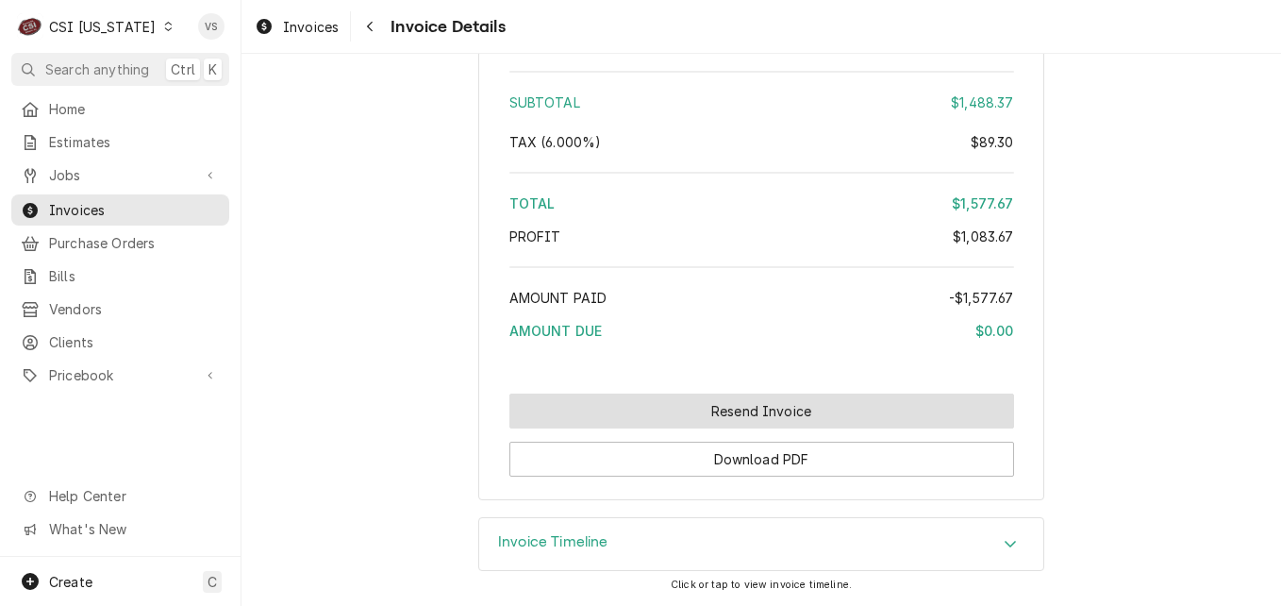
click at [663, 404] on button "Resend Invoice" at bounding box center [762, 410] width 505 height 35
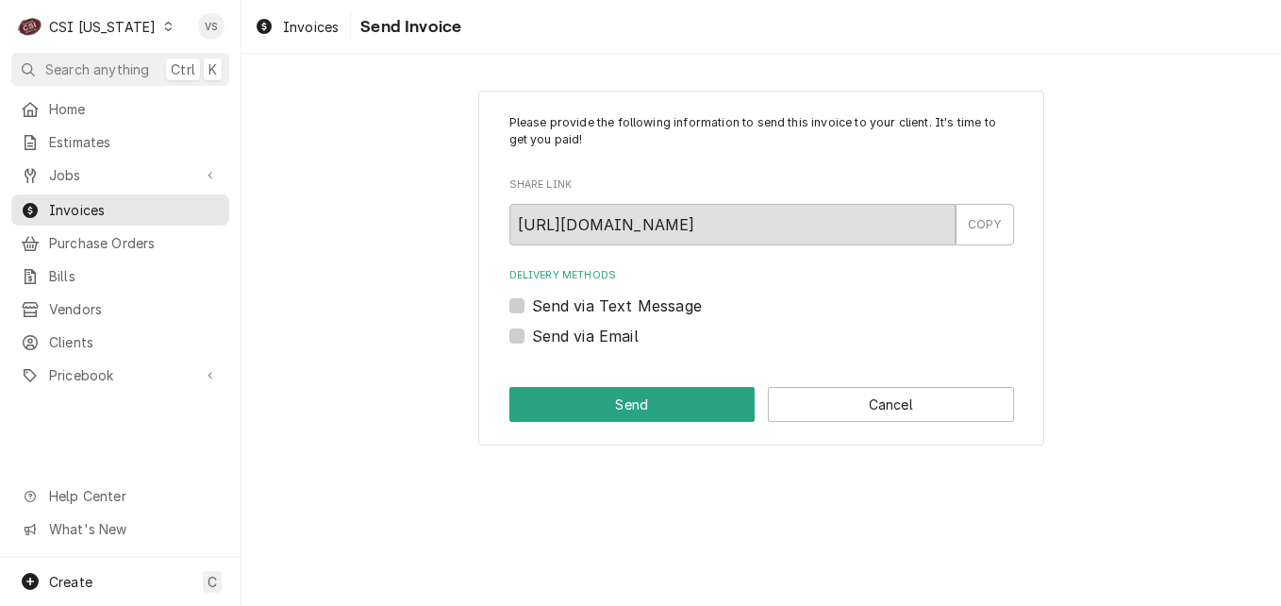
click at [532, 336] on label "Send via Email" at bounding box center [585, 336] width 107 height 23
click at [532, 336] on input "Send via Email" at bounding box center [784, 346] width 505 height 42
checkbox input "true"
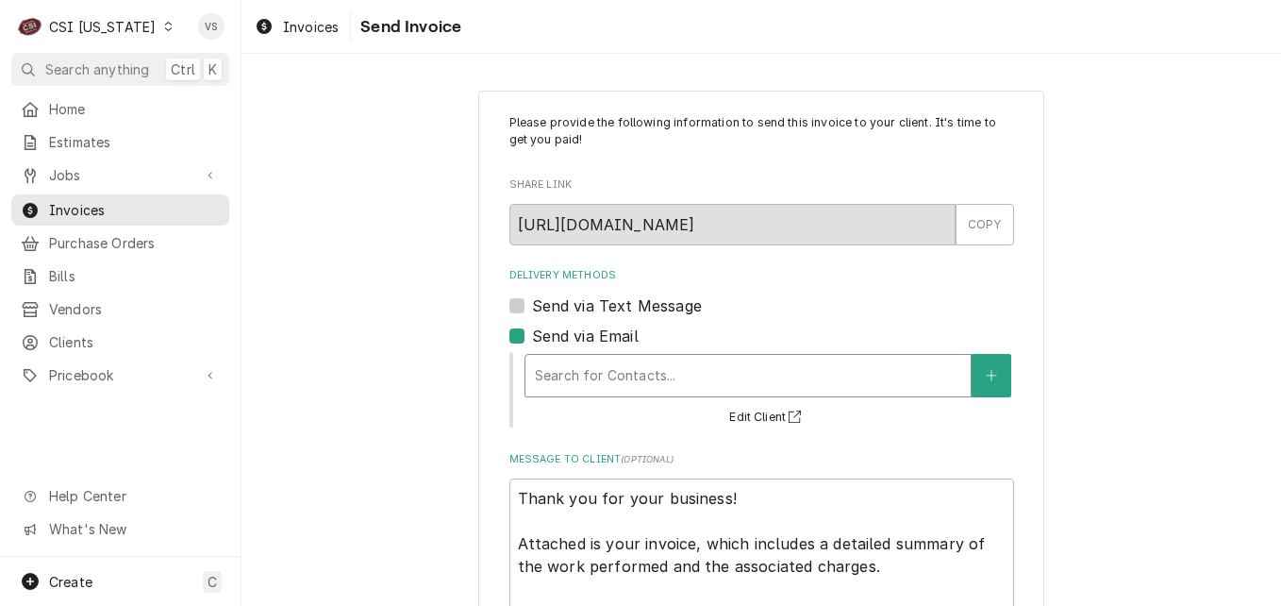
click at [586, 375] on div "Delivery Methods" at bounding box center [748, 376] width 426 height 34
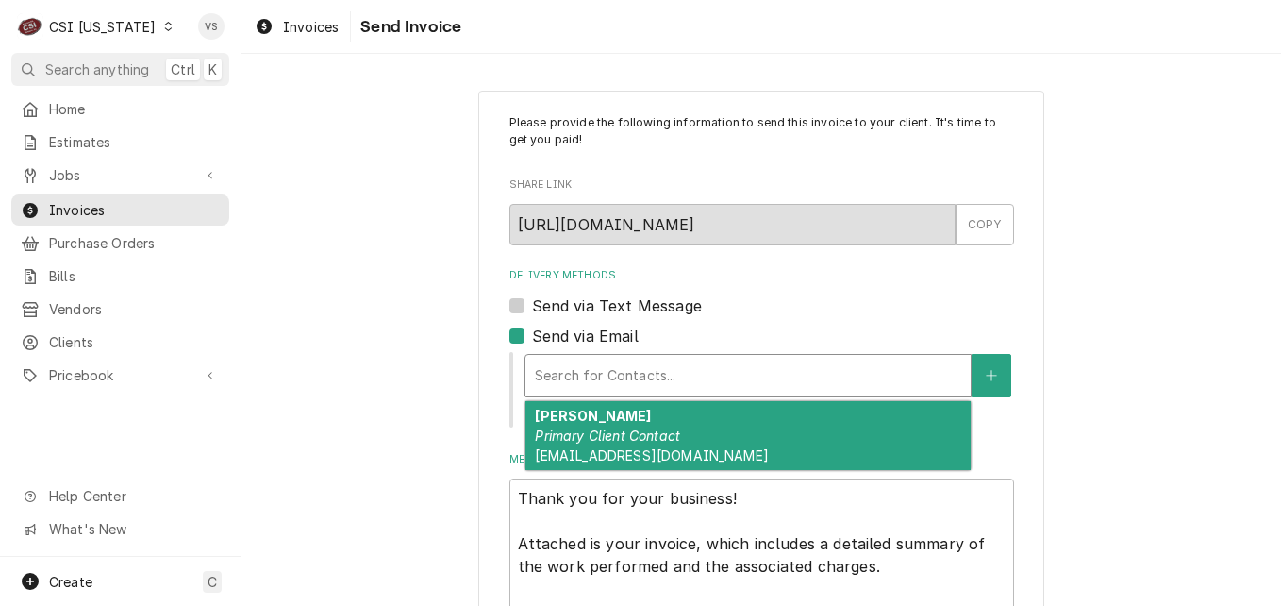
click at [601, 437] on em "Primary Client Contact" at bounding box center [607, 435] width 145 height 16
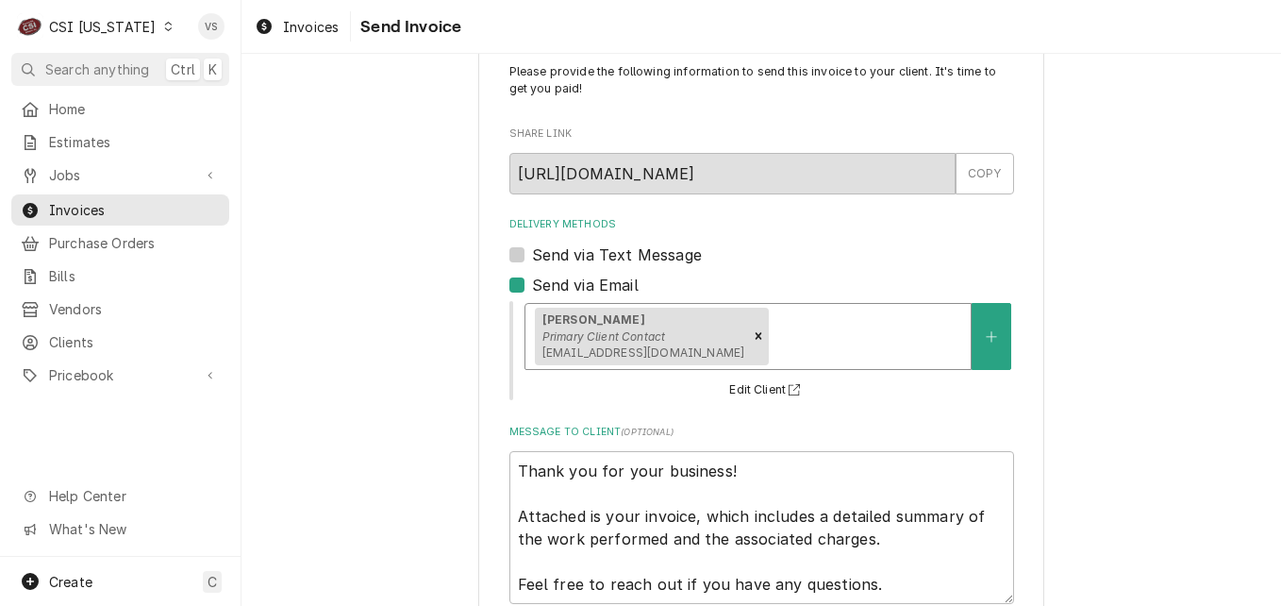
scroll to position [164, 0]
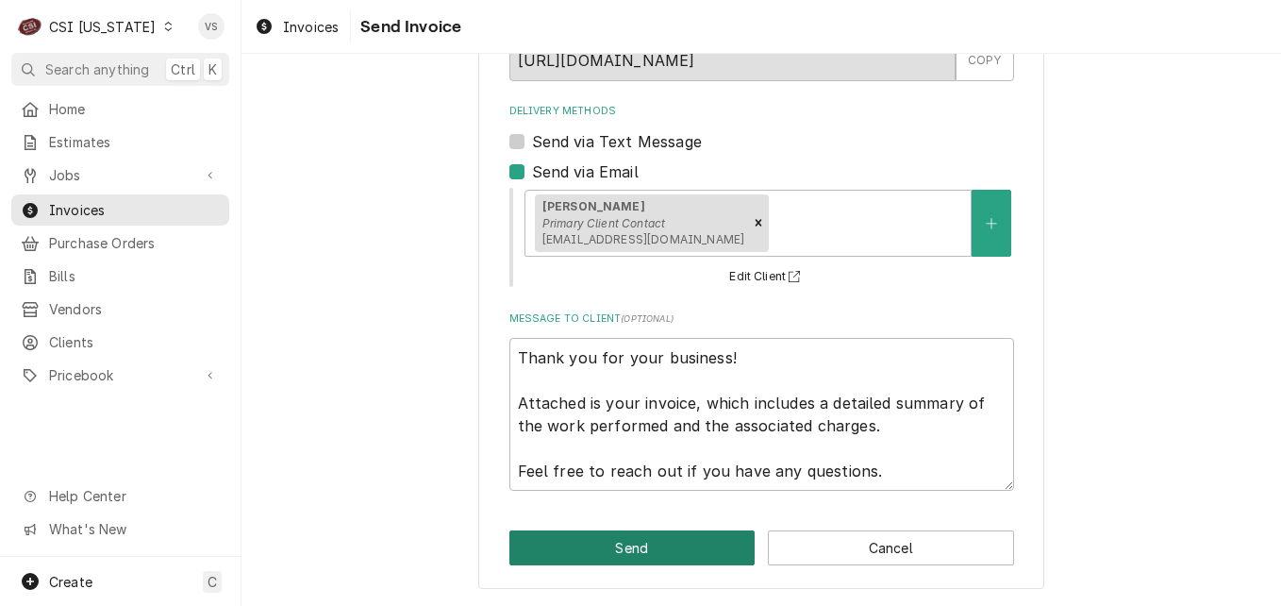
click at [581, 548] on button "Send" at bounding box center [633, 547] width 246 height 35
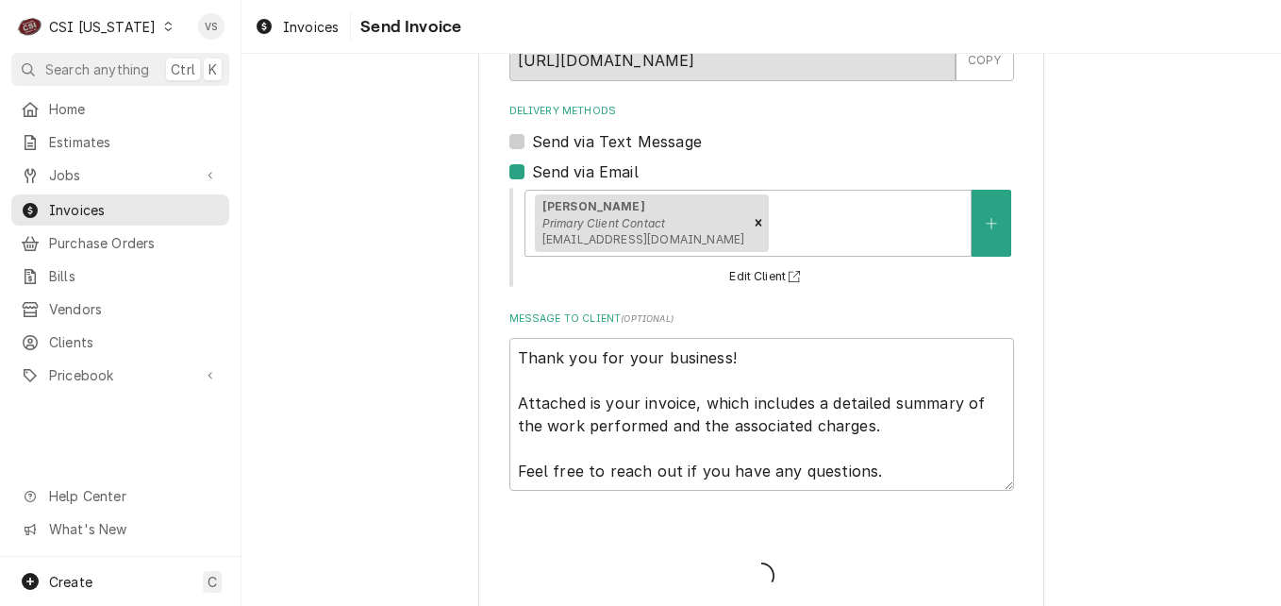
type textarea "x"
